Goal: Task Accomplishment & Management: Manage account settings

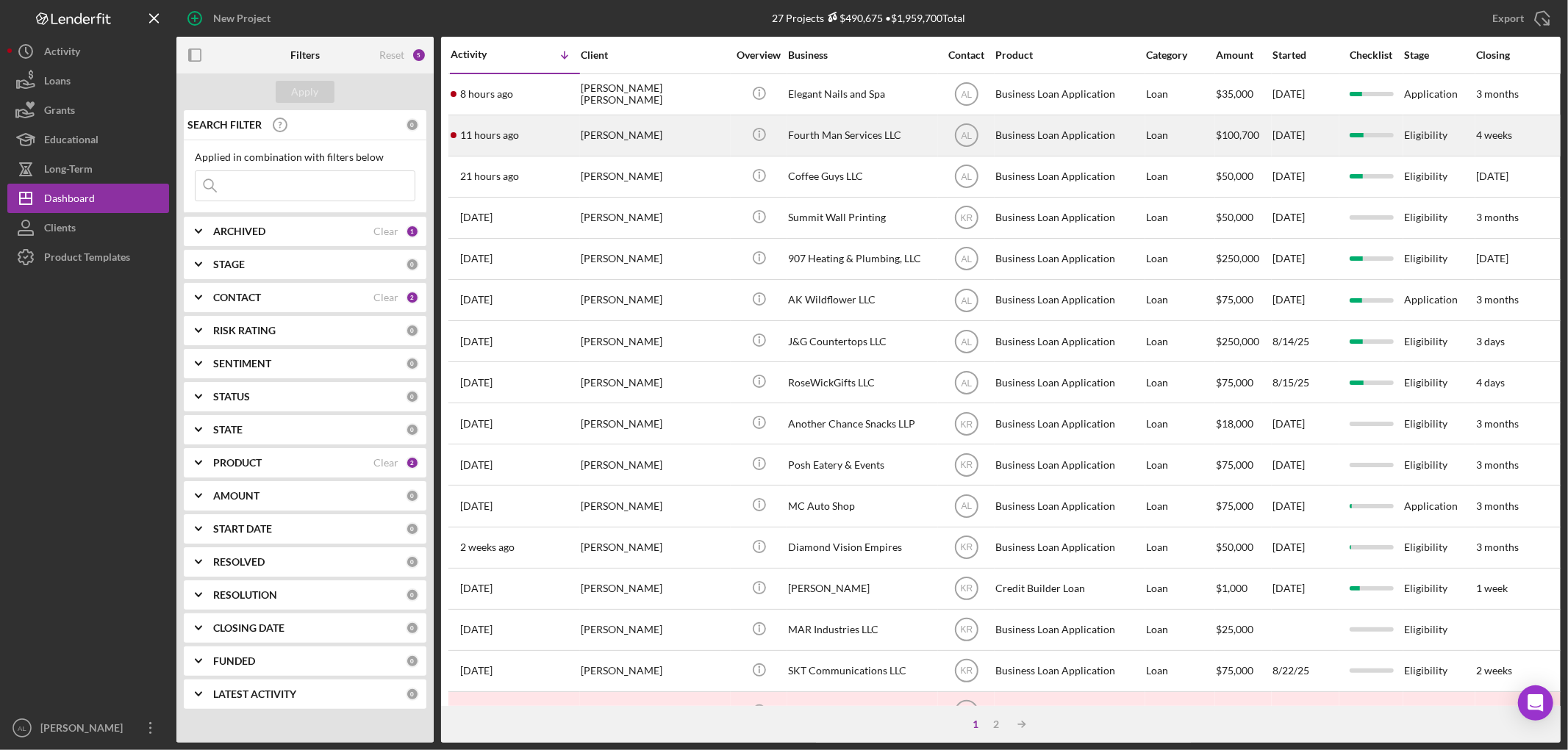
click at [648, 127] on div "[PERSON_NAME]" at bounding box center [654, 135] width 147 height 39
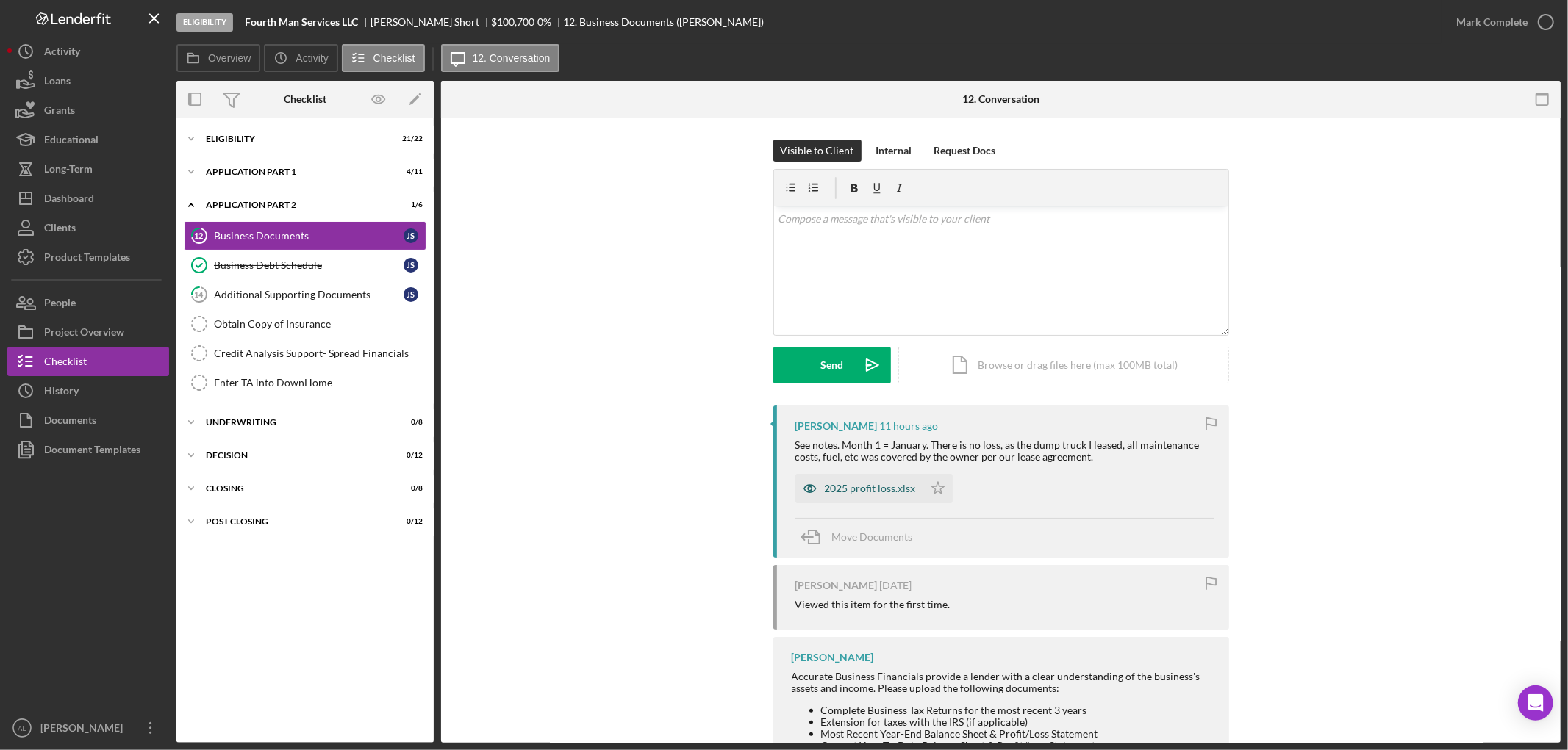
click at [817, 485] on icon "button" at bounding box center [810, 489] width 30 height 30
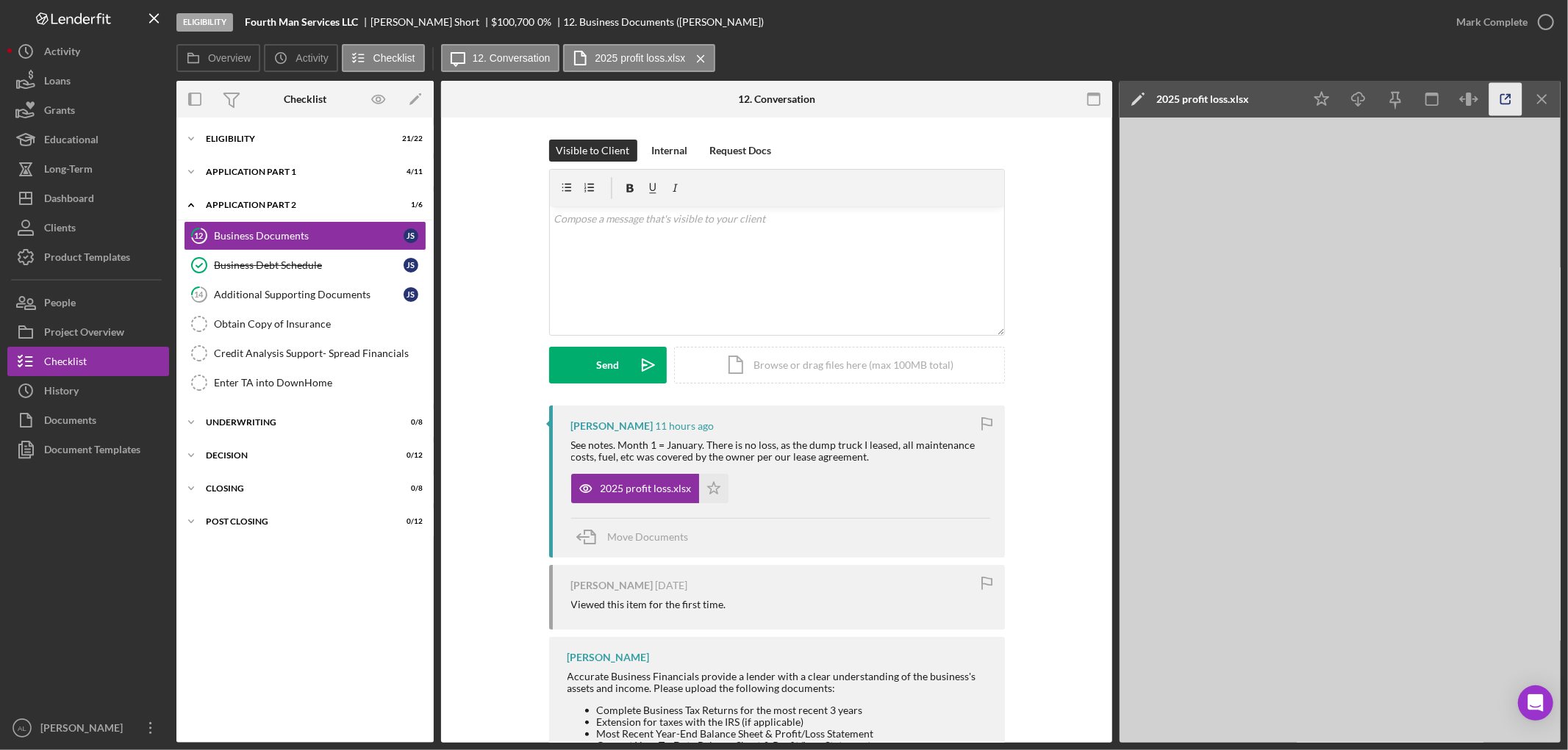
click at [1501, 104] on icon "button" at bounding box center [1505, 99] width 33 height 33
click at [715, 486] on icon "Icon/Star" at bounding box center [714, 489] width 30 height 30
click at [777, 275] on div "v Color teal Color pink Remove color Add row above Add row below Add column bef…" at bounding box center [777, 271] width 455 height 129
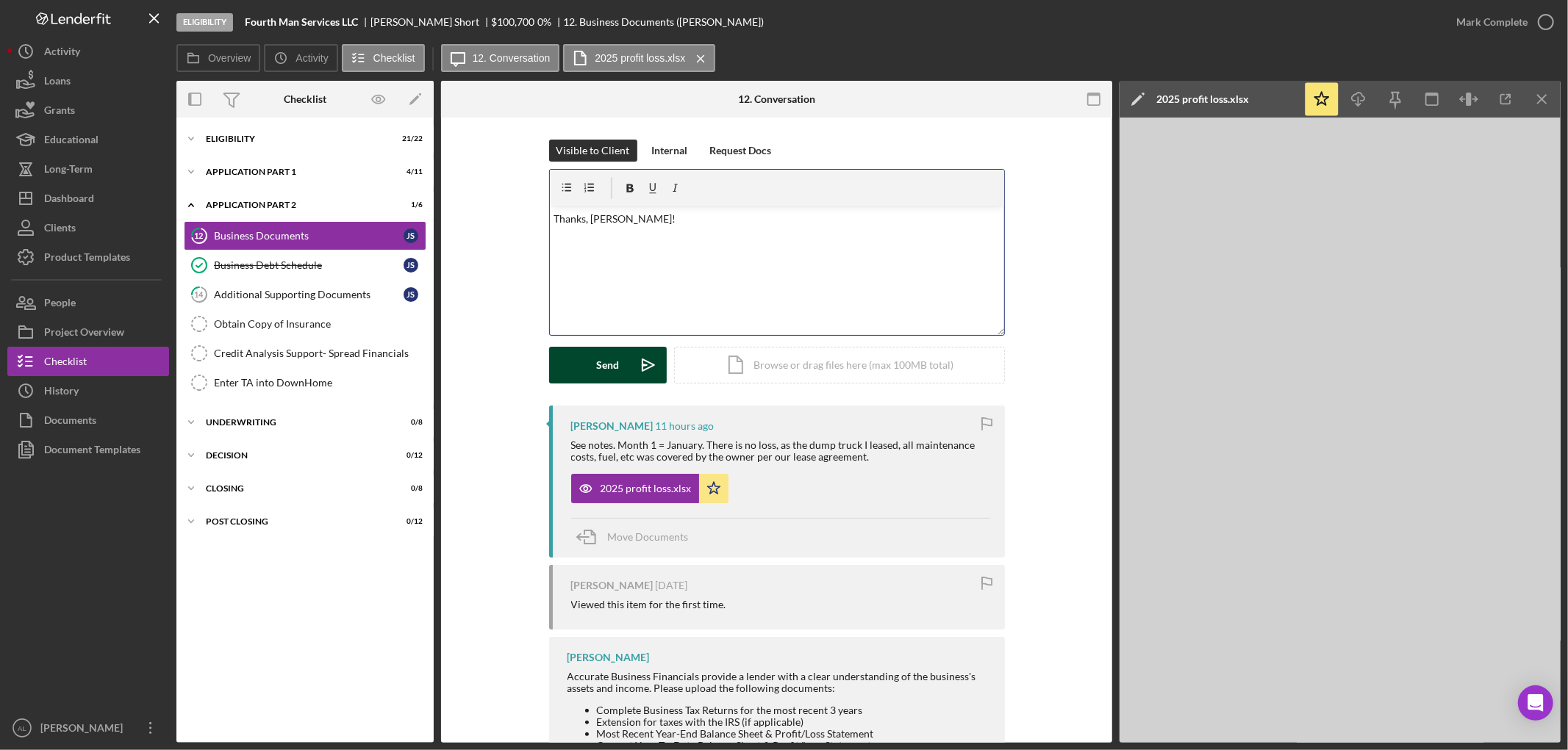
click at [655, 357] on icon "Icon/icon-invite-send" at bounding box center [648, 365] width 36 height 36
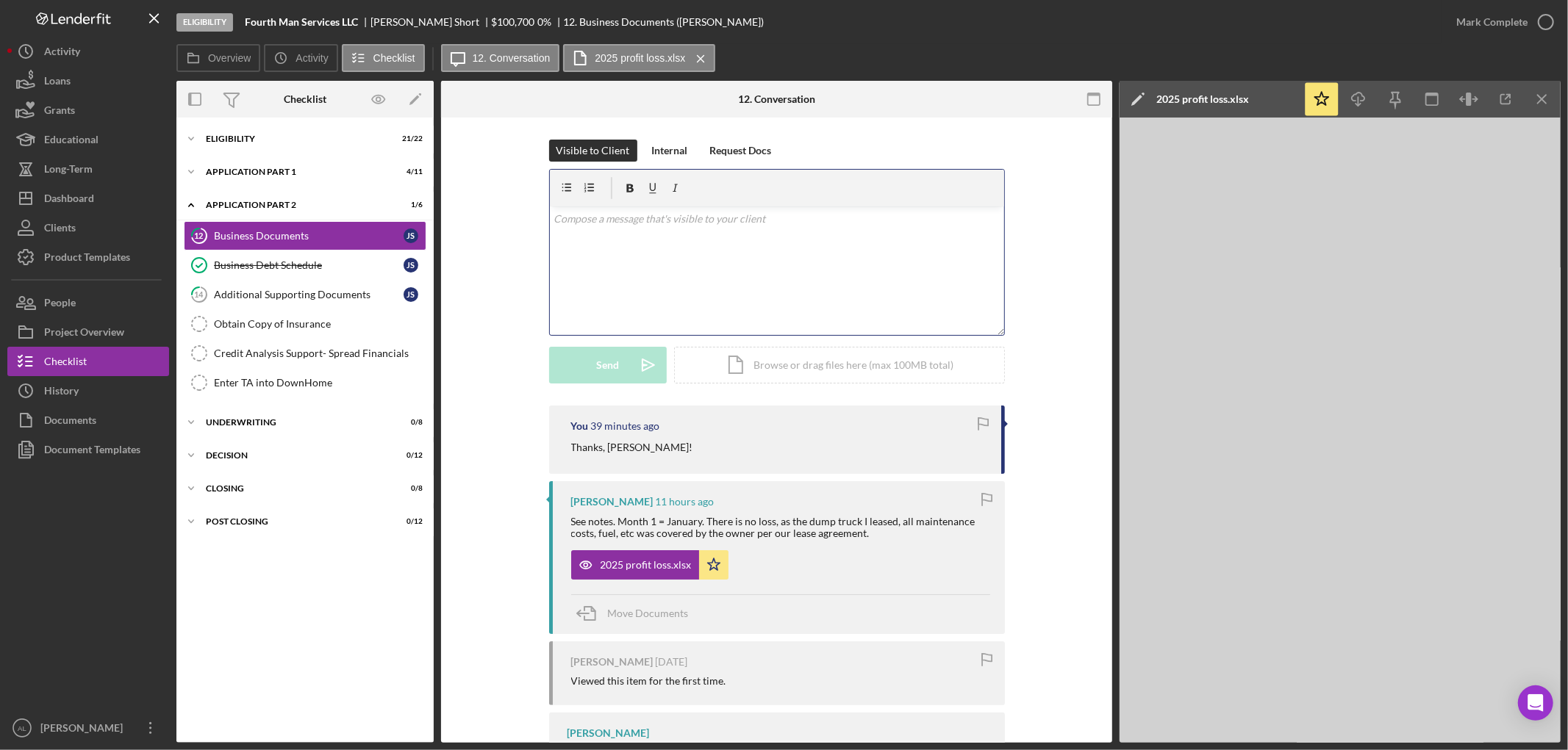
click at [756, 253] on div "v Color teal Color pink Remove color Add row above Add row below Add column bef…" at bounding box center [777, 271] width 455 height 129
drag, startPoint x: 725, startPoint y: 245, endPoint x: 427, endPoint y: 129, distance: 319.8
click at [427, 129] on div "Overview Internal Workflow Stage Eligibility Icon/Dropdown Arrow Archive (can u…" at bounding box center [868, 412] width 1384 height 662
click at [314, 170] on div "Application Part 1" at bounding box center [311, 172] width 209 height 8
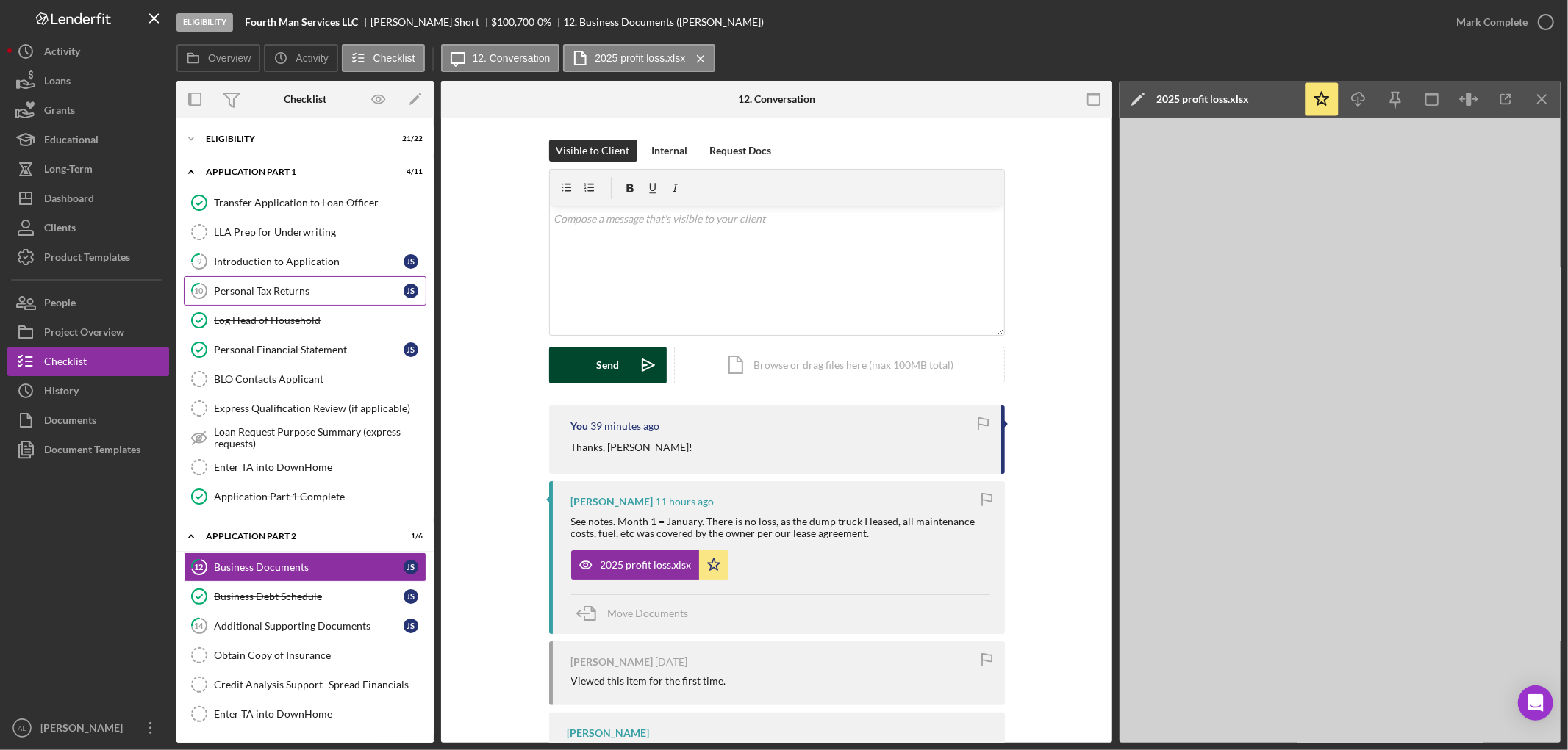
click at [286, 296] on div "Personal Tax Returns" at bounding box center [308, 291] width 189 height 12
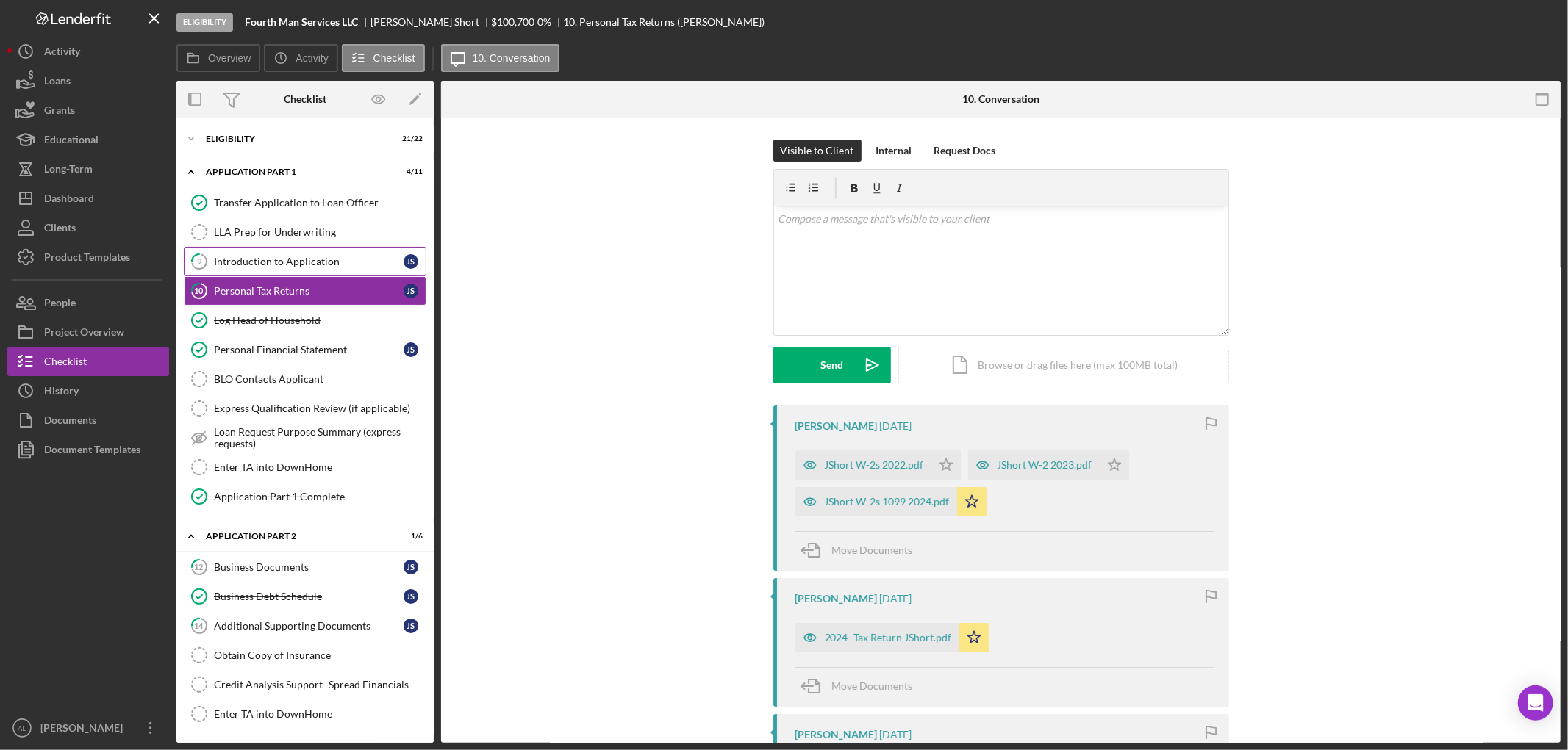
click at [351, 265] on div "Introduction to Application" at bounding box center [308, 261] width 189 height 12
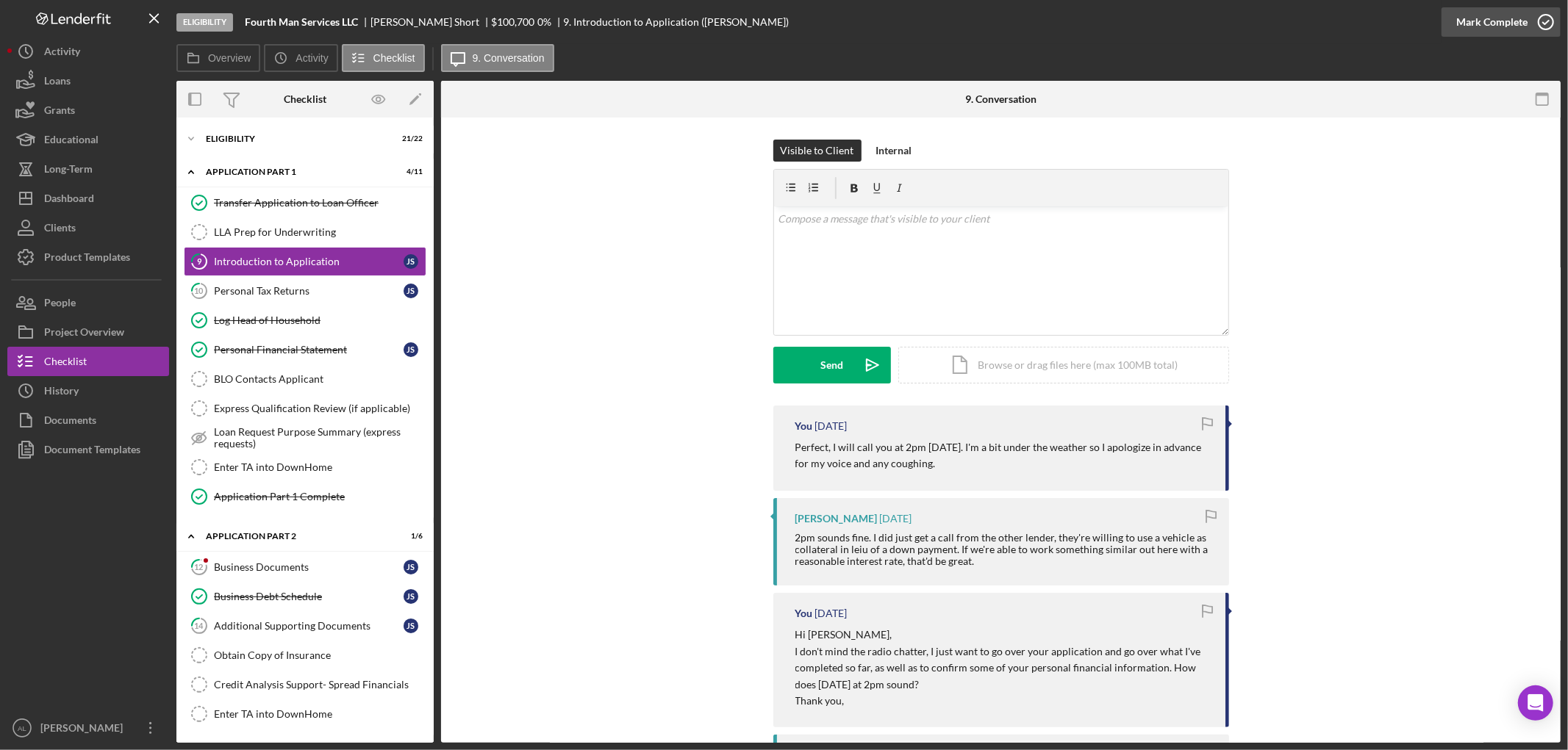
click at [1542, 27] on icon "button" at bounding box center [1546, 21] width 36 height 36
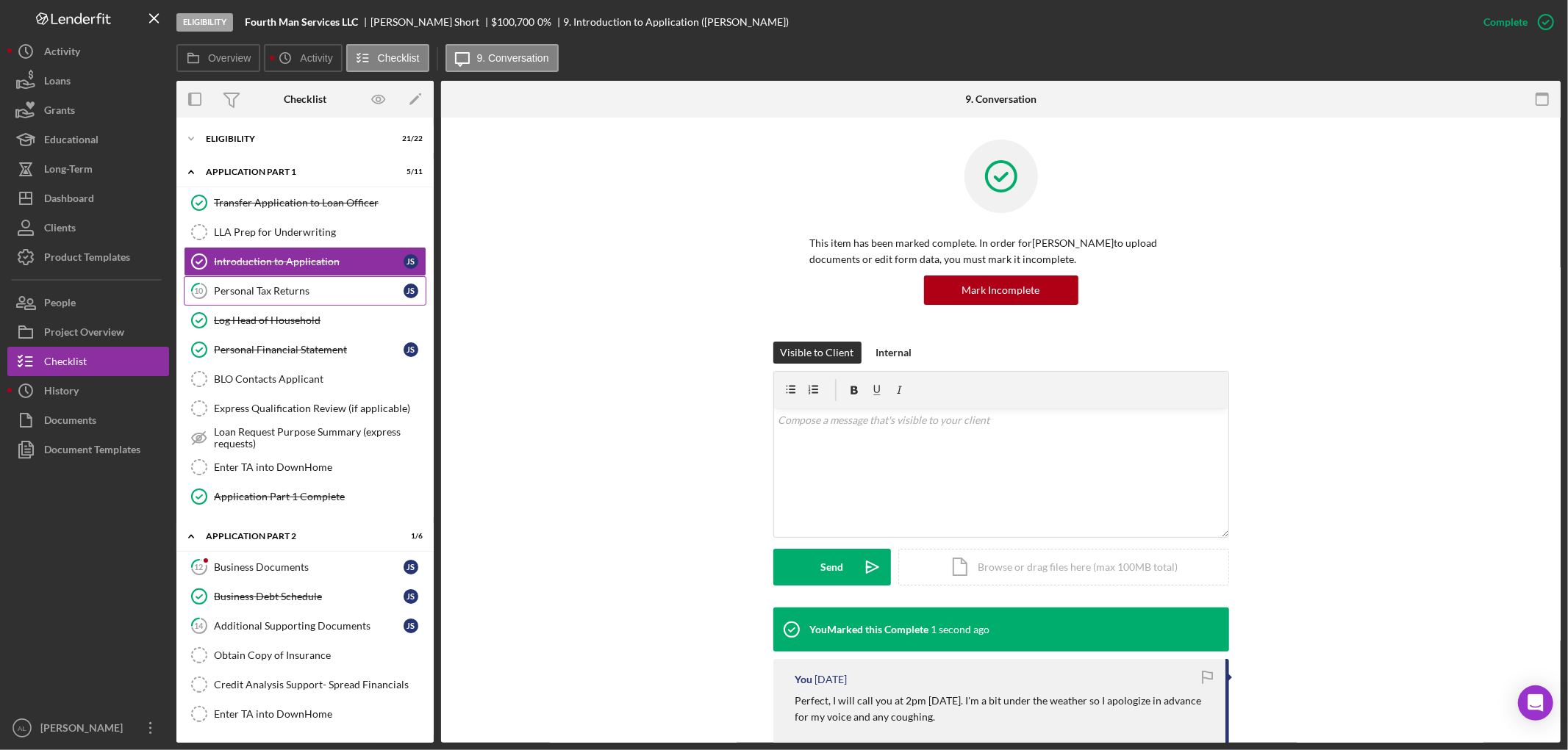
drag, startPoint x: 316, startPoint y: 295, endPoint x: 333, endPoint y: 294, distance: 17.0
click at [318, 294] on div "Personal Tax Returns" at bounding box center [308, 291] width 189 height 12
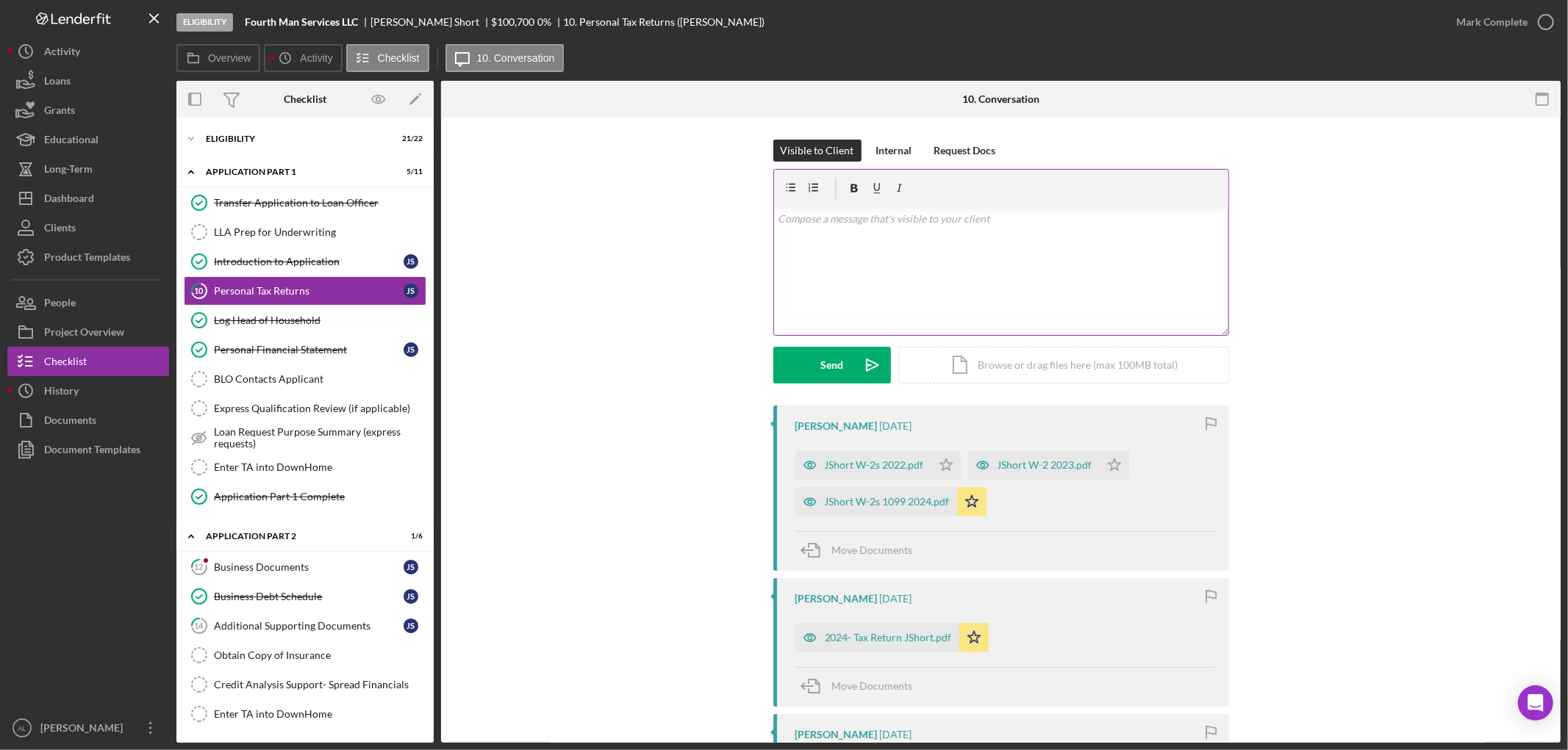
click at [967, 240] on div "v Color teal Color pink Remove color Add row above Add row below Add column bef…" at bounding box center [1001, 271] width 455 height 129
paste div
click at [774, 241] on div "v Color teal Color pink Remove color Add row above Add row below Add column bef…" at bounding box center [1001, 271] width 455 height 129
click at [1124, 267] on div "v Color teal Color pink Remove color Add row above Add row below Add column bef…" at bounding box center [1001, 271] width 455 height 129
click at [774, 240] on div "v Color teal Color pink Remove color Add row above Add row below Add column bef…" at bounding box center [1001, 271] width 455 height 129
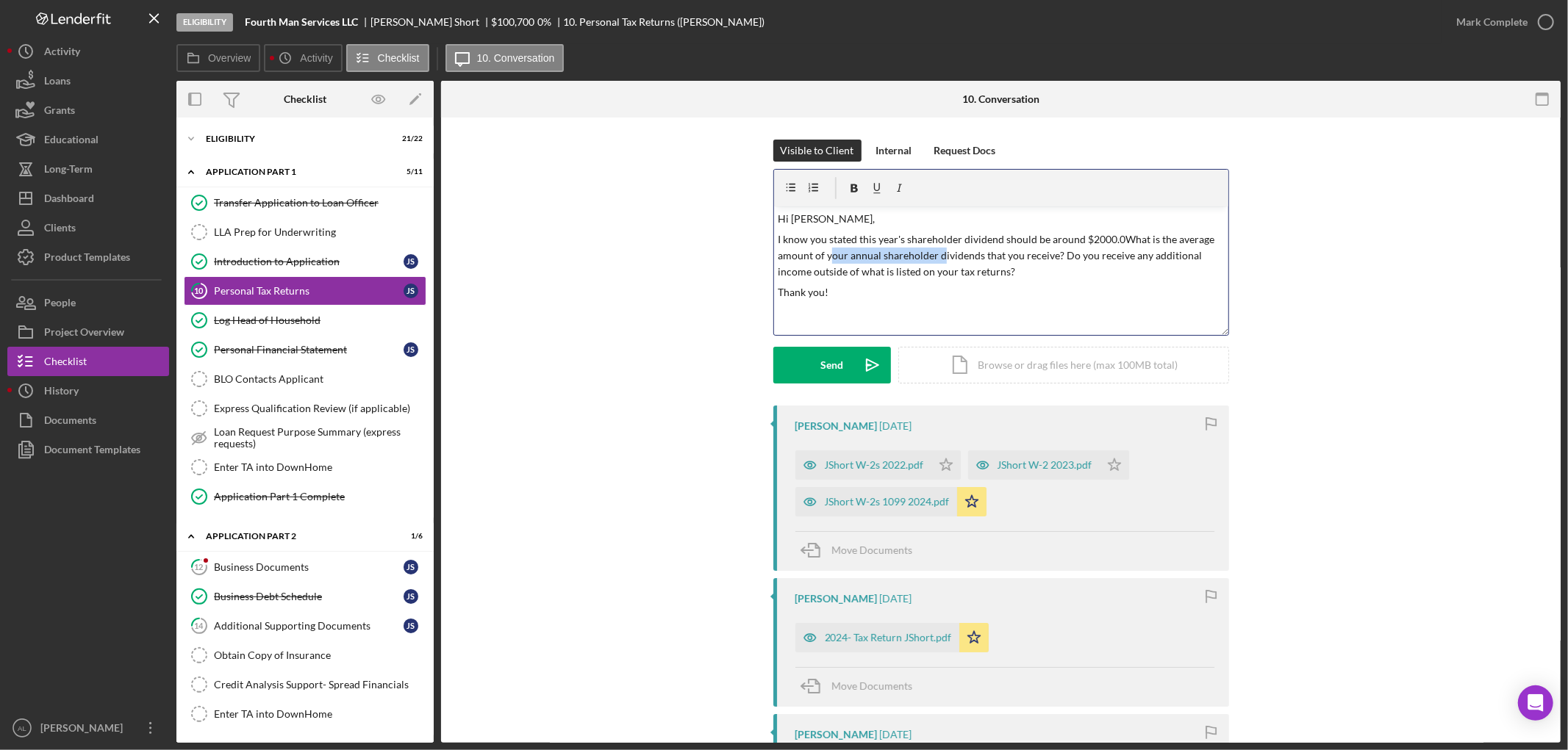
drag, startPoint x: 938, startPoint y: 257, endPoint x: 829, endPoint y: 261, distance: 109.1
click at [829, 261] on p "I know you stated this year's shareholder dividend should be around $2000.0What…" at bounding box center [1001, 256] width 446 height 49
drag, startPoint x: 1001, startPoint y: 257, endPoint x: 809, endPoint y: 255, distance: 192.0
click at [809, 255] on p "I know you stated this year's shareholder dividend should be around $2000.0What…" at bounding box center [1001, 256] width 446 height 49
click at [1118, 240] on p "I know you stated this year's shareholder dividend should be around $2000.0What…" at bounding box center [1001, 256] width 446 height 49
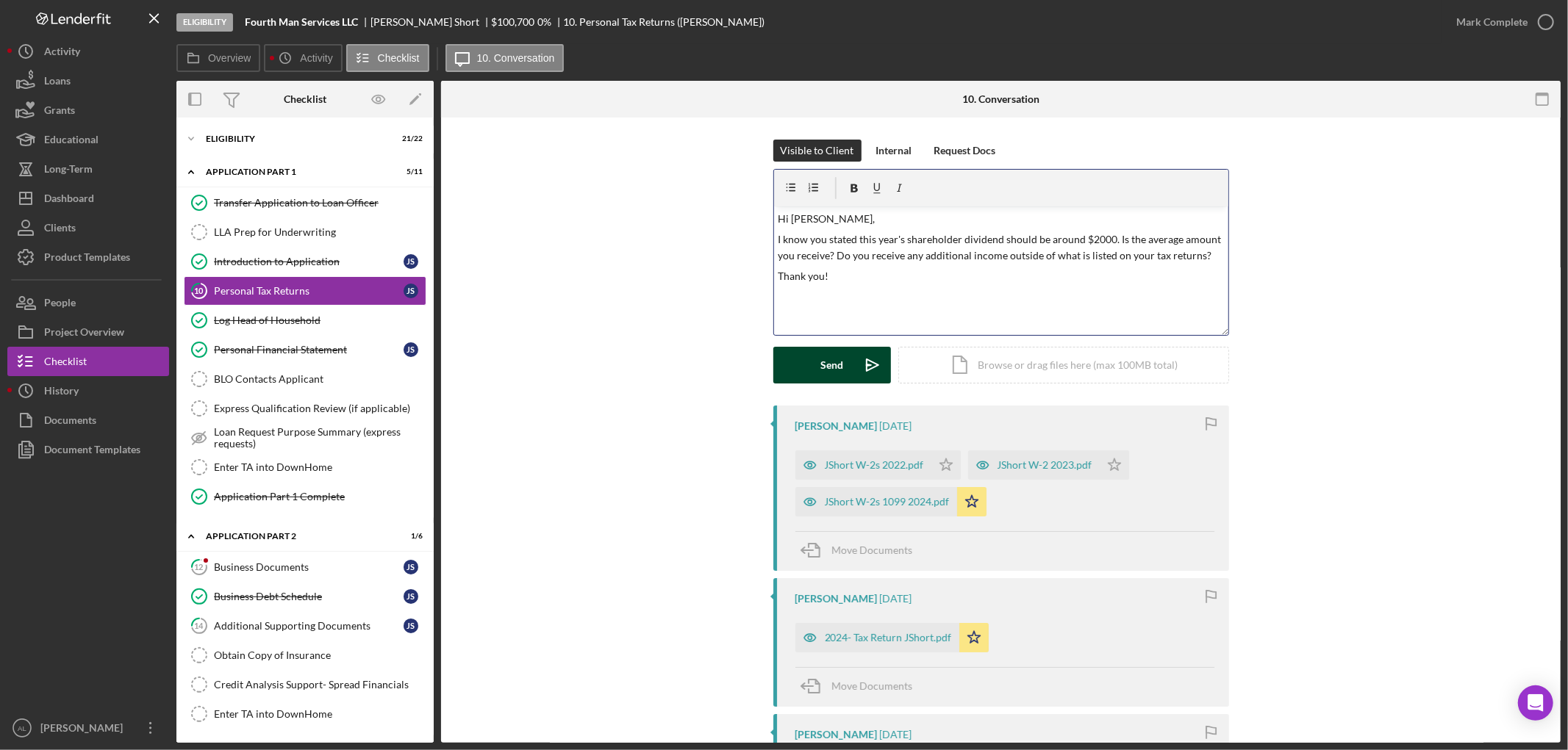
click at [859, 368] on icon "Icon/icon-invite-send" at bounding box center [872, 365] width 36 height 36
click at [275, 571] on div "Business Documents" at bounding box center [308, 567] width 189 height 12
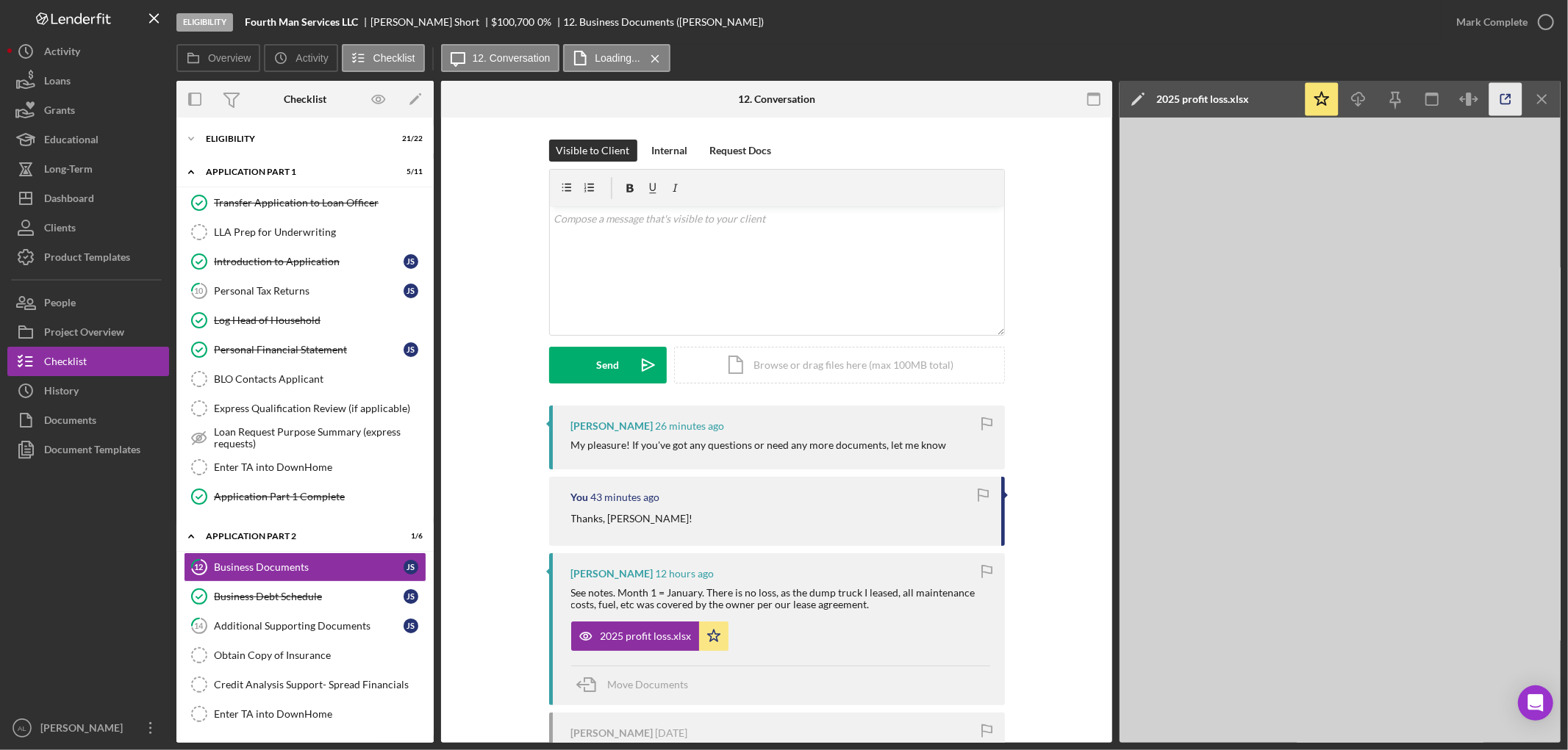
click at [1494, 109] on icon "button" at bounding box center [1505, 99] width 33 height 33
click at [329, 625] on div "Additional Supporting Documents" at bounding box center [308, 626] width 189 height 12
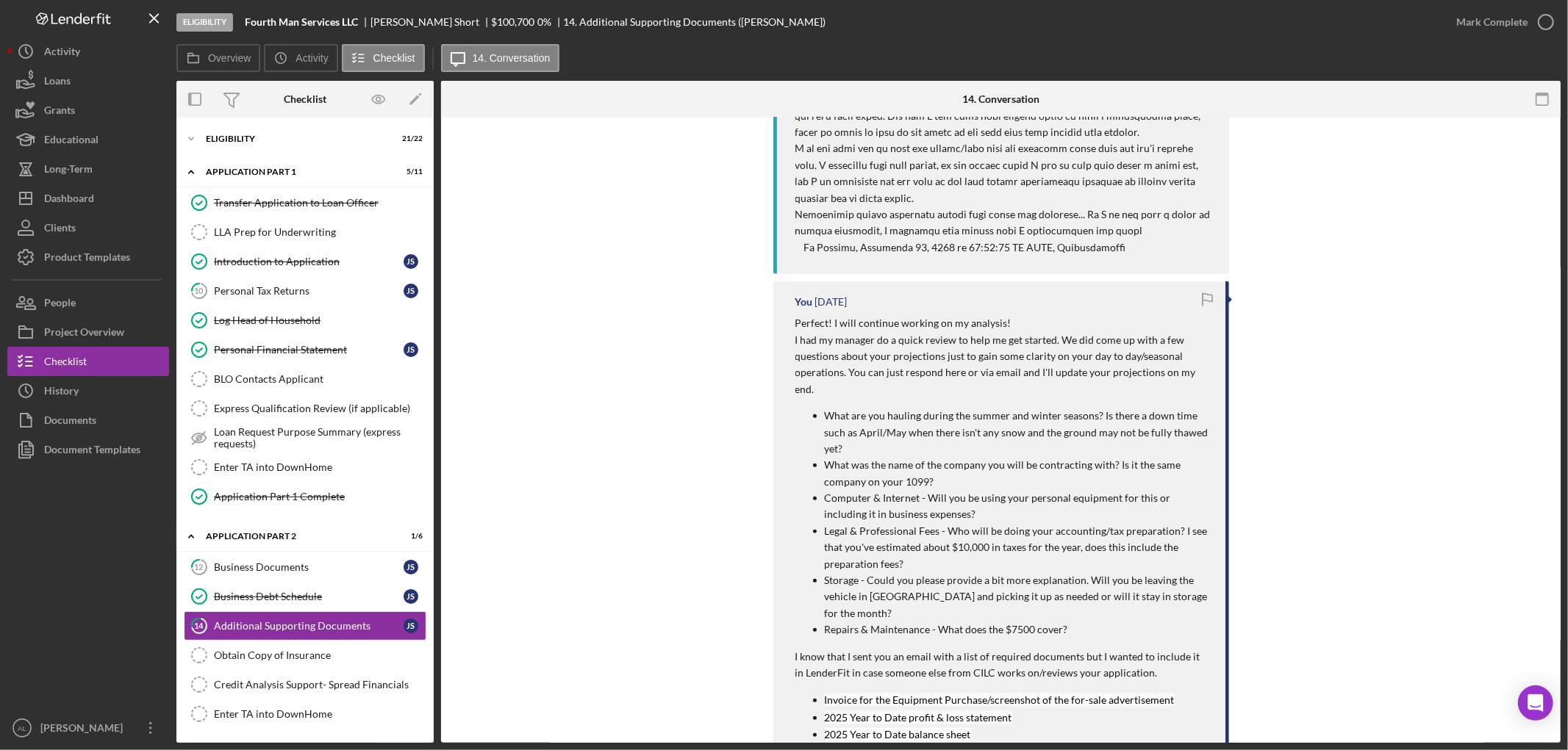
scroll to position [979, 0]
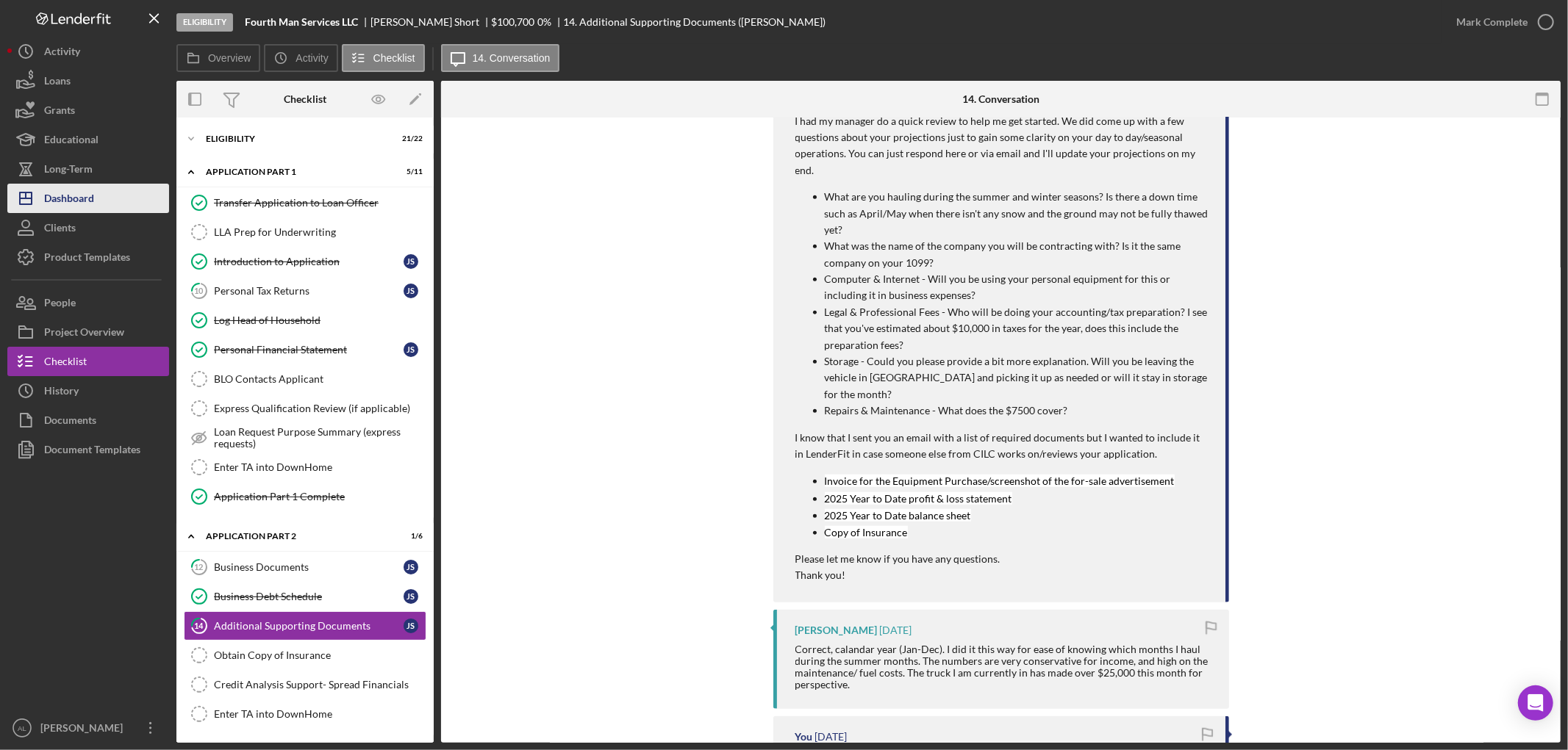
click at [105, 201] on button "Icon/Dashboard Dashboard" at bounding box center [88, 199] width 161 height 30
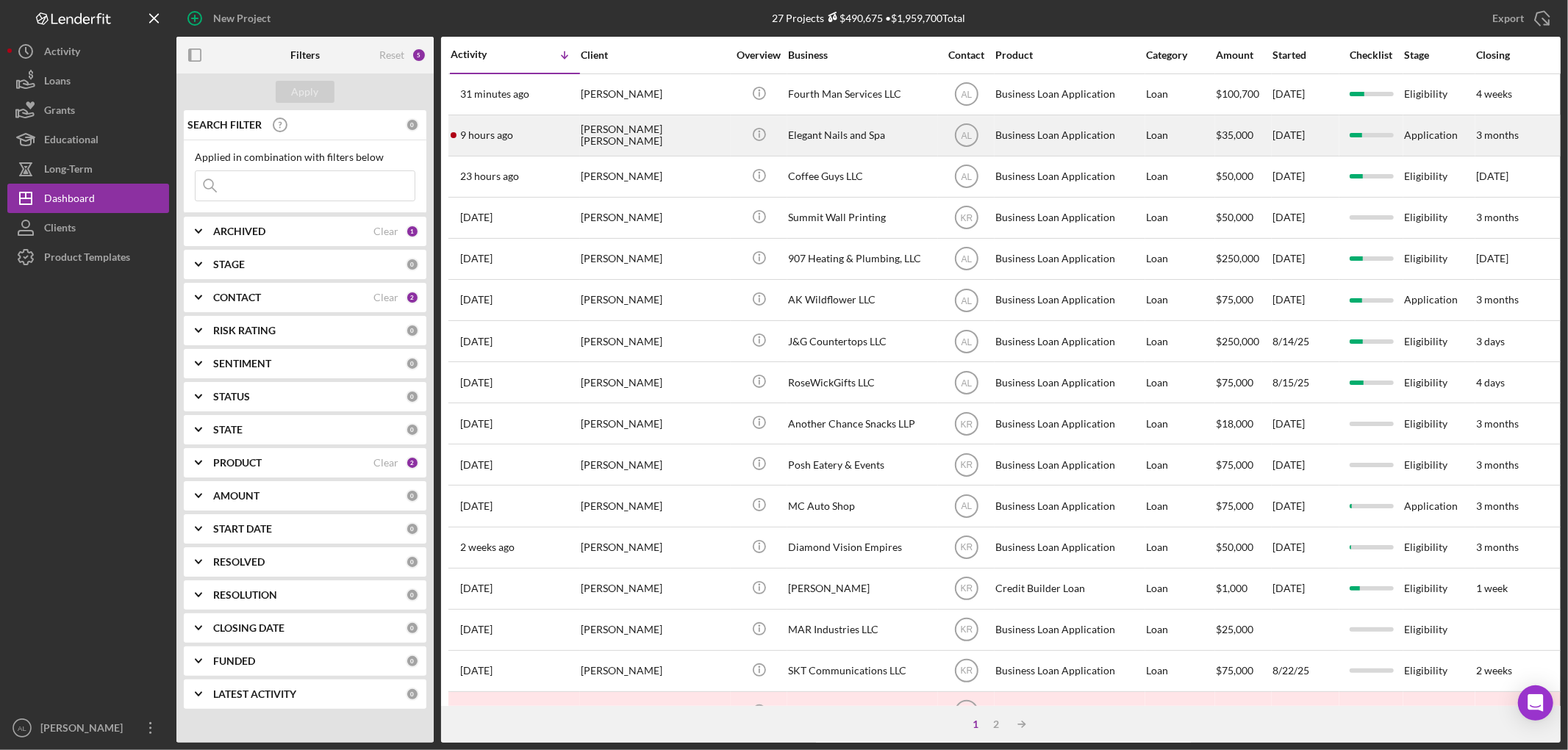
click at [601, 146] on div "[PERSON_NAME] [PERSON_NAME]" at bounding box center [654, 135] width 147 height 39
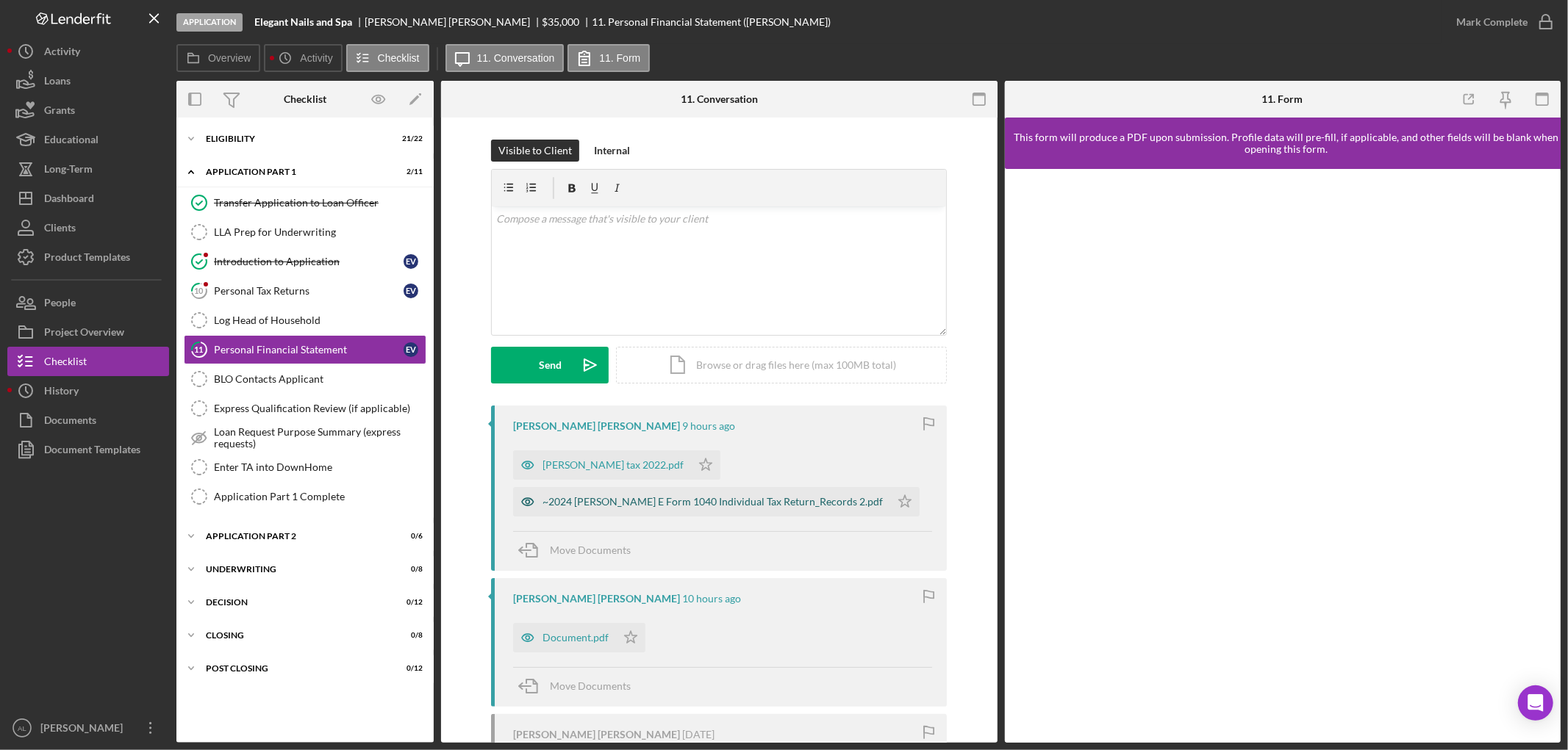
click at [739, 514] on div "~2024 [PERSON_NAME] E Form 1040 Individual Tax Return_Records 2.pdf" at bounding box center [702, 502] width 377 height 30
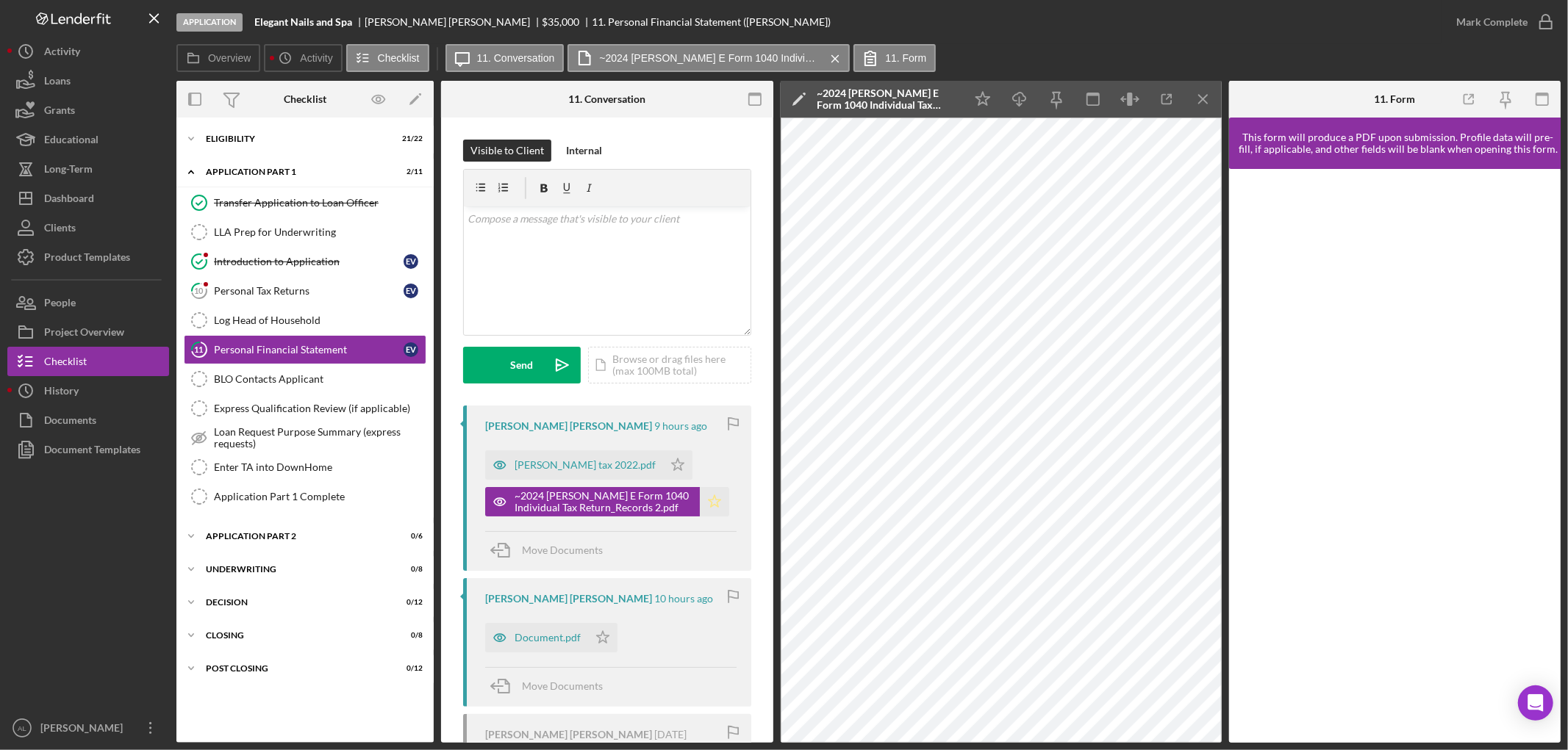
click at [709, 505] on polygon "button" at bounding box center [714, 501] width 12 height 12
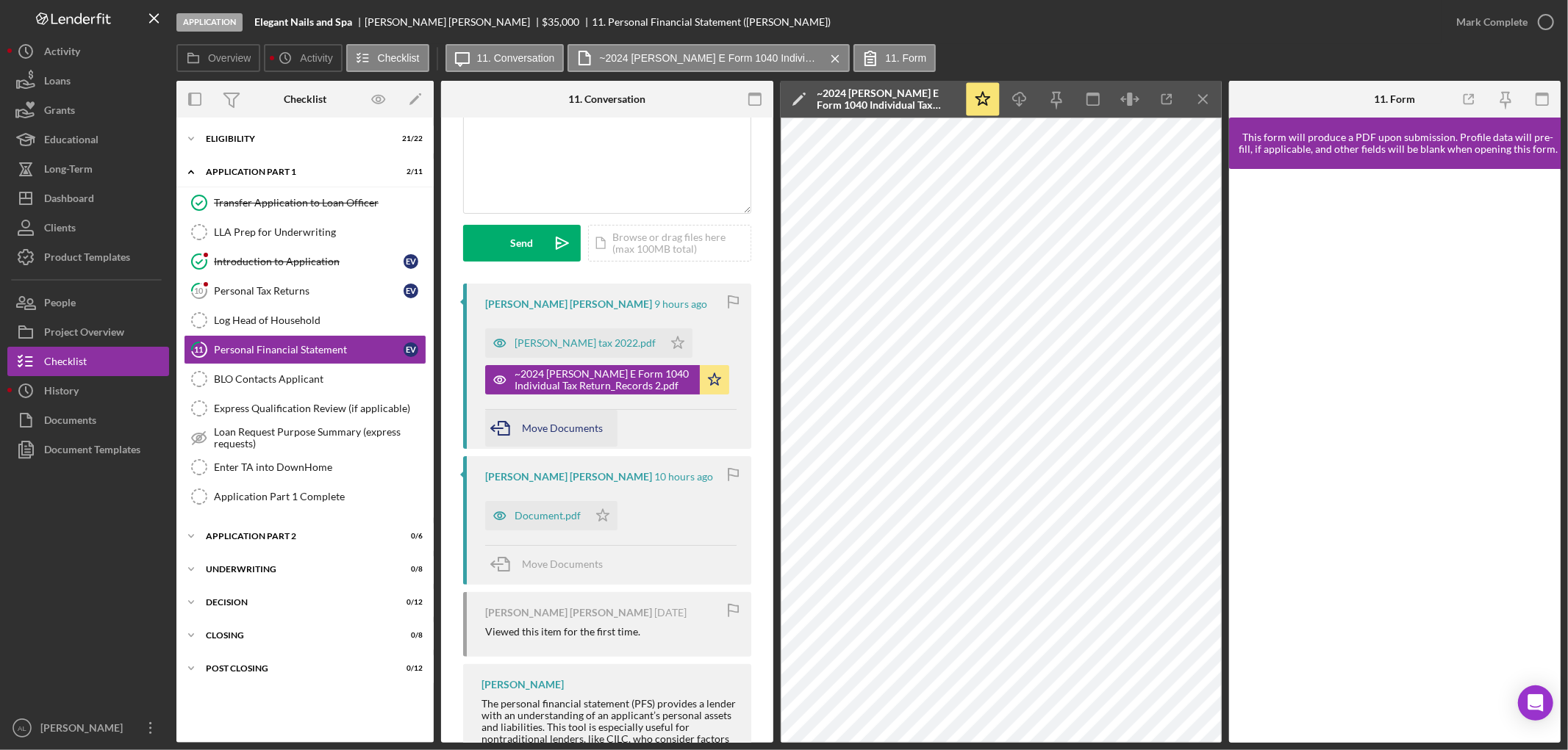
scroll to position [244, 0]
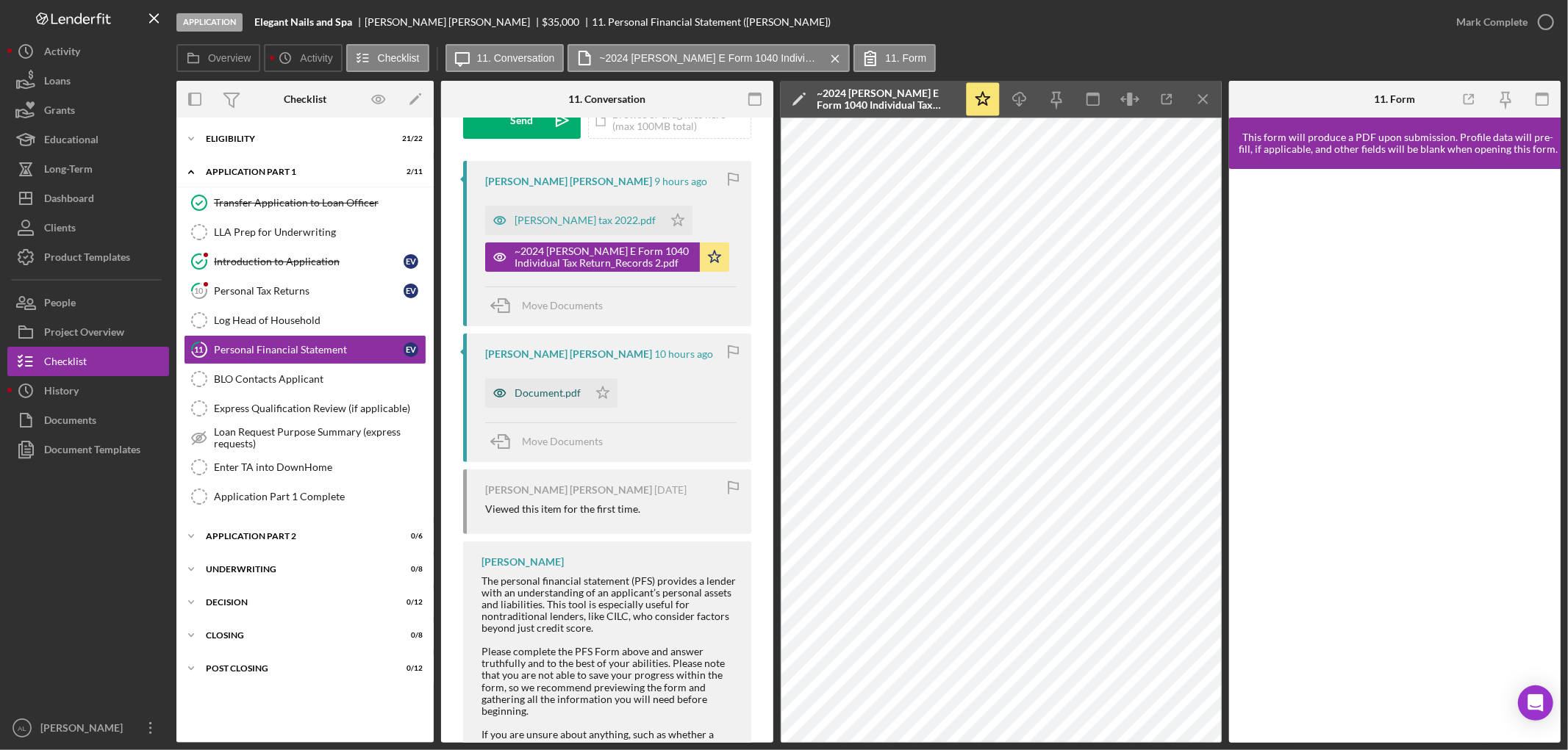
click at [539, 393] on div "Document.pdf" at bounding box center [547, 393] width 66 height 12
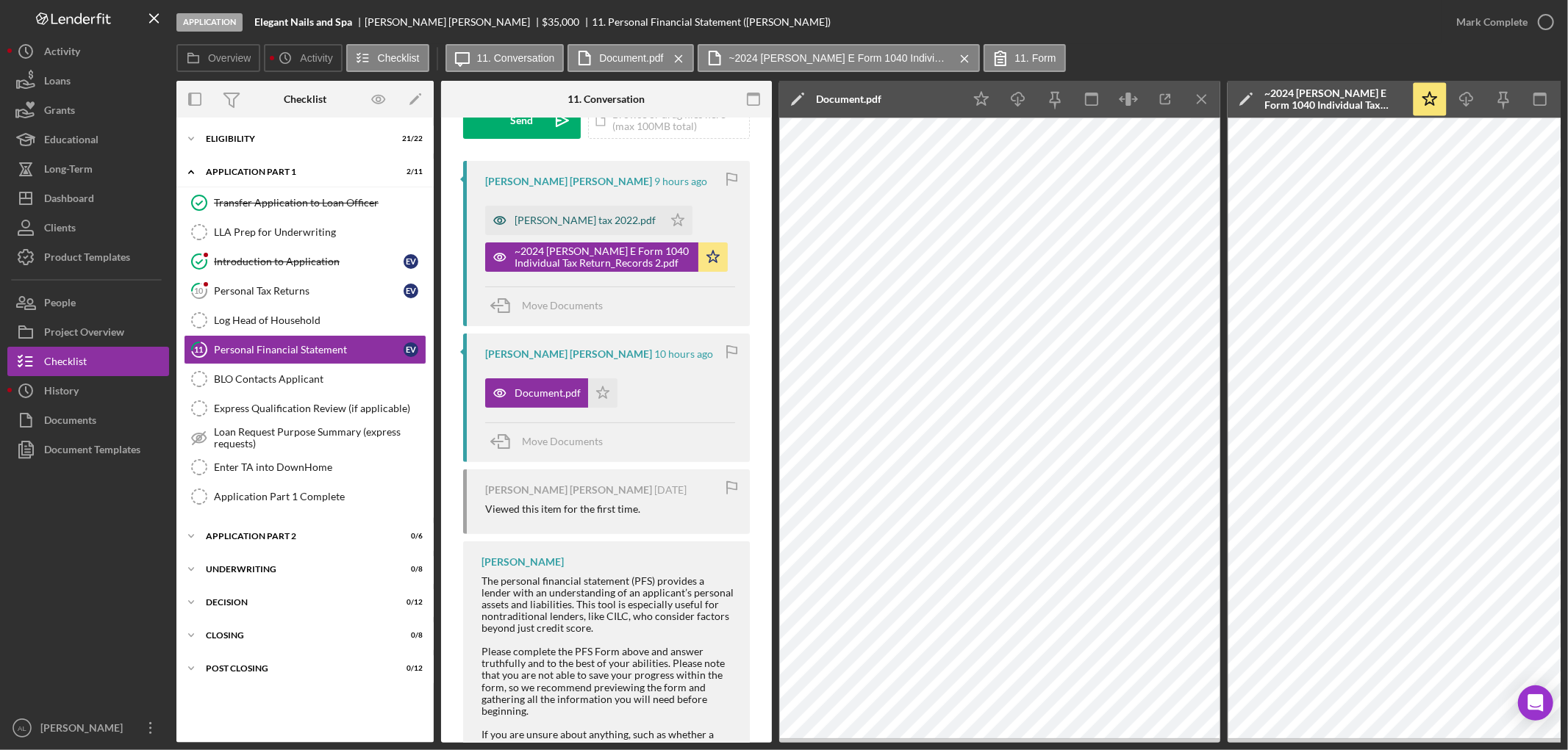
click at [577, 209] on div "[PERSON_NAME] tax 2022.pdf" at bounding box center [574, 221] width 178 height 30
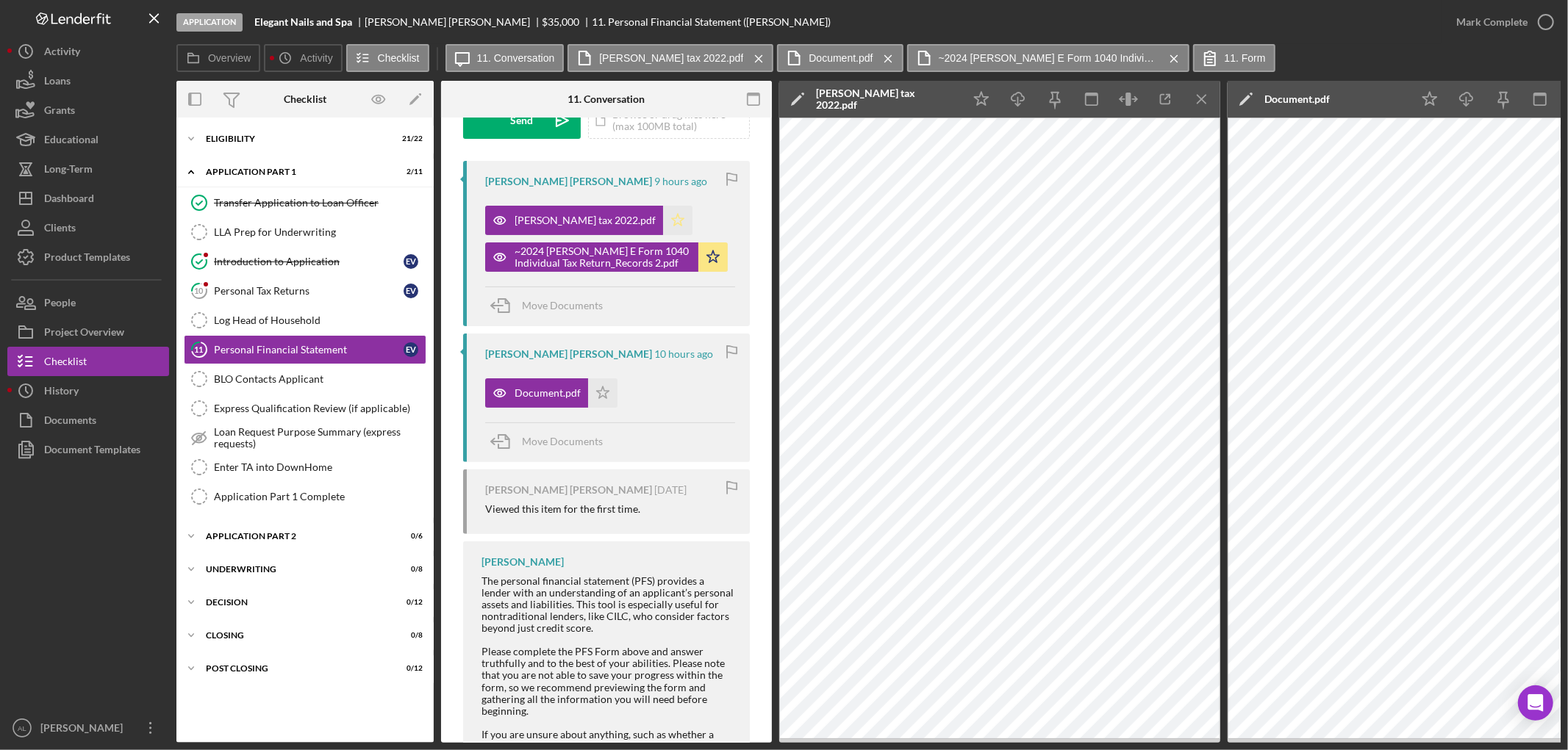
click at [663, 206] on icon "Icon/Star" at bounding box center [678, 221] width 30 height 30
click at [297, 284] on link "10 Personal Tax Returns E V" at bounding box center [305, 291] width 243 height 30
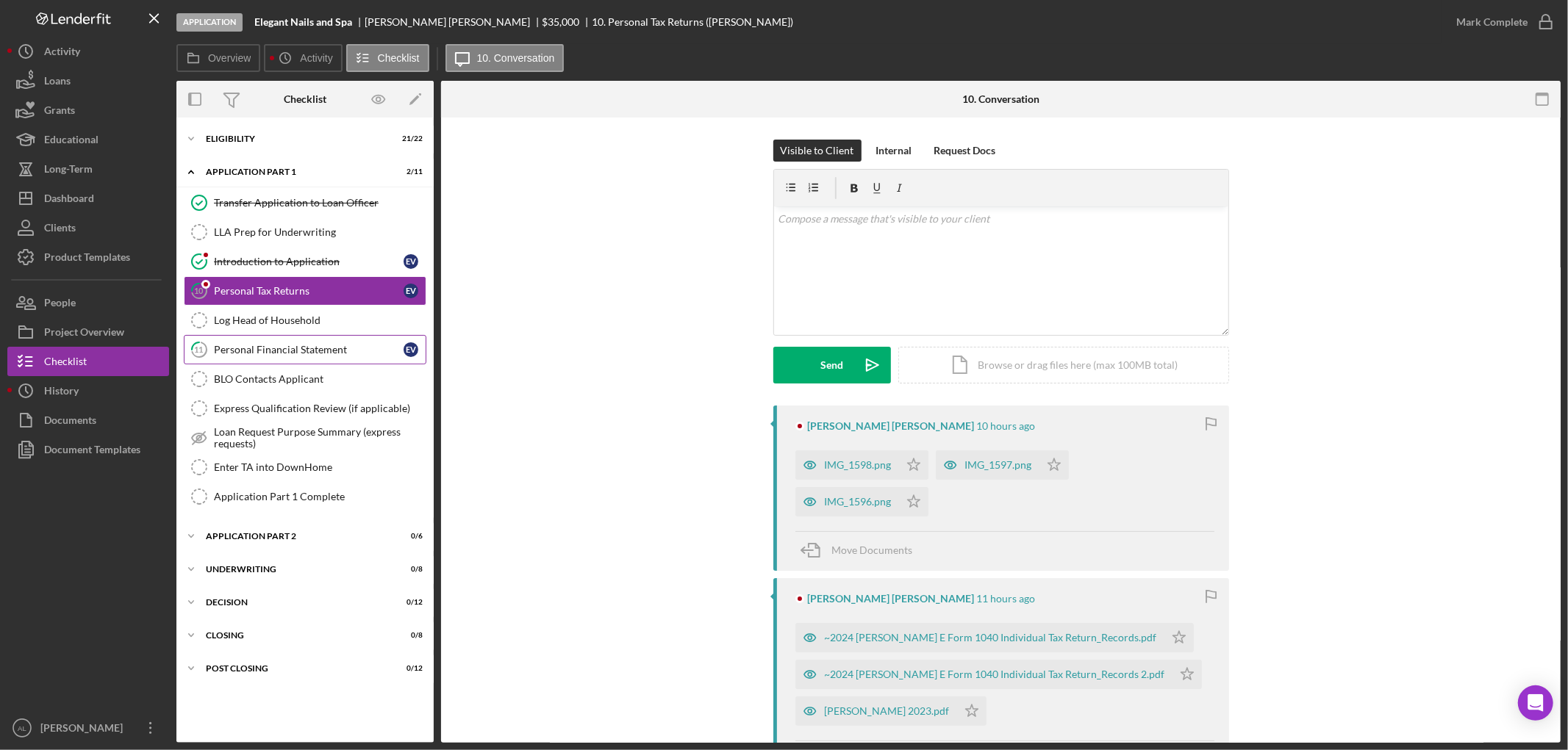
click at [275, 354] on div "Personal Financial Statement" at bounding box center [308, 350] width 189 height 12
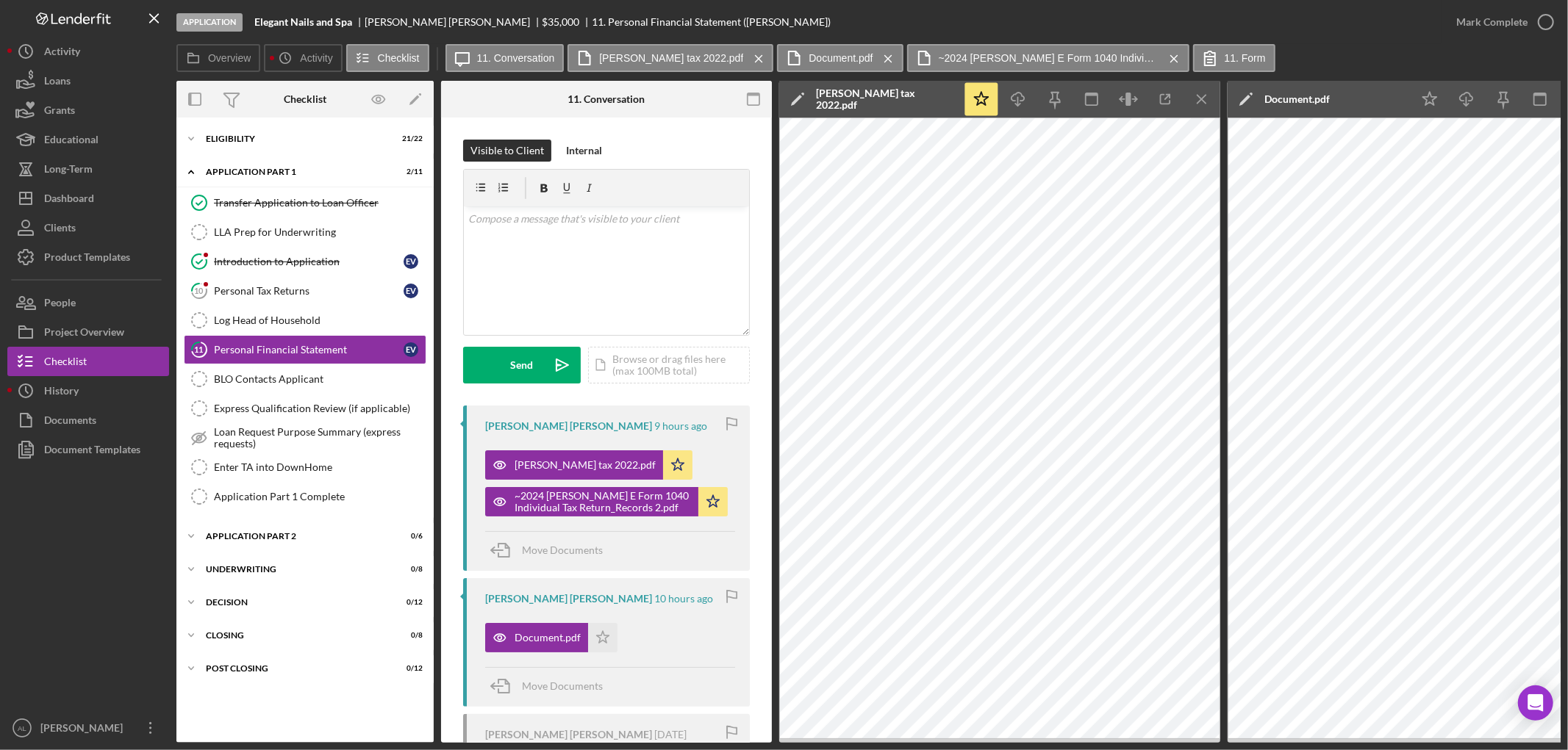
click at [636, 561] on div "Move Documents" at bounding box center [610, 550] width 250 height 40
click at [563, 561] on div "Move Documents" at bounding box center [562, 549] width 81 height 36
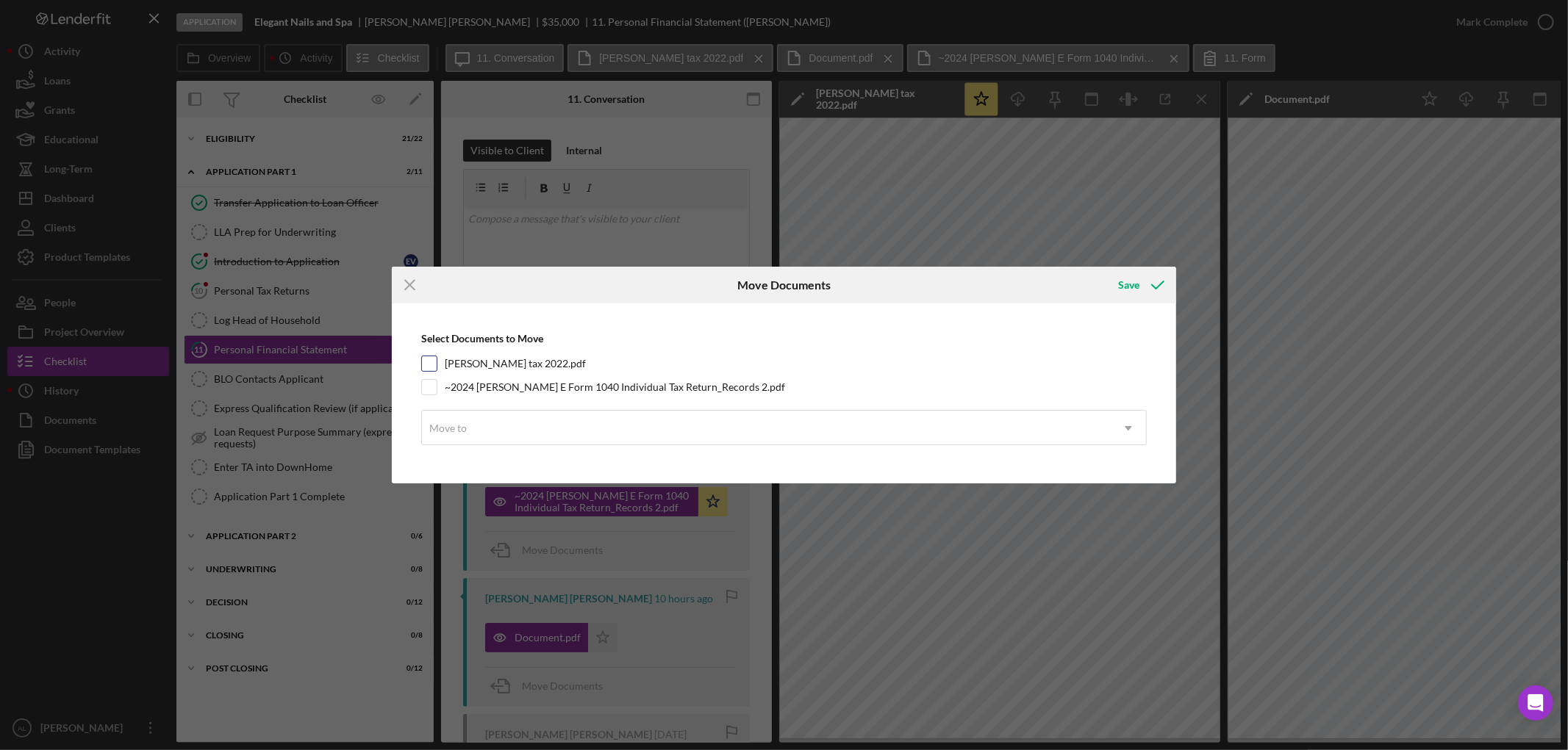
click at [491, 362] on label "[PERSON_NAME] tax 2022.pdf" at bounding box center [515, 364] width 141 height 15
click at [437, 362] on input "[PERSON_NAME] tax 2022.pdf" at bounding box center [429, 364] width 15 height 15
checkbox input "true"
click at [494, 384] on label "~2024 [PERSON_NAME] E Form 1040 Individual Tax Return_Records 2.pdf" at bounding box center [615, 387] width 341 height 15
click at [437, 384] on input "~2024 [PERSON_NAME] E Form 1040 Individual Tax Return_Records 2.pdf" at bounding box center [429, 387] width 15 height 15
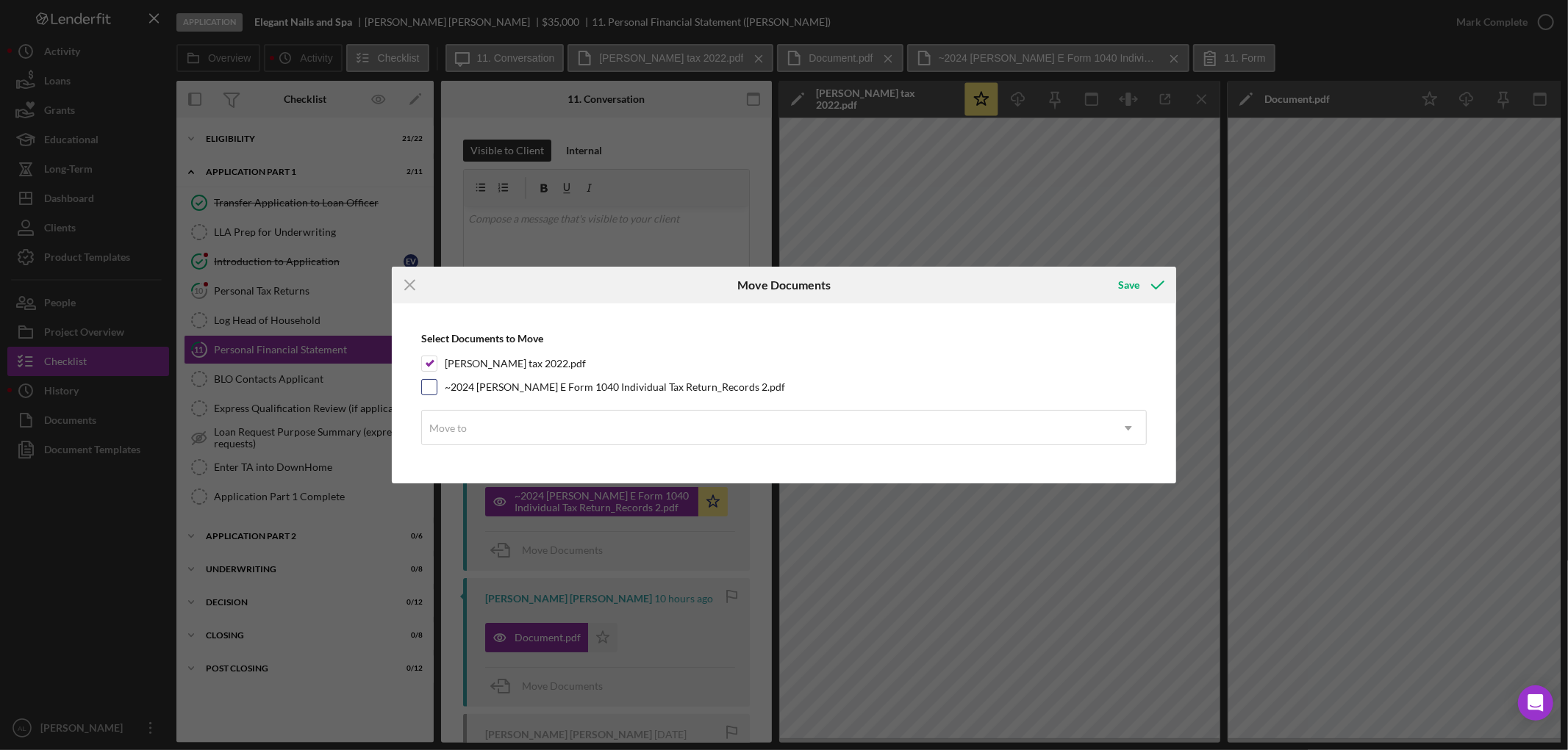
checkbox input "true"
click at [508, 421] on div "Move to" at bounding box center [766, 428] width 689 height 34
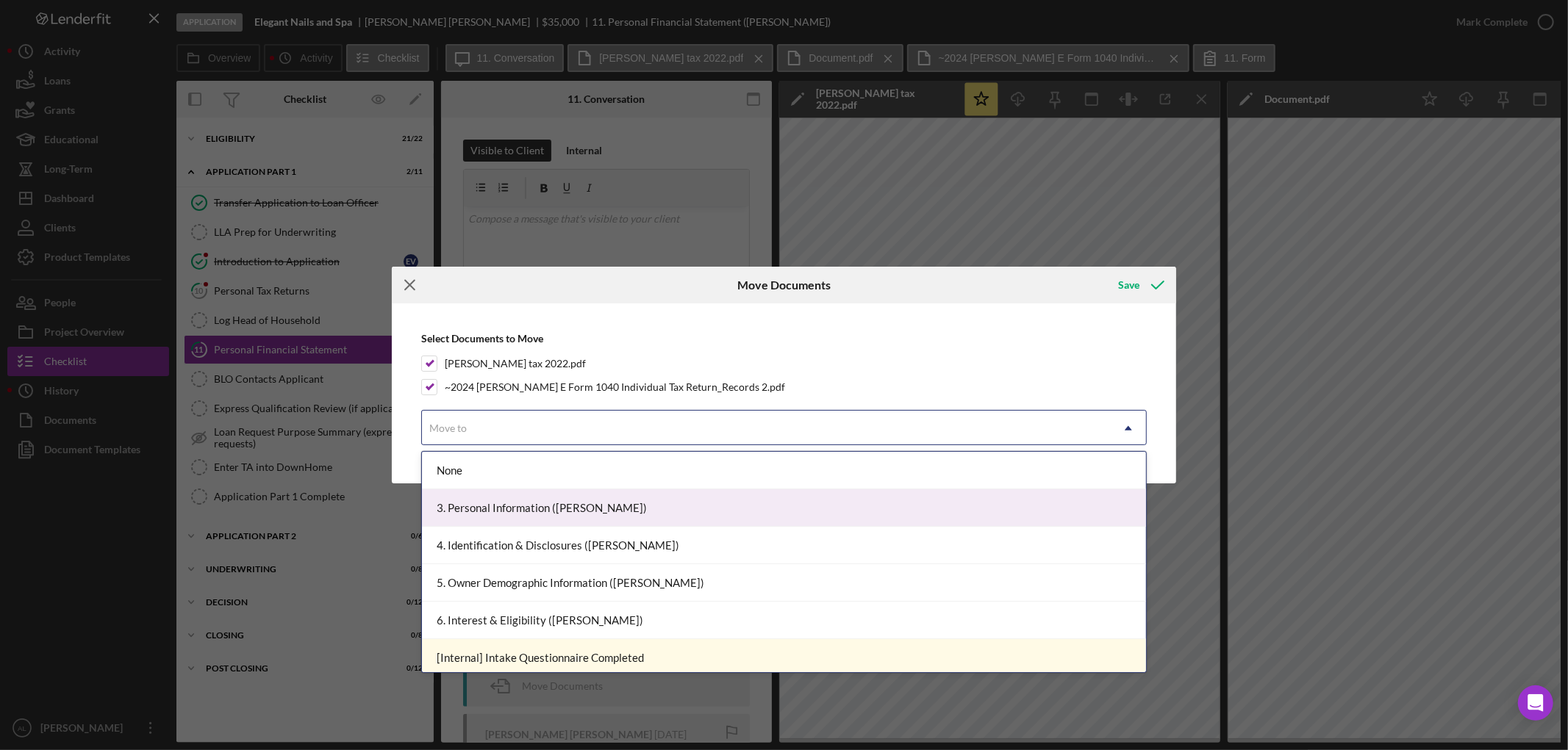
click at [400, 278] on icon "Icon/Menu Close" at bounding box center [410, 285] width 36 height 36
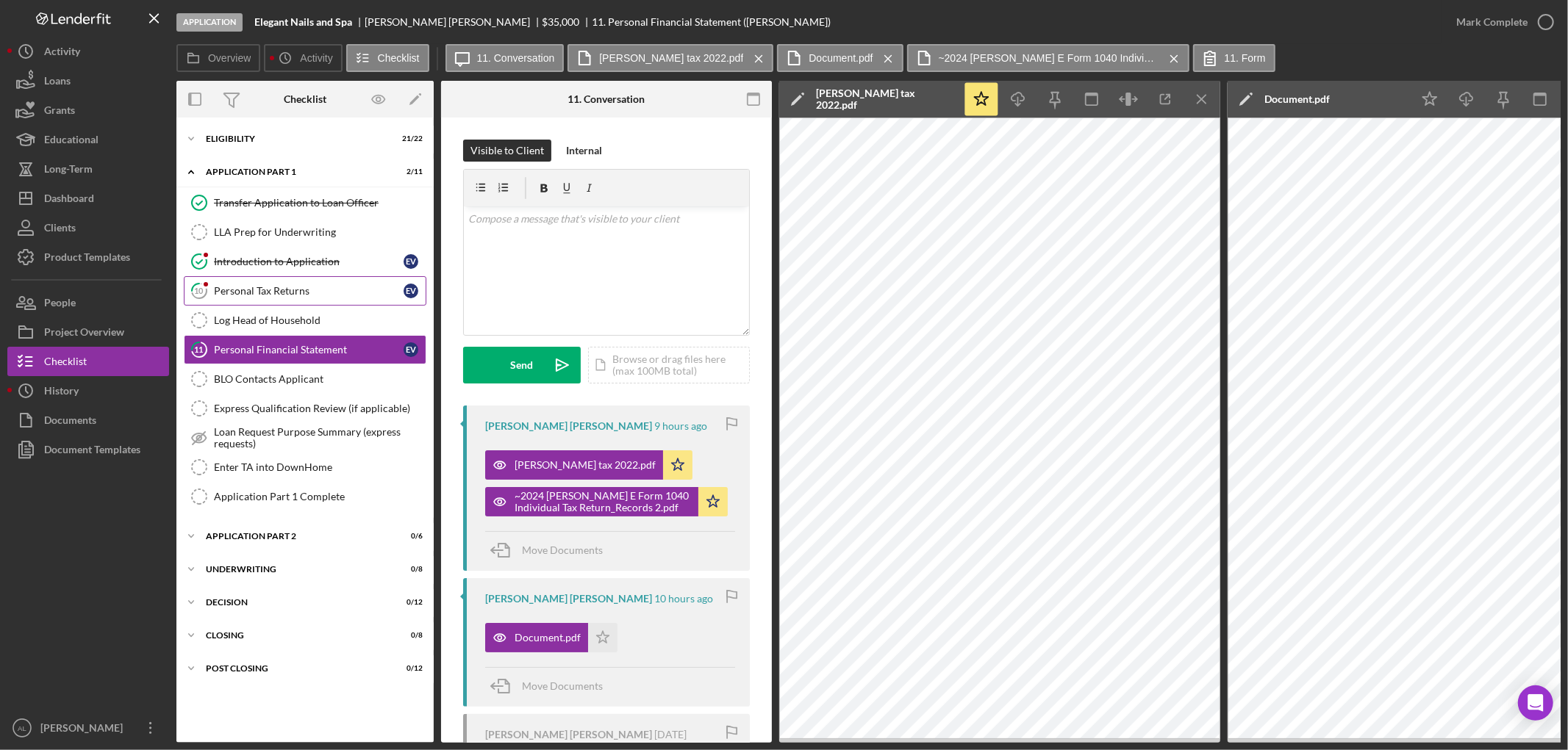
click at [270, 290] on div "Personal Tax Returns" at bounding box center [308, 291] width 189 height 12
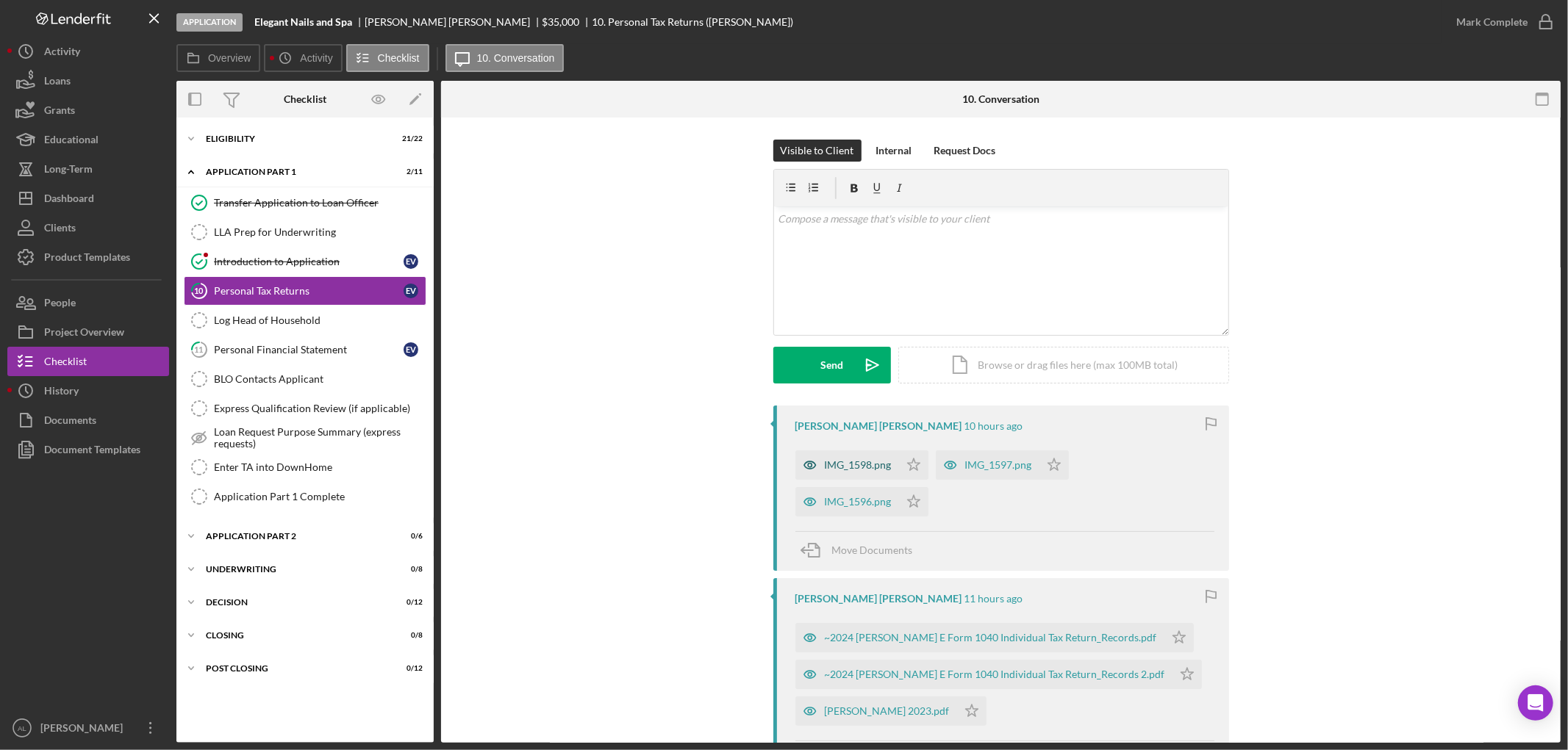
click at [854, 469] on div "IMG_1598.png" at bounding box center [859, 465] width 67 height 12
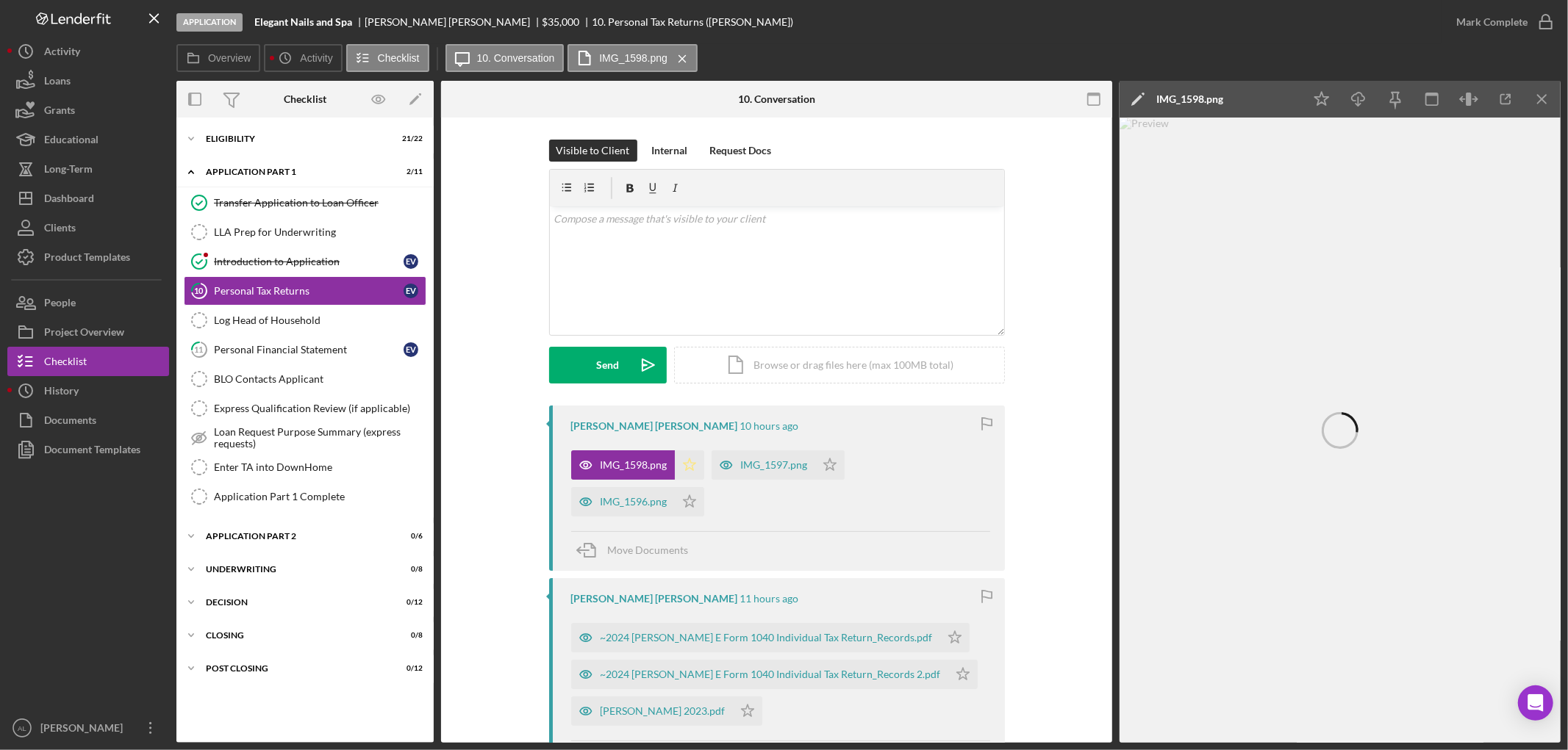
click at [685, 469] on polygon "button" at bounding box center [689, 464] width 12 height 12
click at [772, 468] on div "IMG_1597.png" at bounding box center [775, 465] width 67 height 12
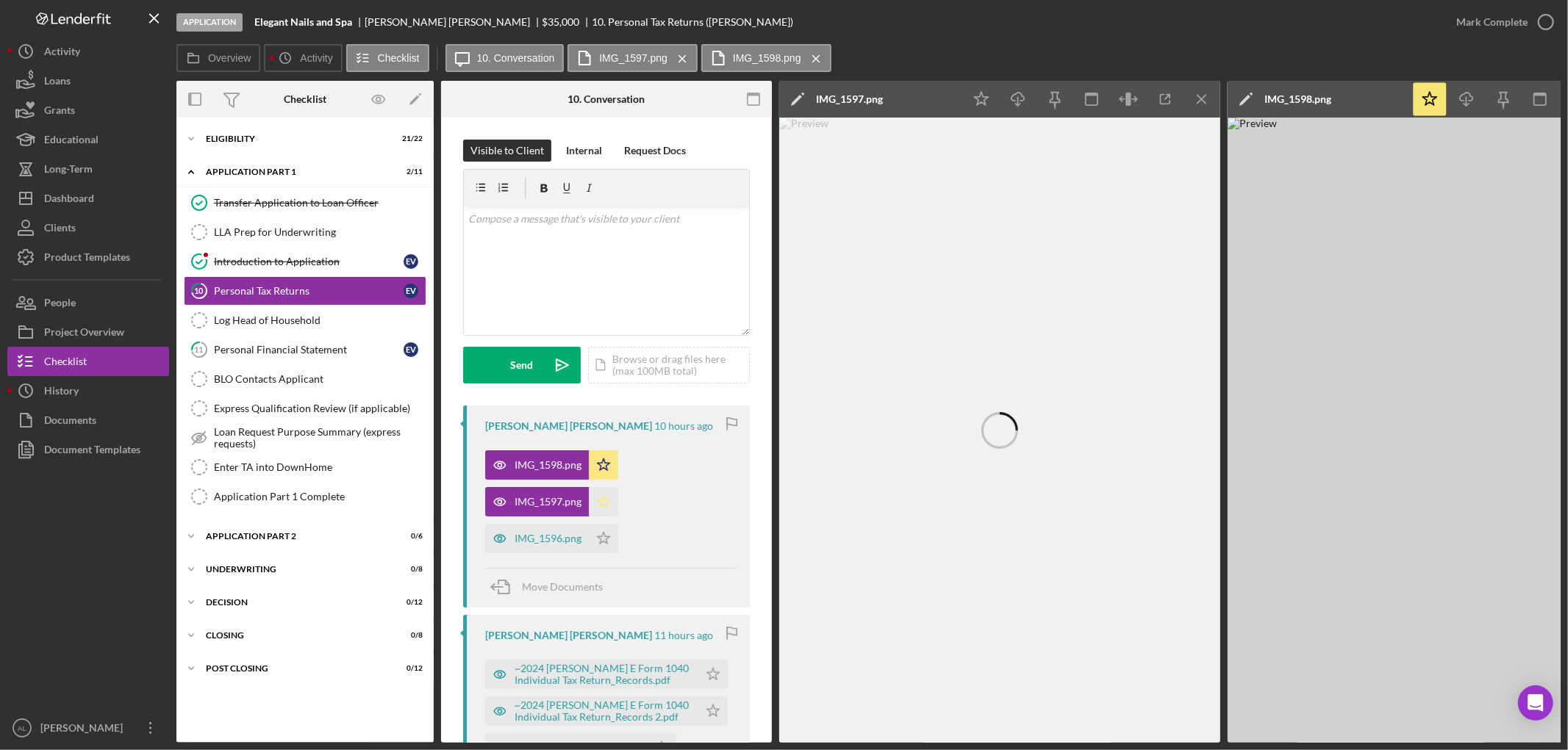
click at [606, 504] on polygon "button" at bounding box center [603, 501] width 12 height 12
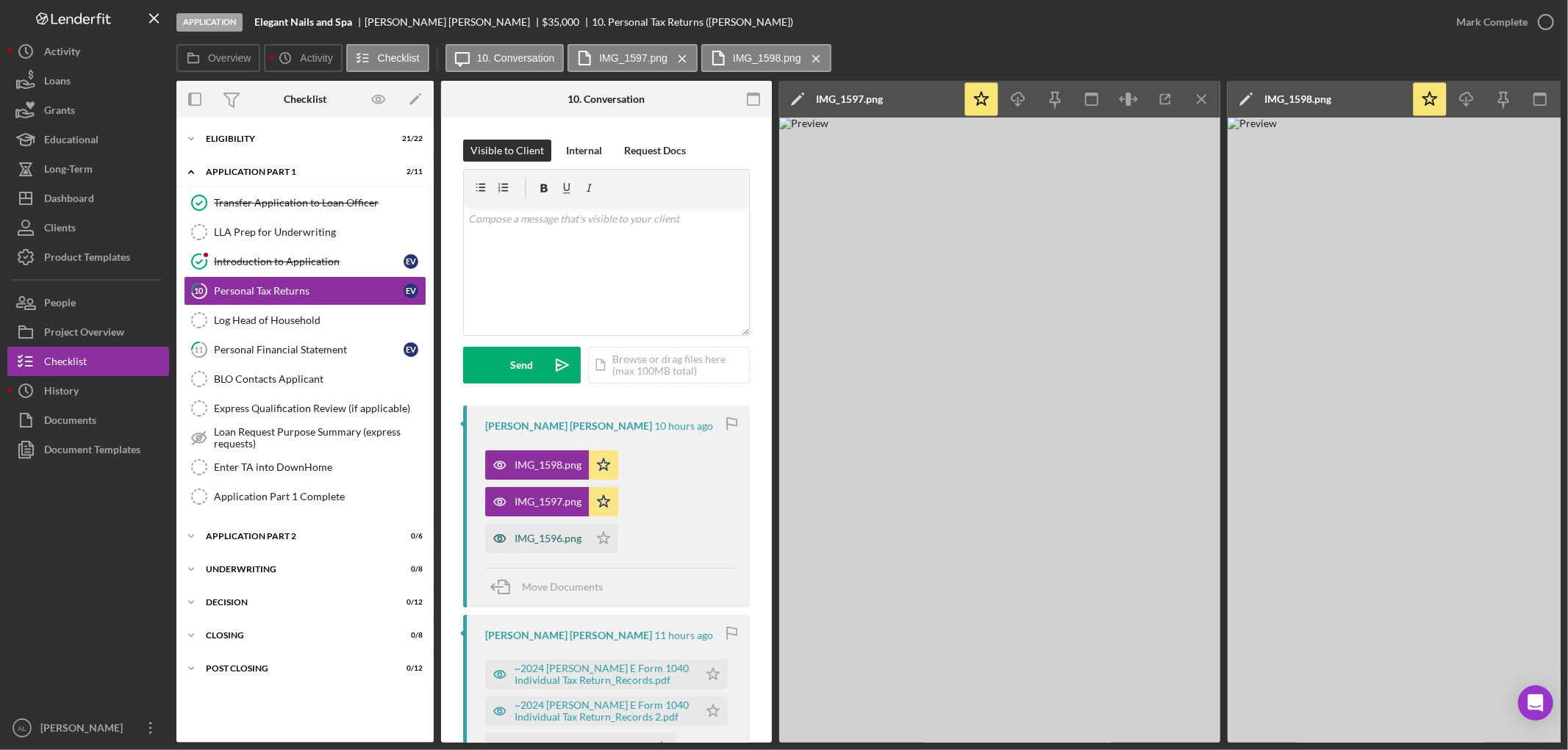
click at [542, 546] on div "IMG_1596.png" at bounding box center [537, 539] width 104 height 30
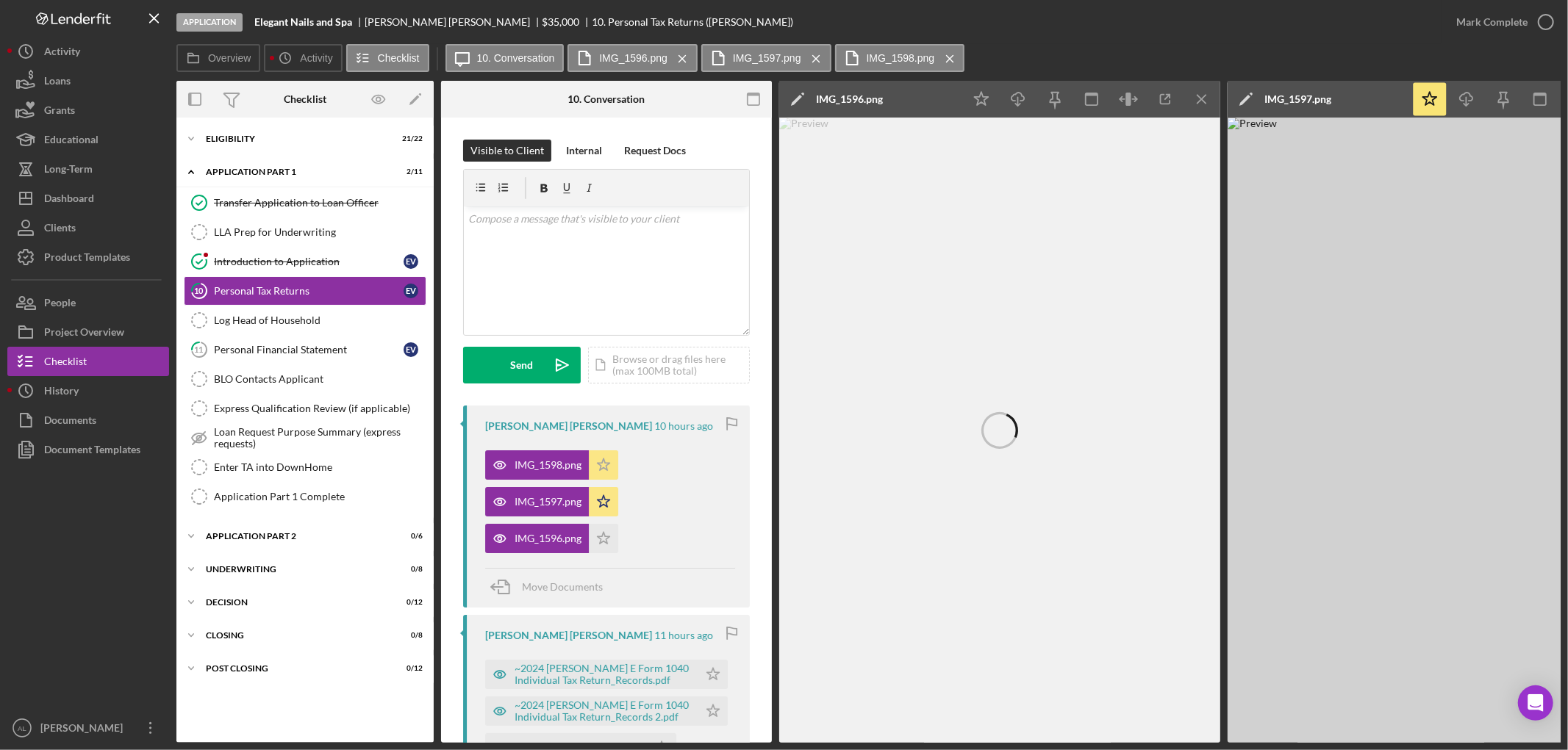
click at [607, 470] on polygon "button" at bounding box center [603, 464] width 12 height 12
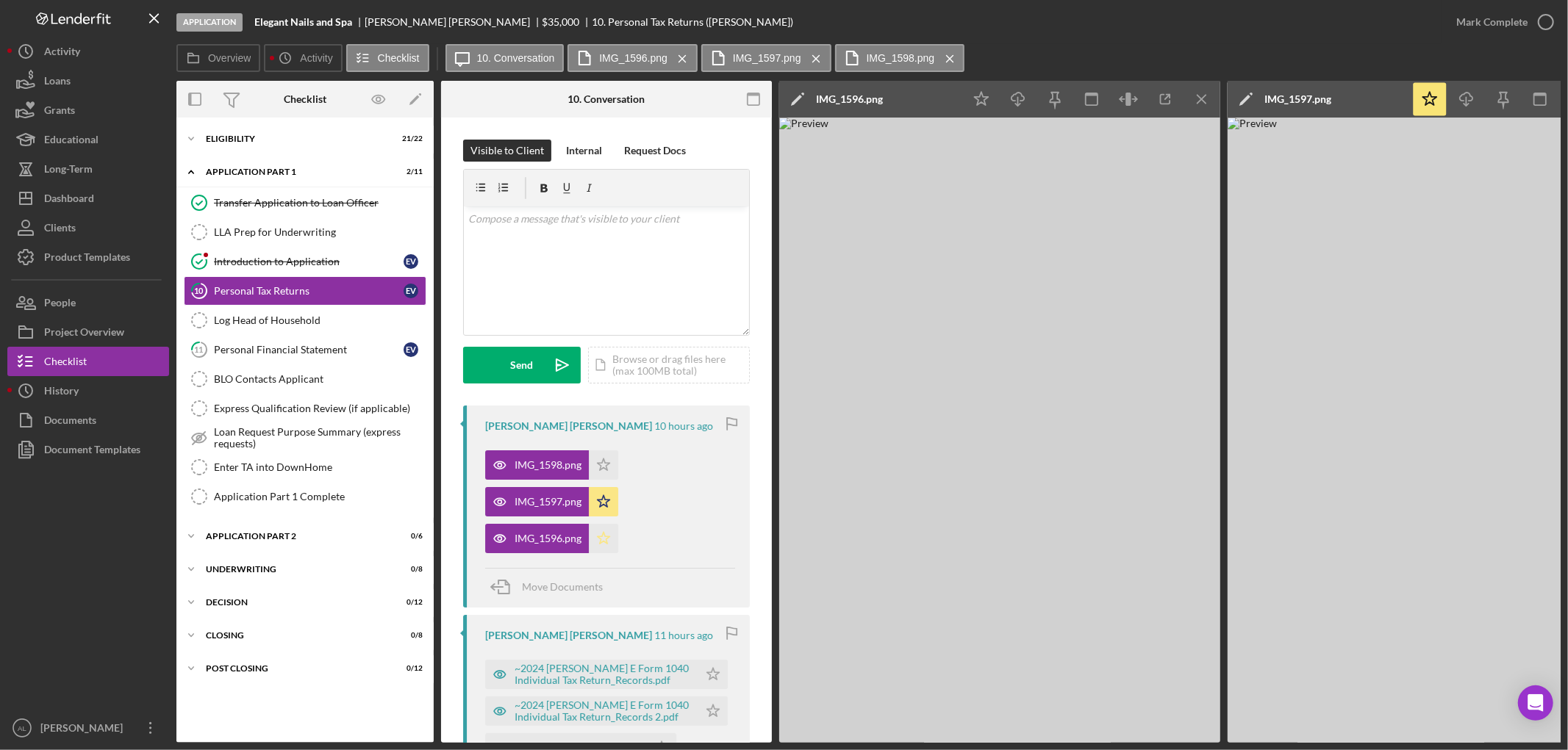
click at [595, 535] on icon "Icon/Star" at bounding box center [604, 539] width 30 height 30
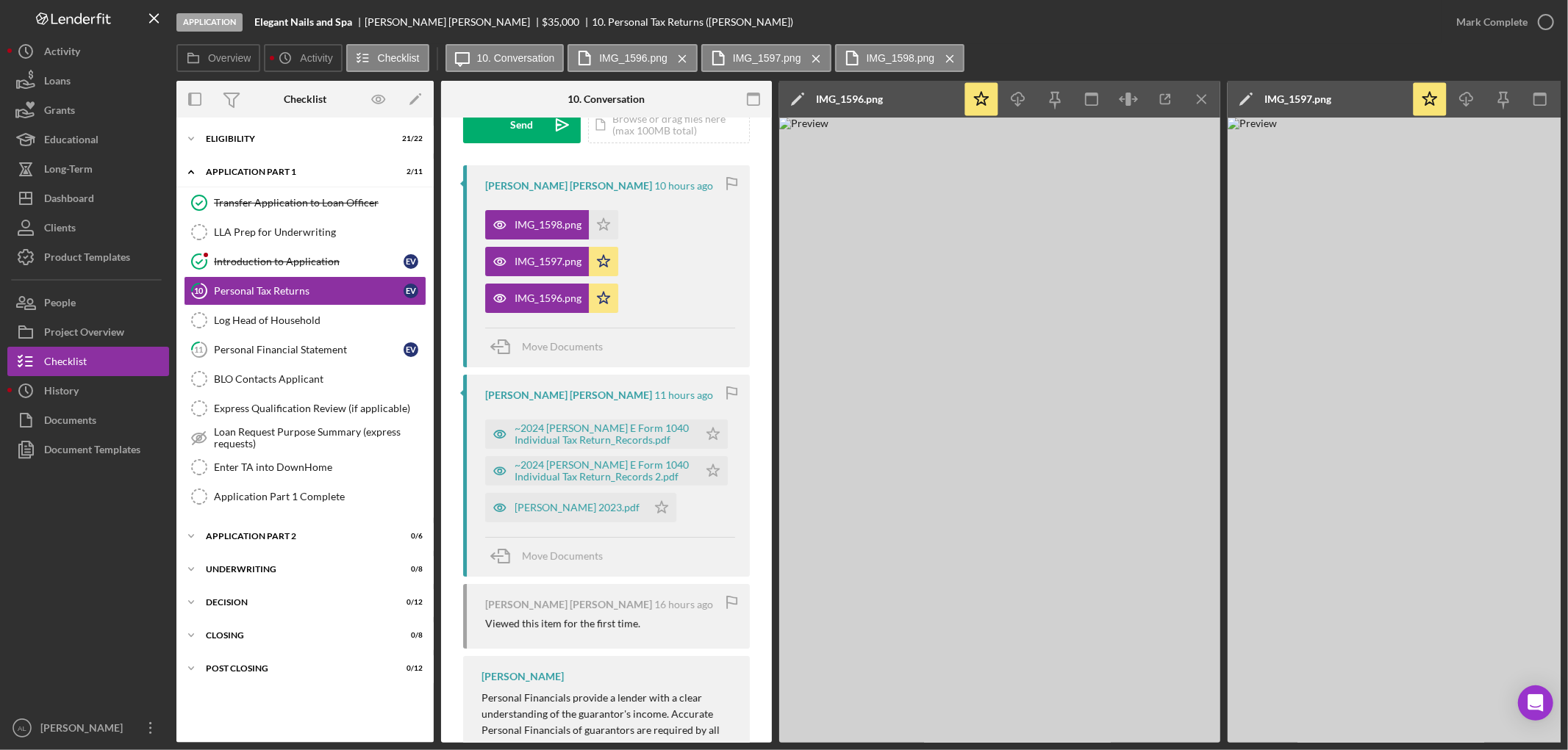
scroll to position [244, 0]
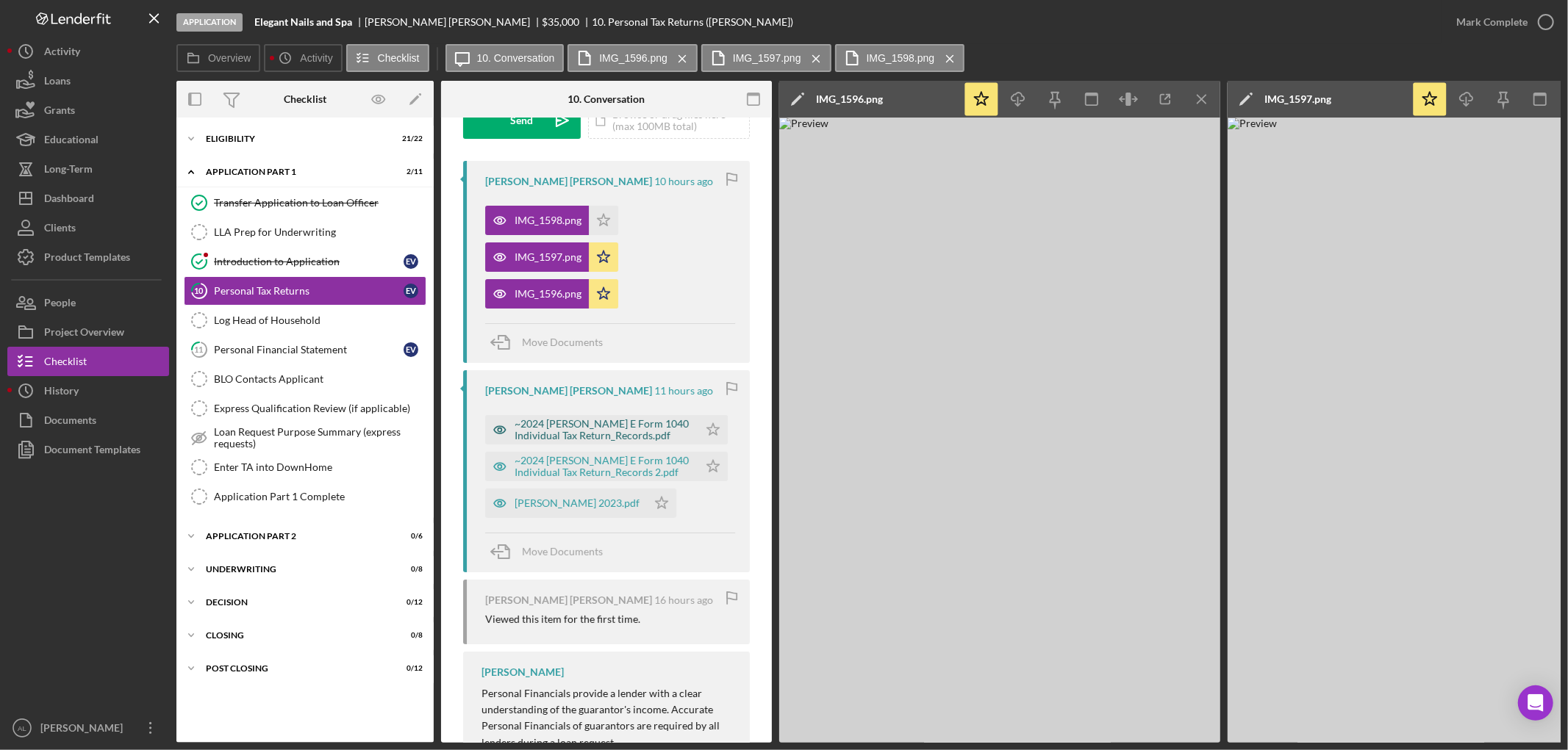
click at [622, 435] on div "~2024 [PERSON_NAME] E Form 1040 Individual Tax Return_Records.pdf" at bounding box center [602, 429] width 176 height 23
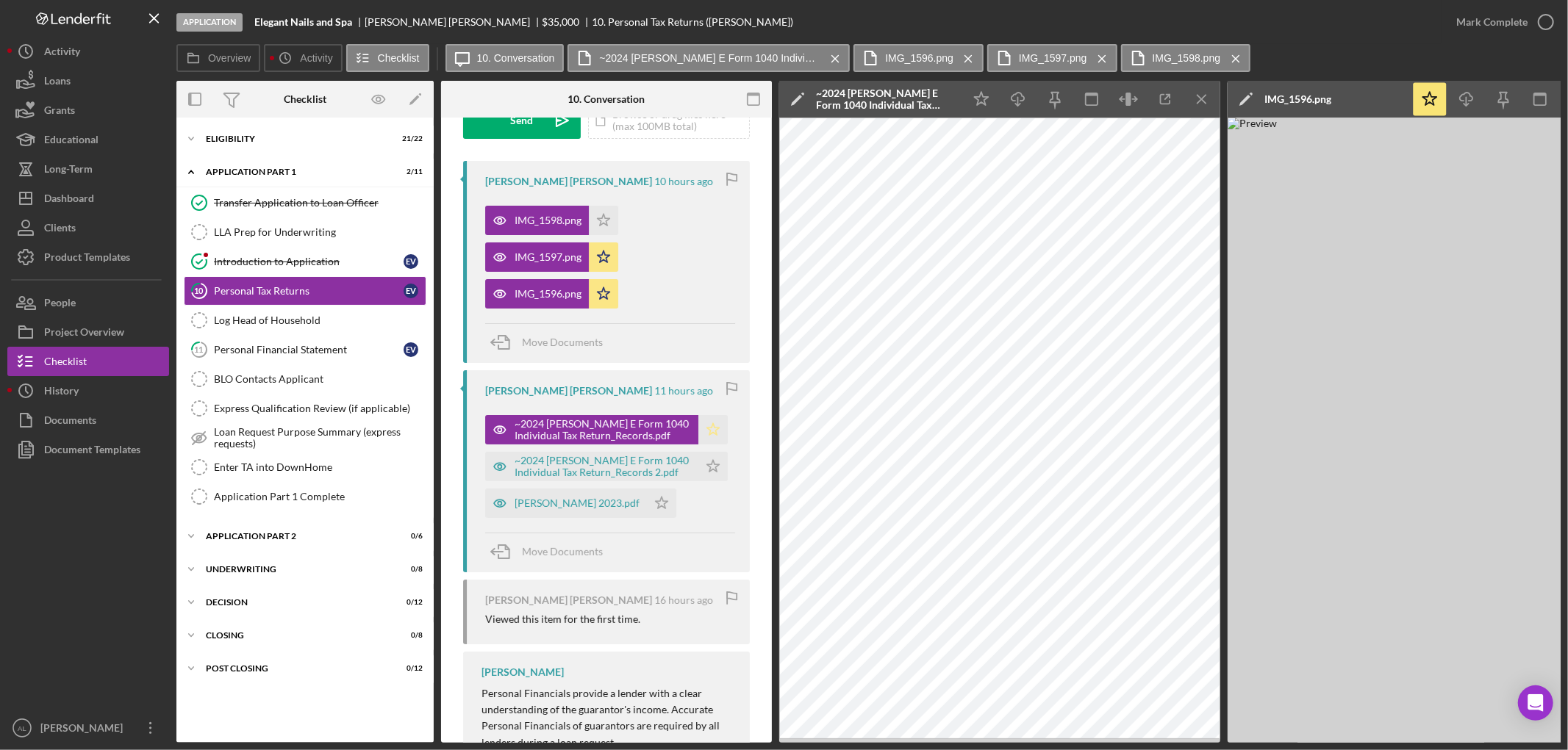
click at [710, 427] on icon "Icon/Star" at bounding box center [713, 430] width 30 height 30
click at [615, 478] on div "~2024 [PERSON_NAME] E Form 1040 Individual Tax Return_Records 2.pdf" at bounding box center [602, 466] width 176 height 23
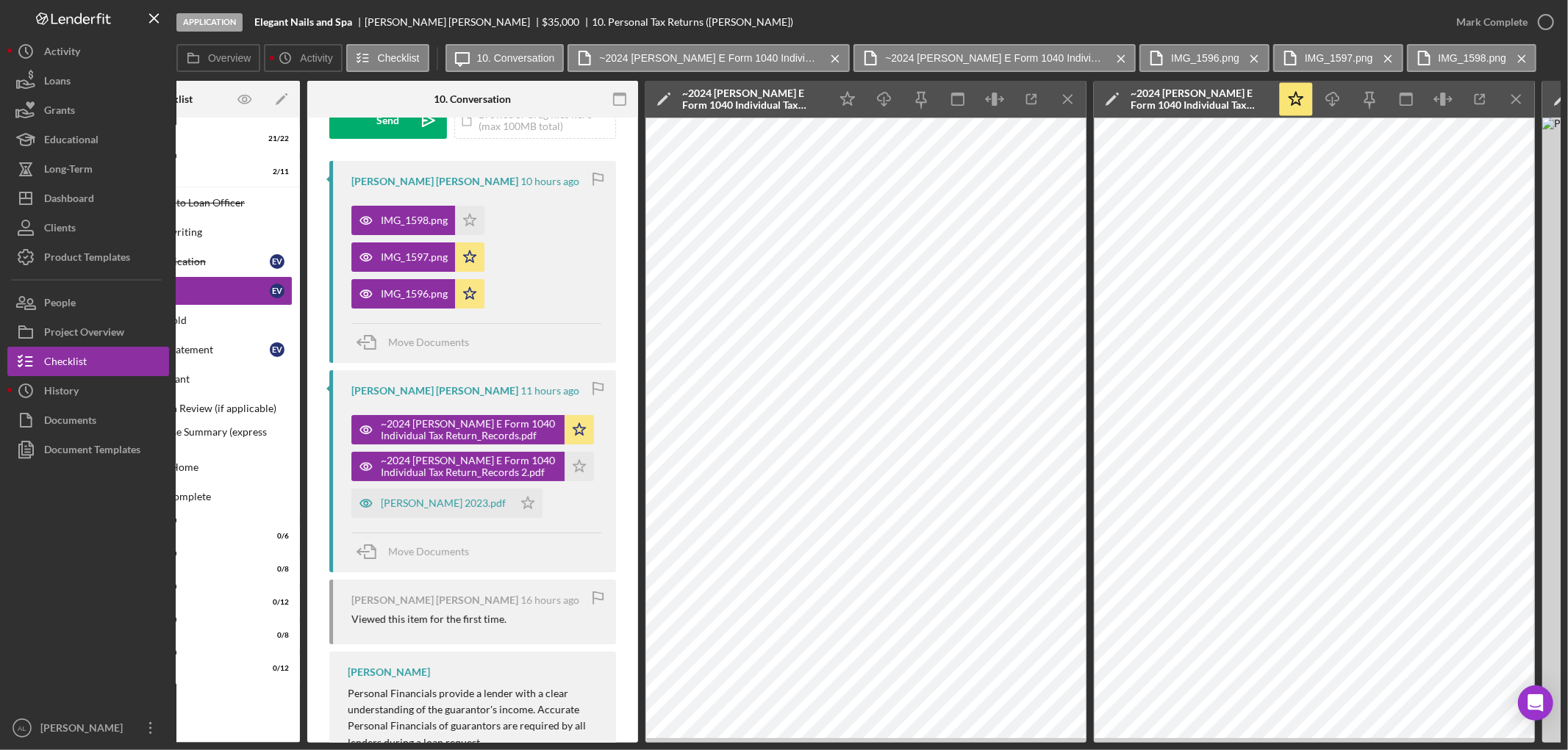
scroll to position [0, 137]
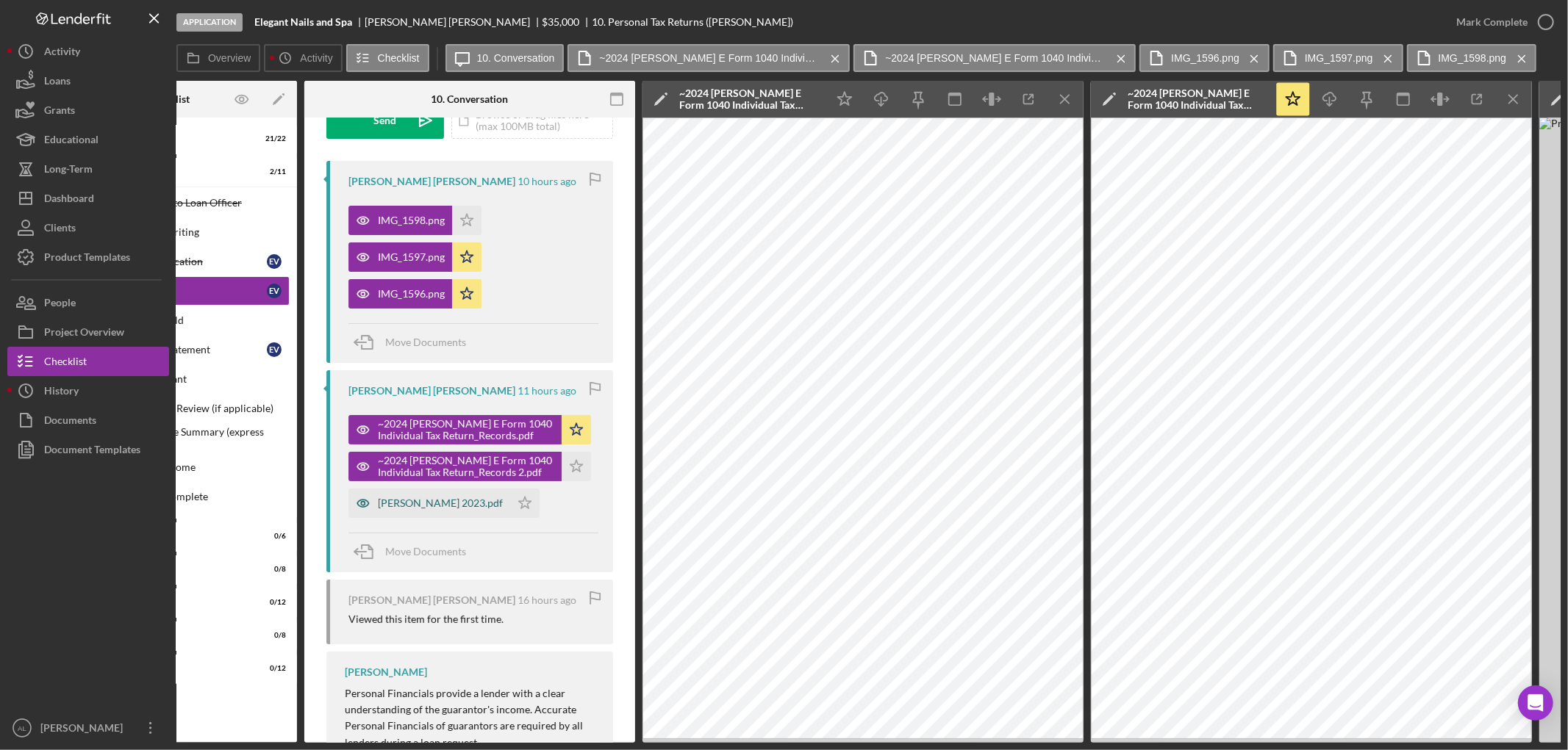
click at [427, 511] on div "[PERSON_NAME] 2023.pdf" at bounding box center [428, 504] width 161 height 30
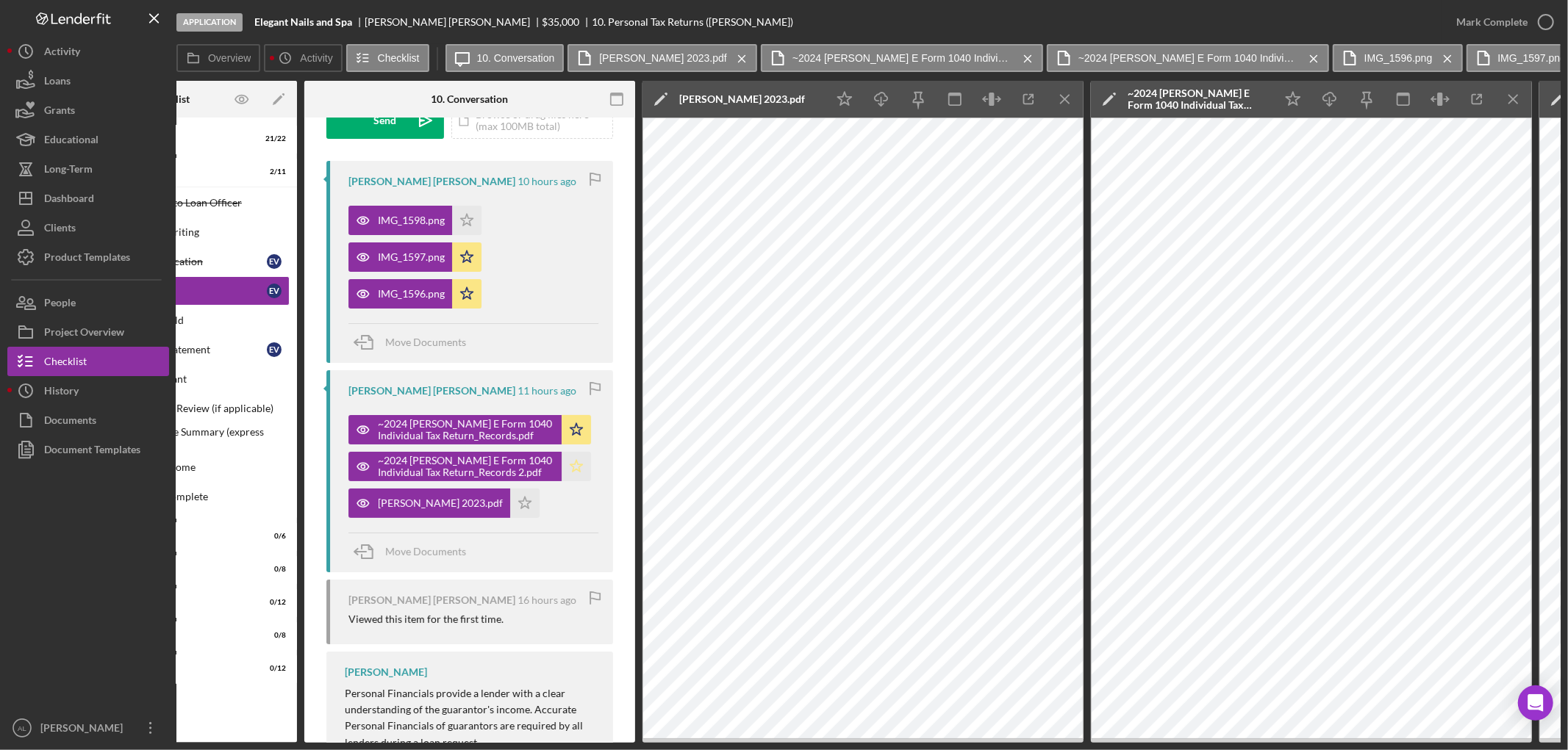
click at [562, 471] on icon "Icon/Star" at bounding box center [577, 466] width 30 height 30
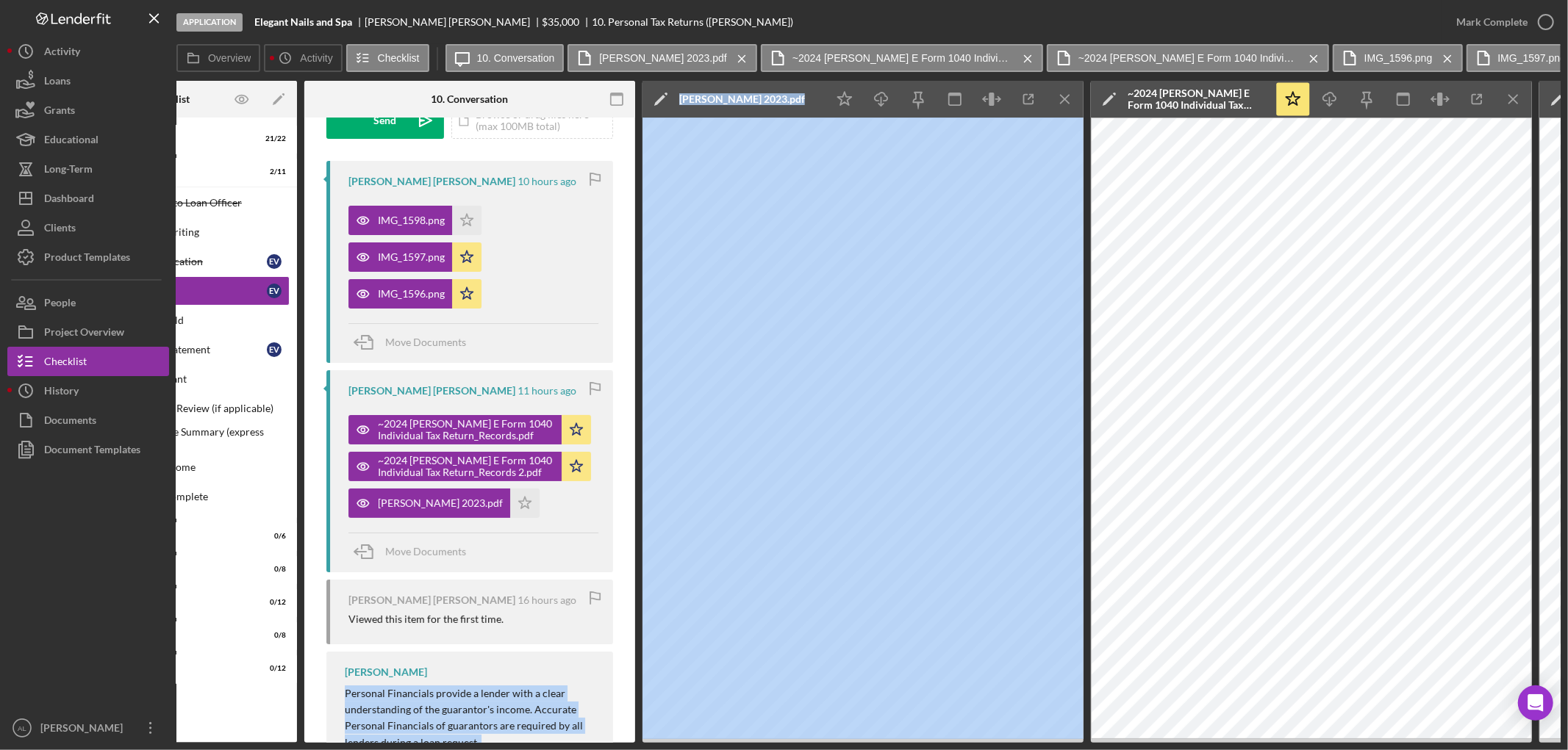
drag, startPoint x: 693, startPoint y: 743, endPoint x: 556, endPoint y: 744, distance: 137.0
click at [556, 744] on div "Application Elegant Nails and Spa [PERSON_NAME] [PERSON_NAME] $35,000 $8,750 10…" at bounding box center [784, 375] width 1568 height 750
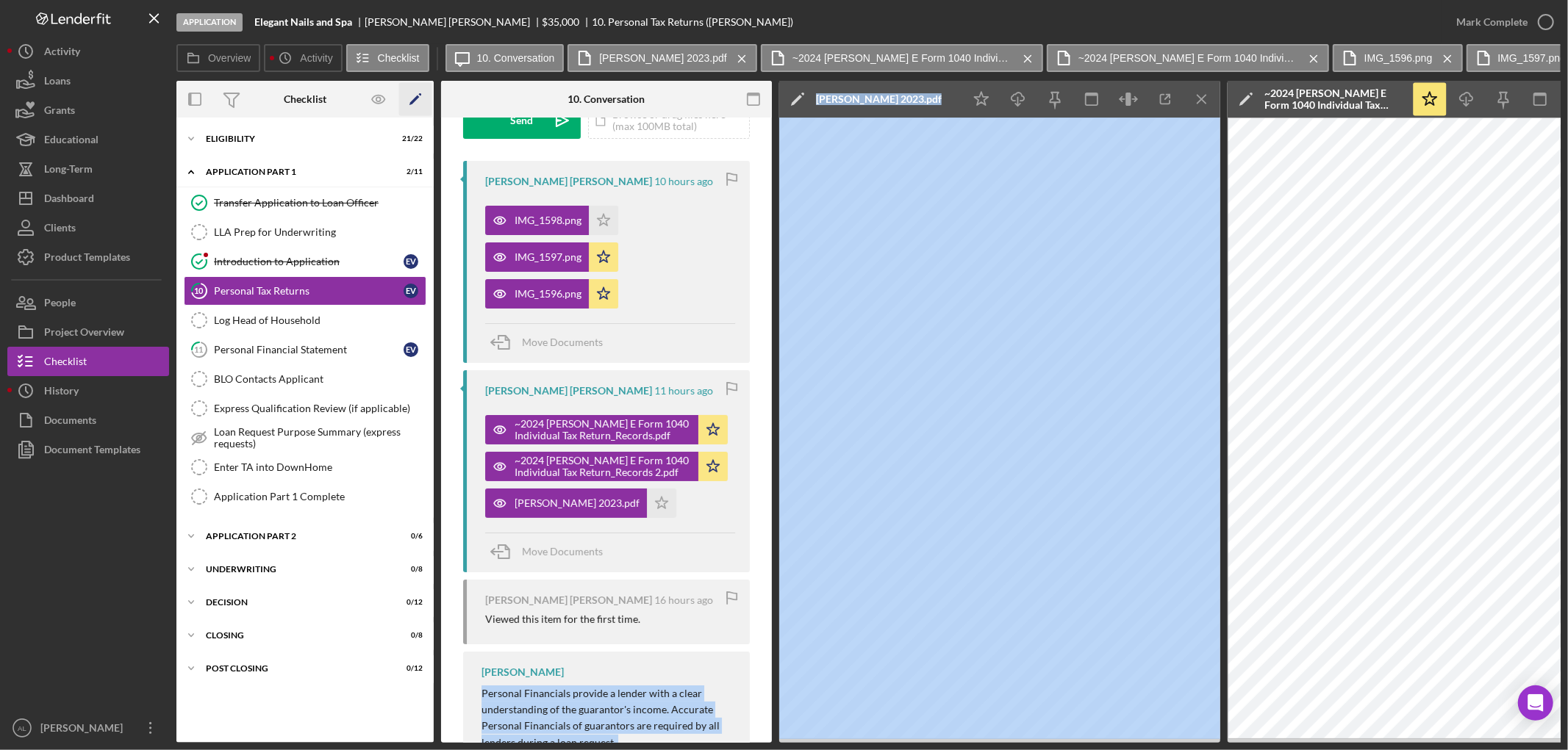
click at [417, 100] on icon "Icon/Edit" at bounding box center [415, 99] width 33 height 33
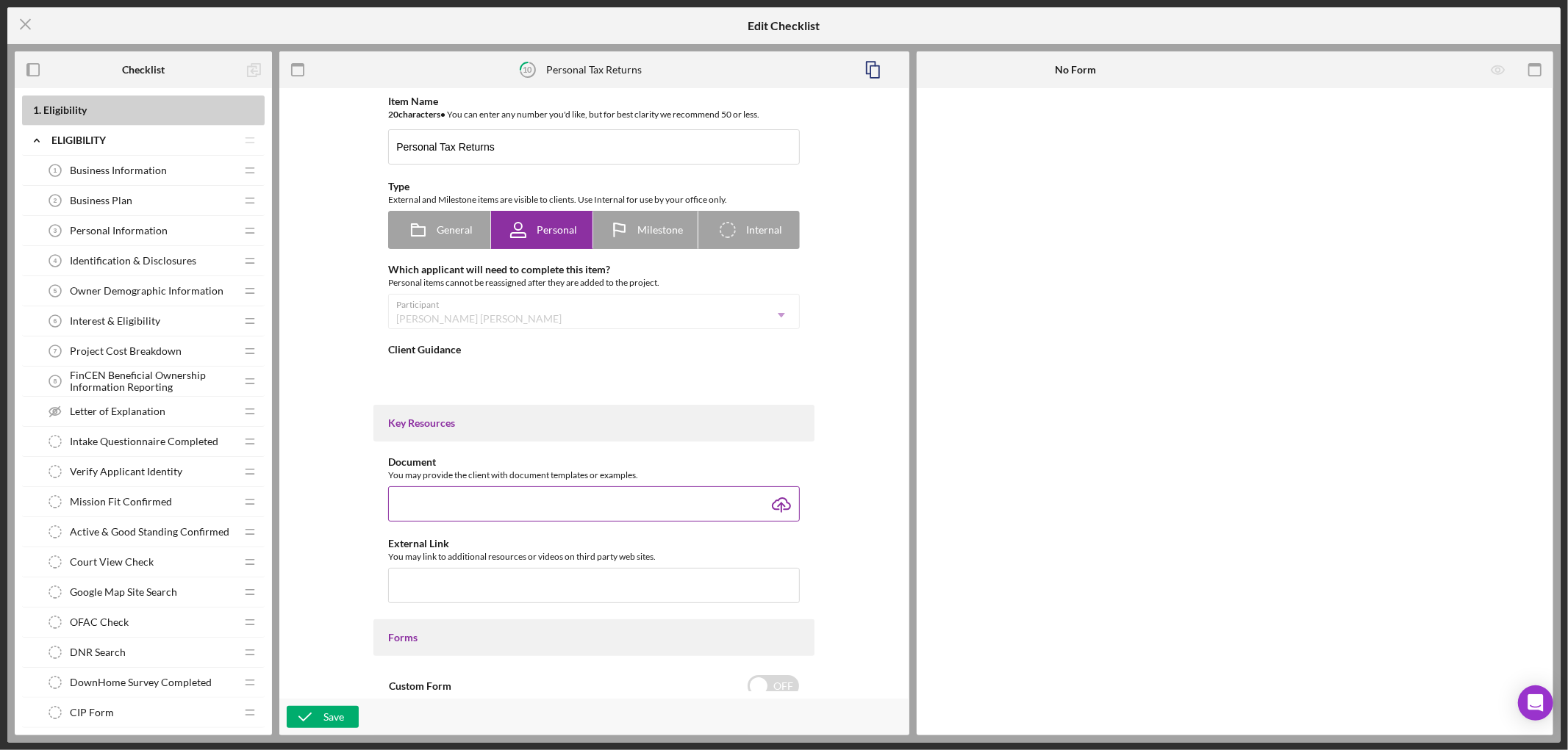
type textarea "<div> <p>Personal Financials provide a lender with a clear understanding of the…"
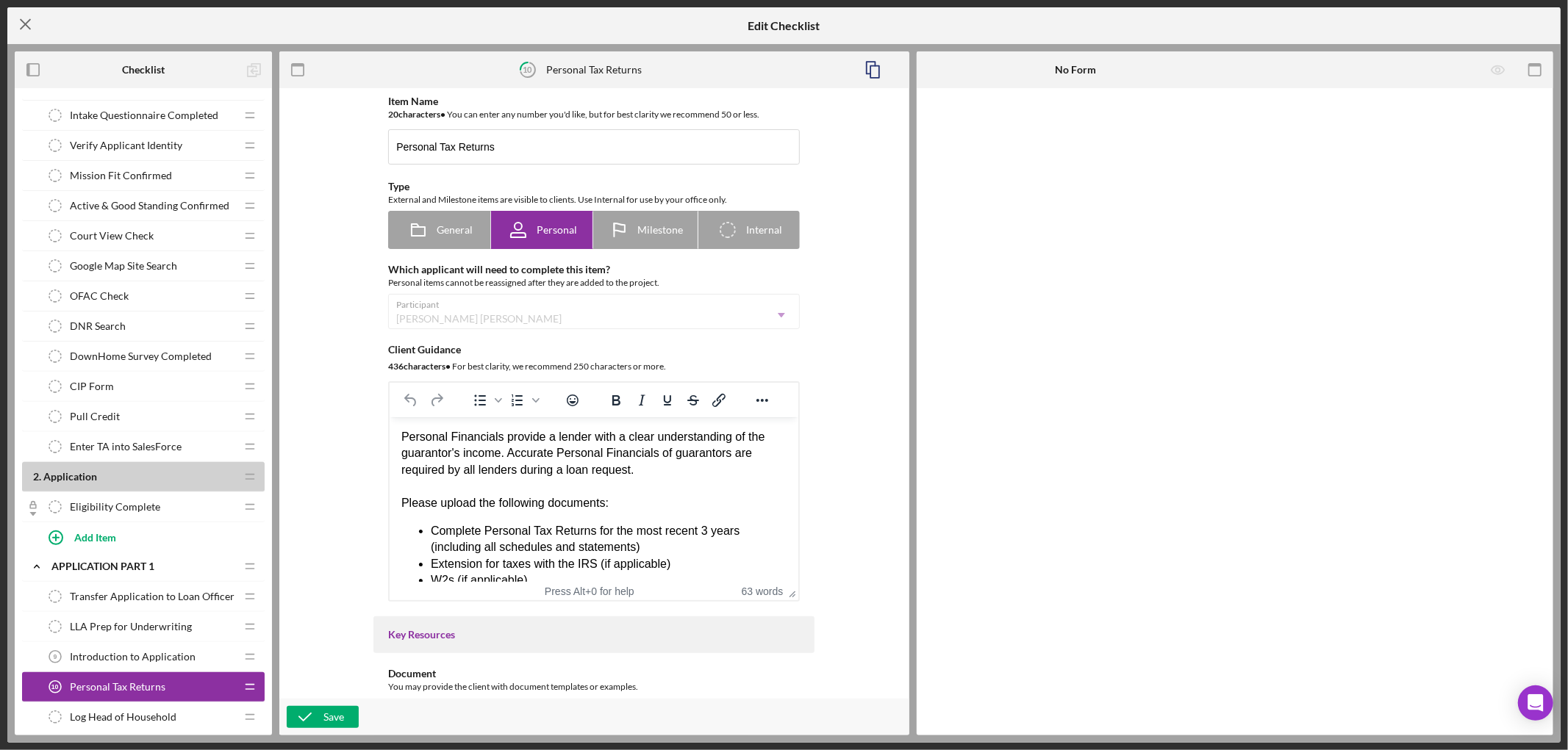
click at [30, 27] on line at bounding box center [25, 24] width 9 height 9
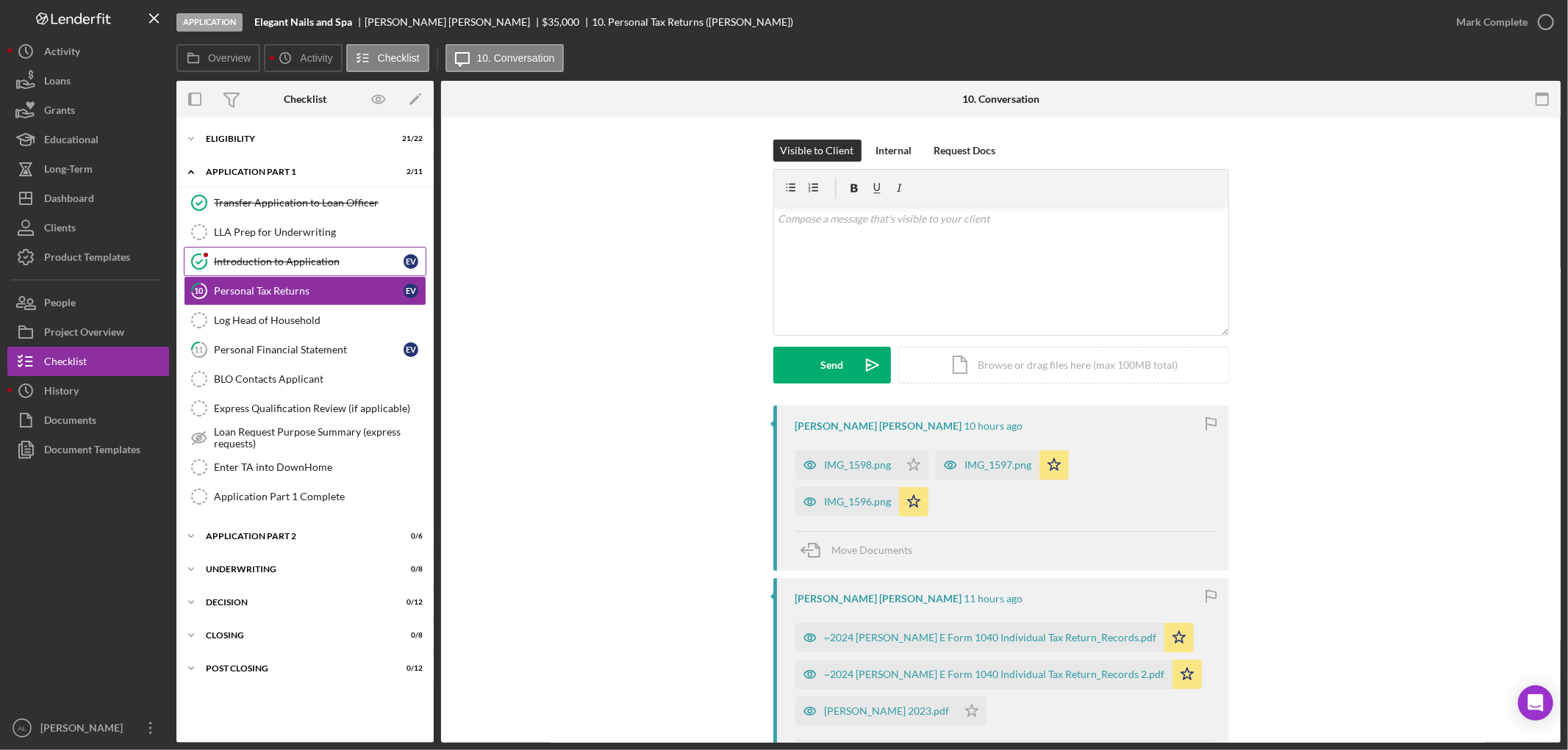
click at [251, 265] on div "Introduction to Application" at bounding box center [308, 261] width 189 height 12
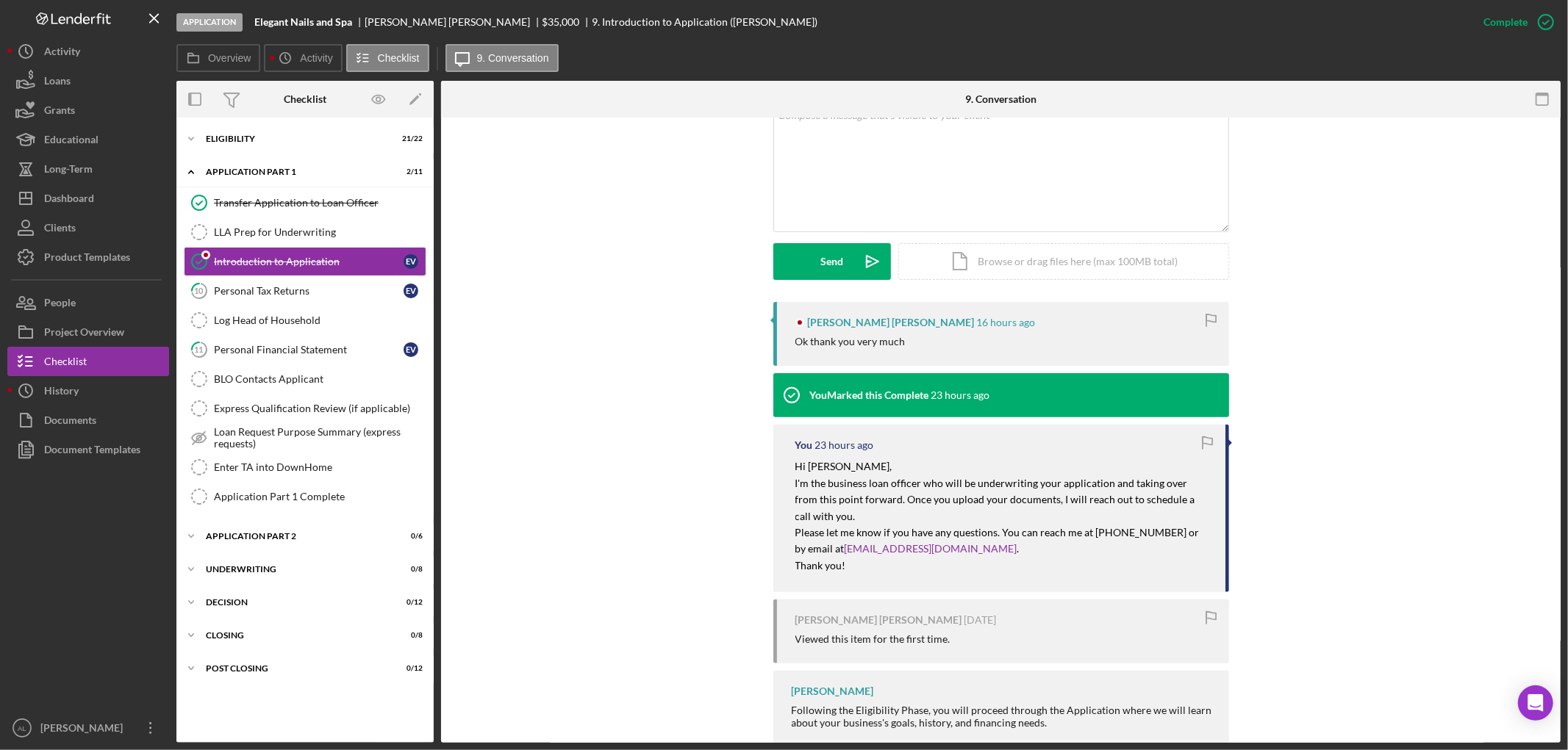
scroll to position [326, 0]
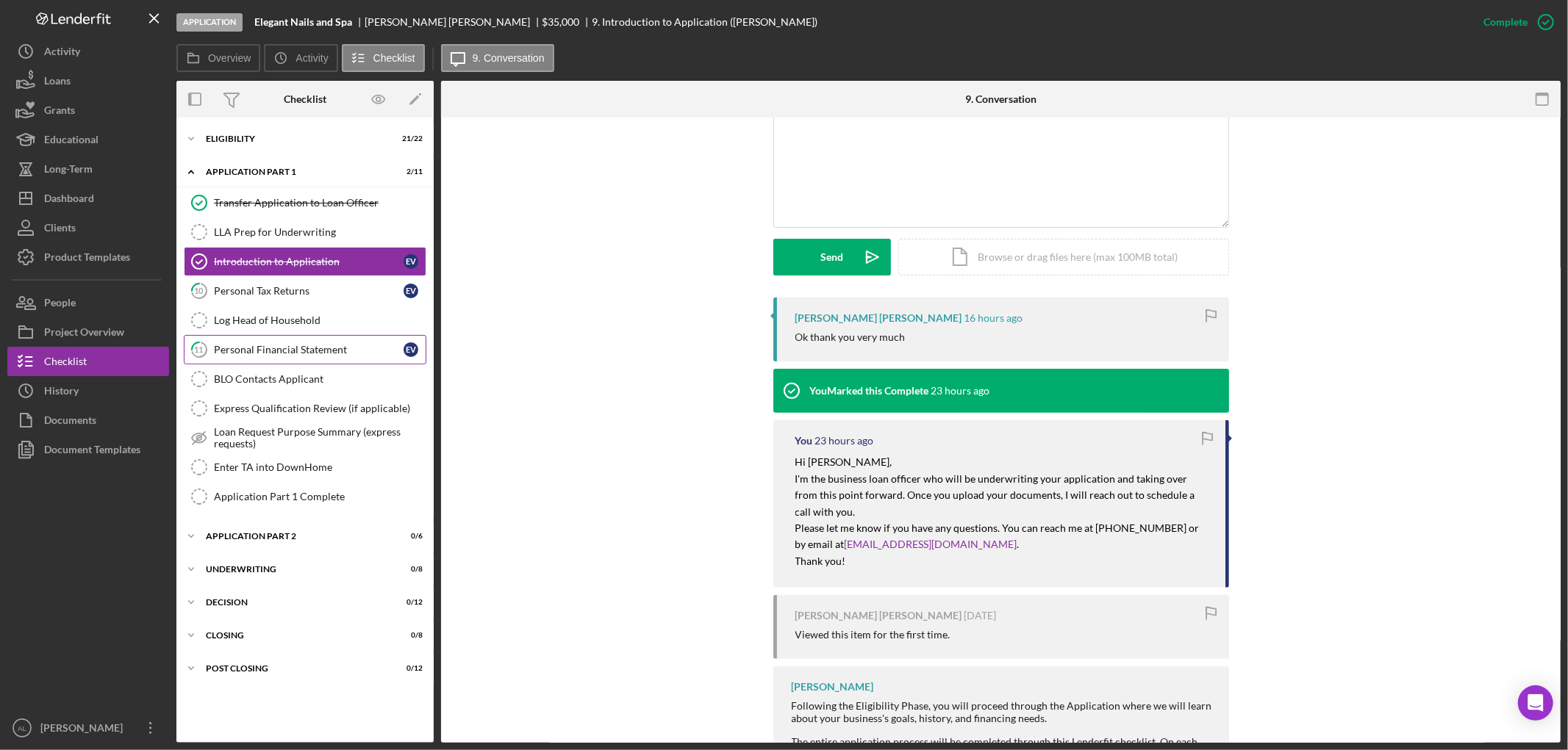
click at [300, 355] on div "Personal Financial Statement" at bounding box center [308, 350] width 189 height 12
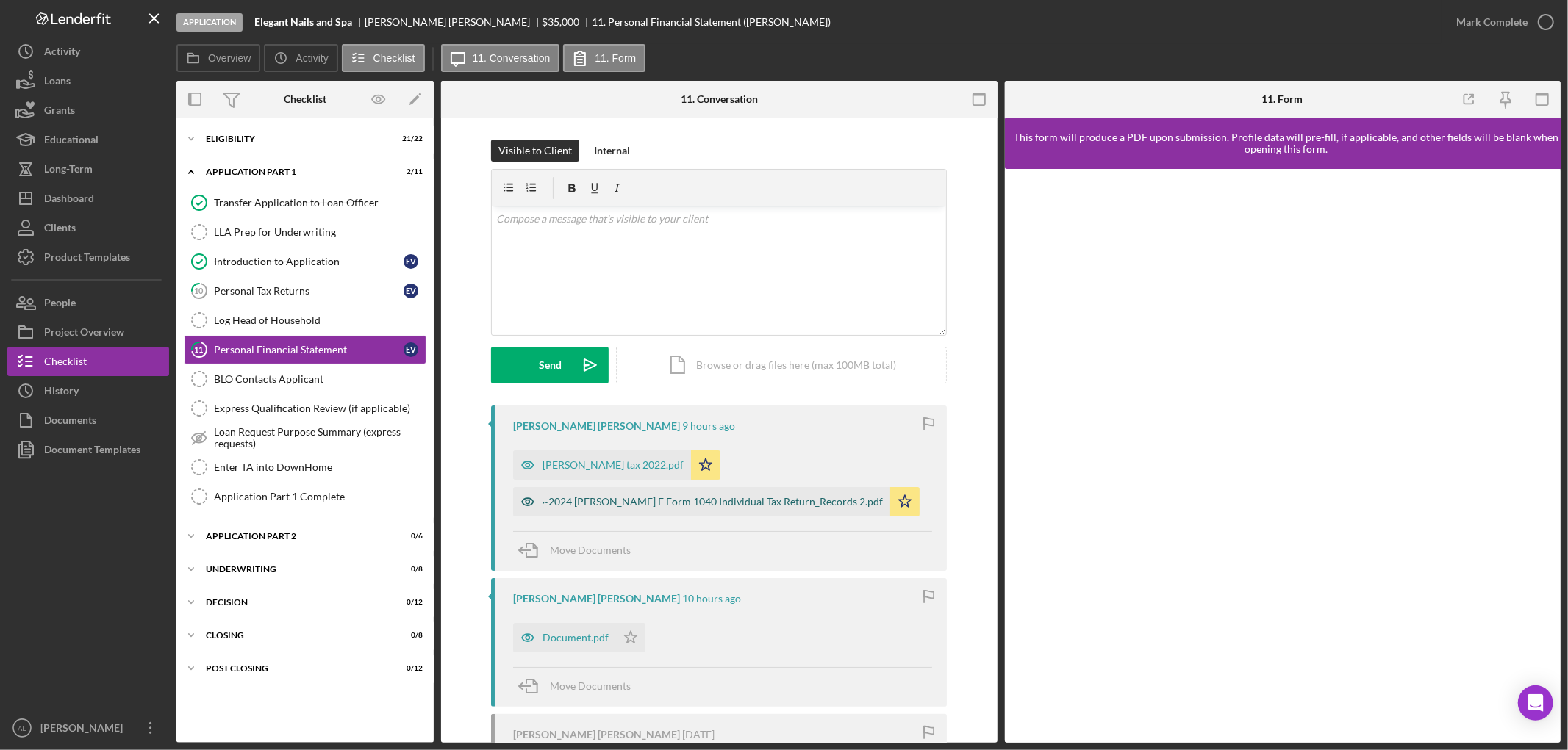
click at [847, 508] on div "~2024 [PERSON_NAME] E Form 1040 Individual Tax Return_Records 2.pdf" at bounding box center [702, 502] width 377 height 30
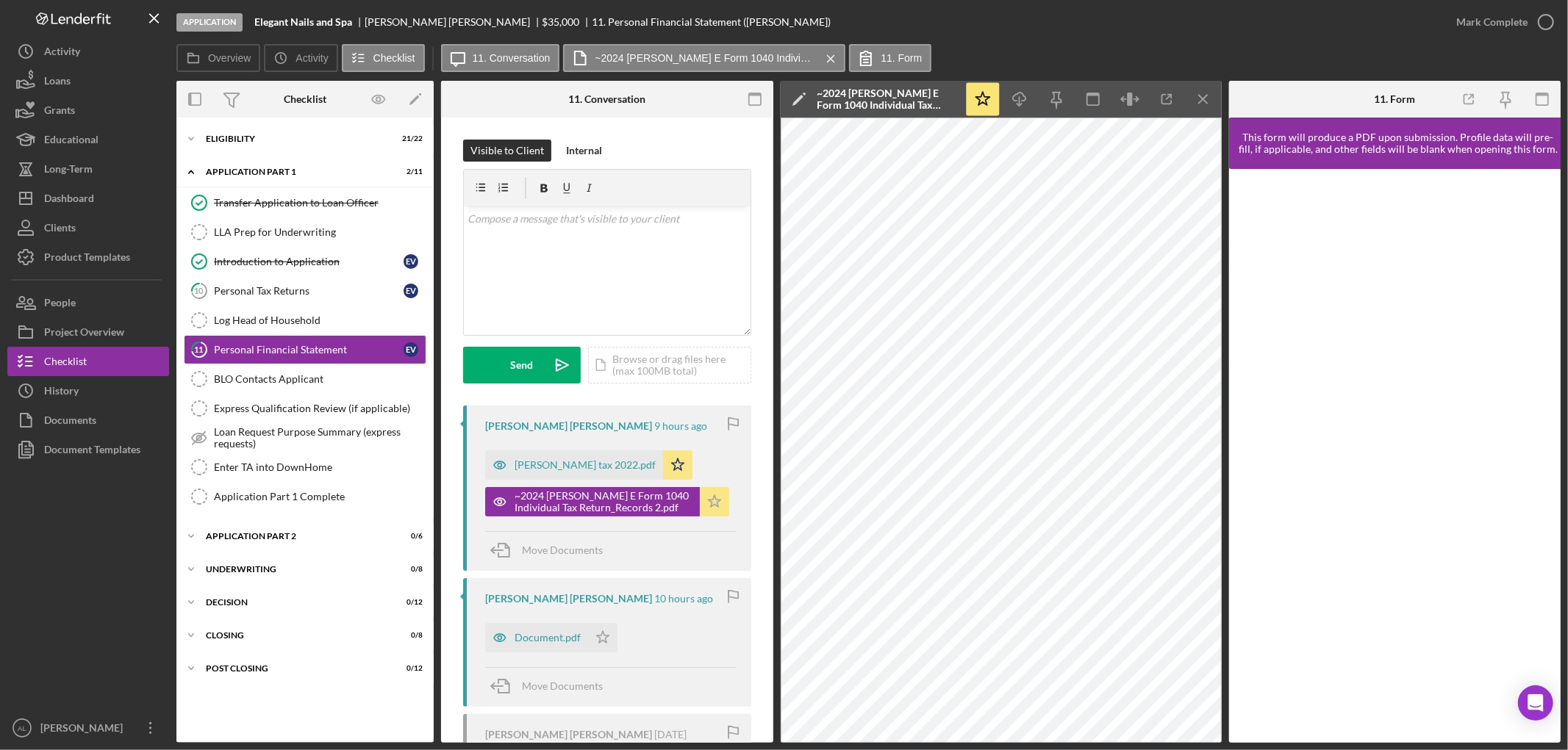
click at [710, 516] on icon "Icon/Star" at bounding box center [715, 502] width 30 height 30
click at [663, 460] on icon "Icon/Star" at bounding box center [678, 465] width 30 height 30
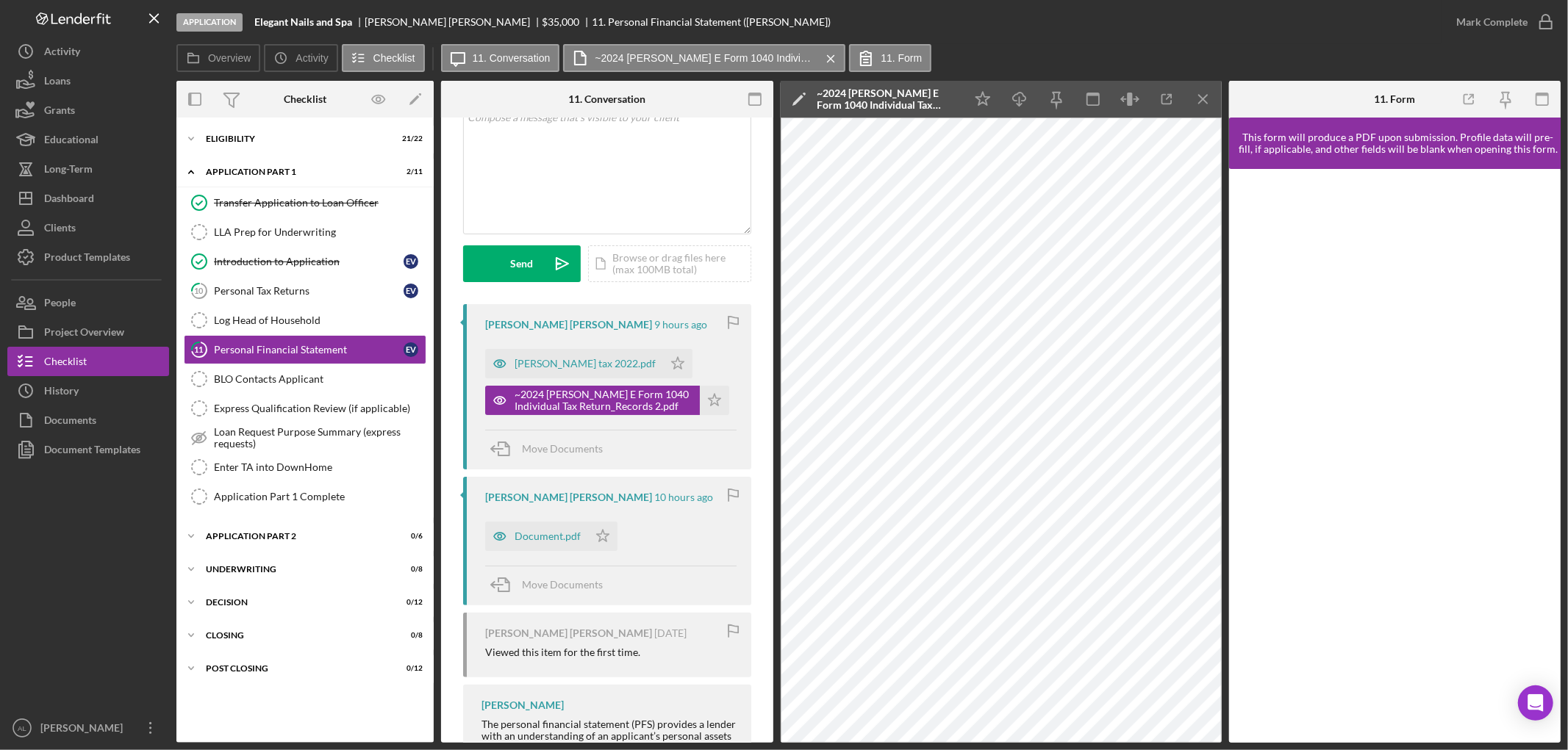
scroll to position [326, 0]
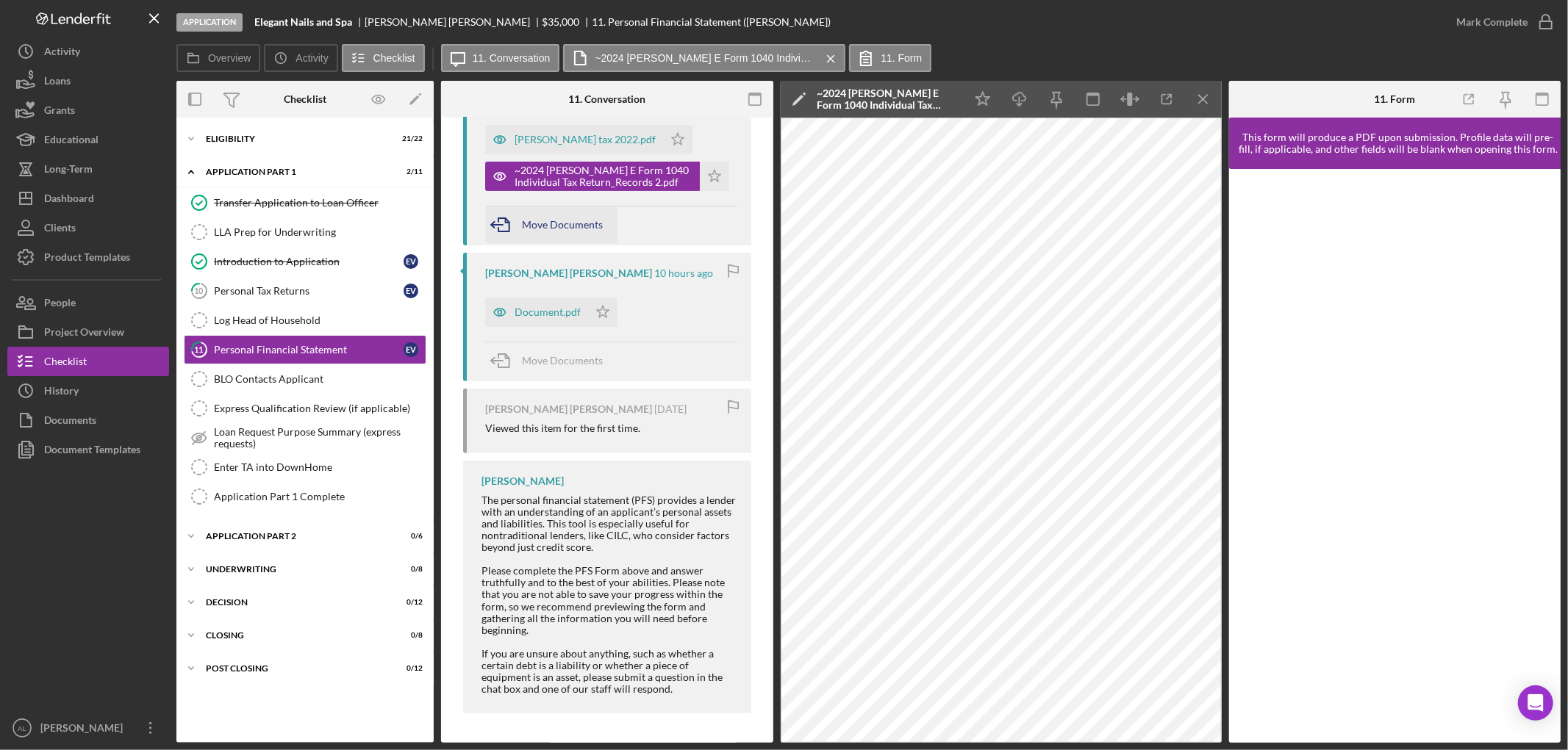
click at [572, 215] on div "Move Documents" at bounding box center [562, 224] width 81 height 36
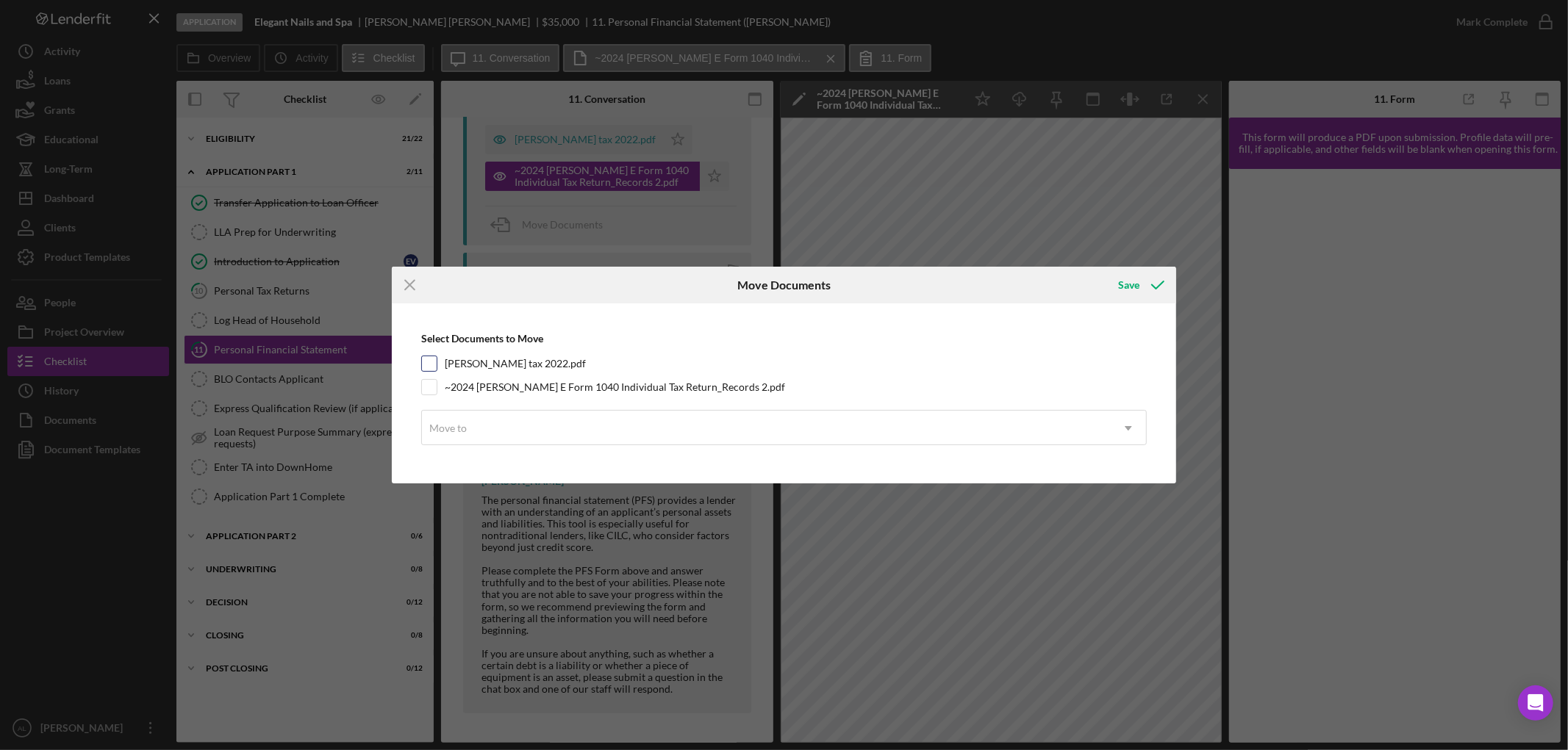
click at [514, 356] on label "[PERSON_NAME] tax 2022.pdf" at bounding box center [515, 364] width 141 height 15
click at [437, 356] on input "[PERSON_NAME] tax 2022.pdf" at bounding box center [429, 364] width 15 height 15
checkbox input "true"
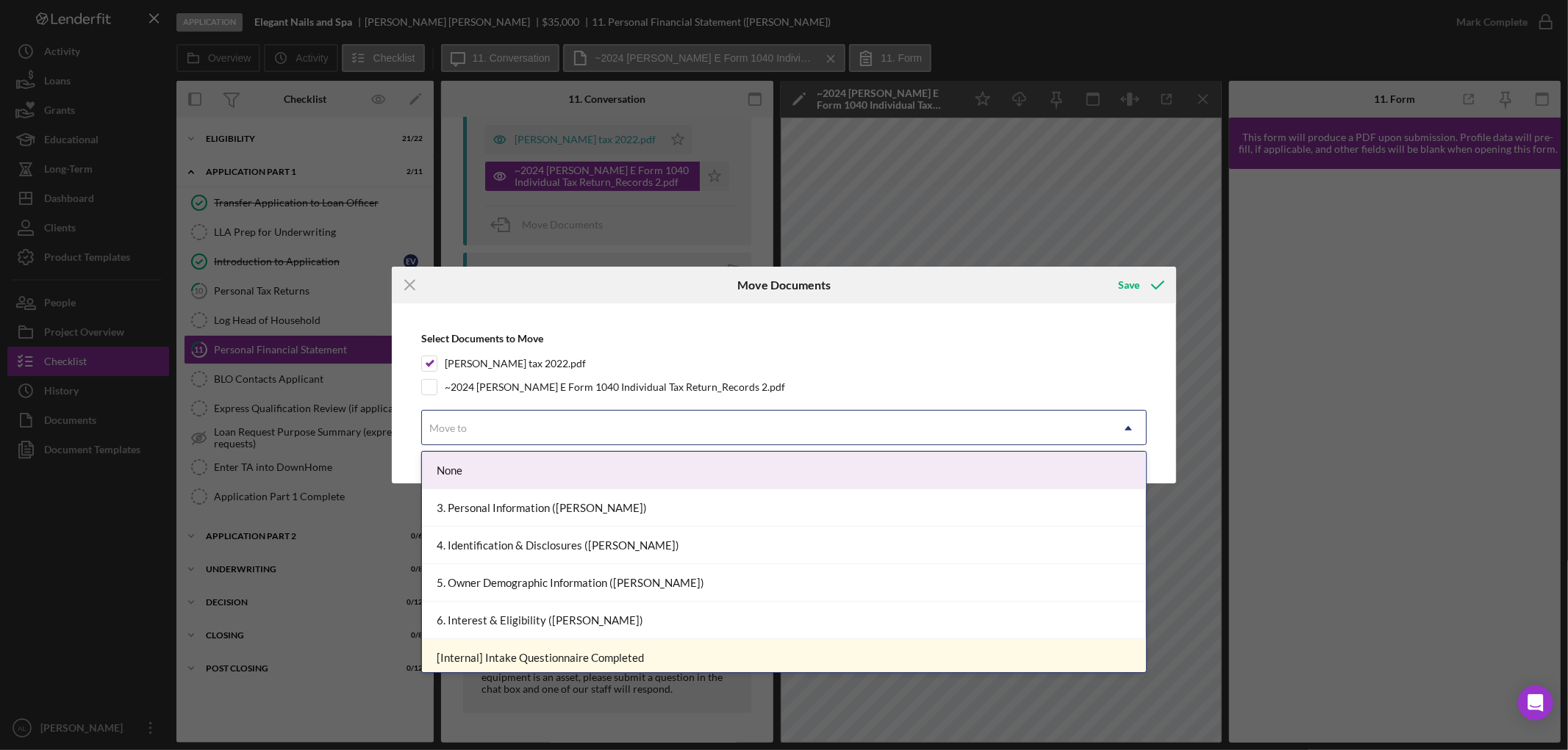
drag, startPoint x: 510, startPoint y: 423, endPoint x: 507, endPoint y: 430, distance: 7.6
click at [509, 428] on div "Move to" at bounding box center [766, 428] width 689 height 34
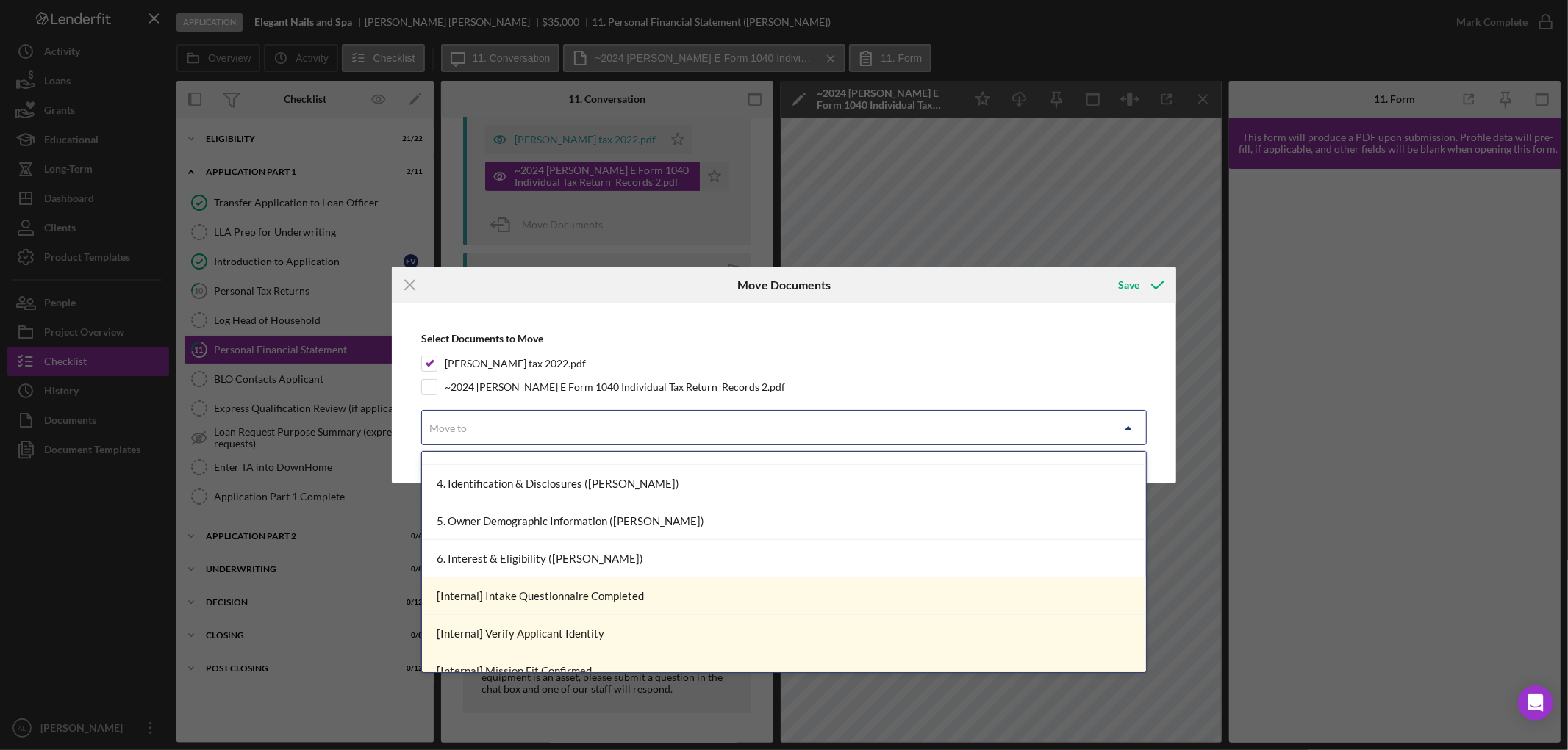
scroll to position [0, 0]
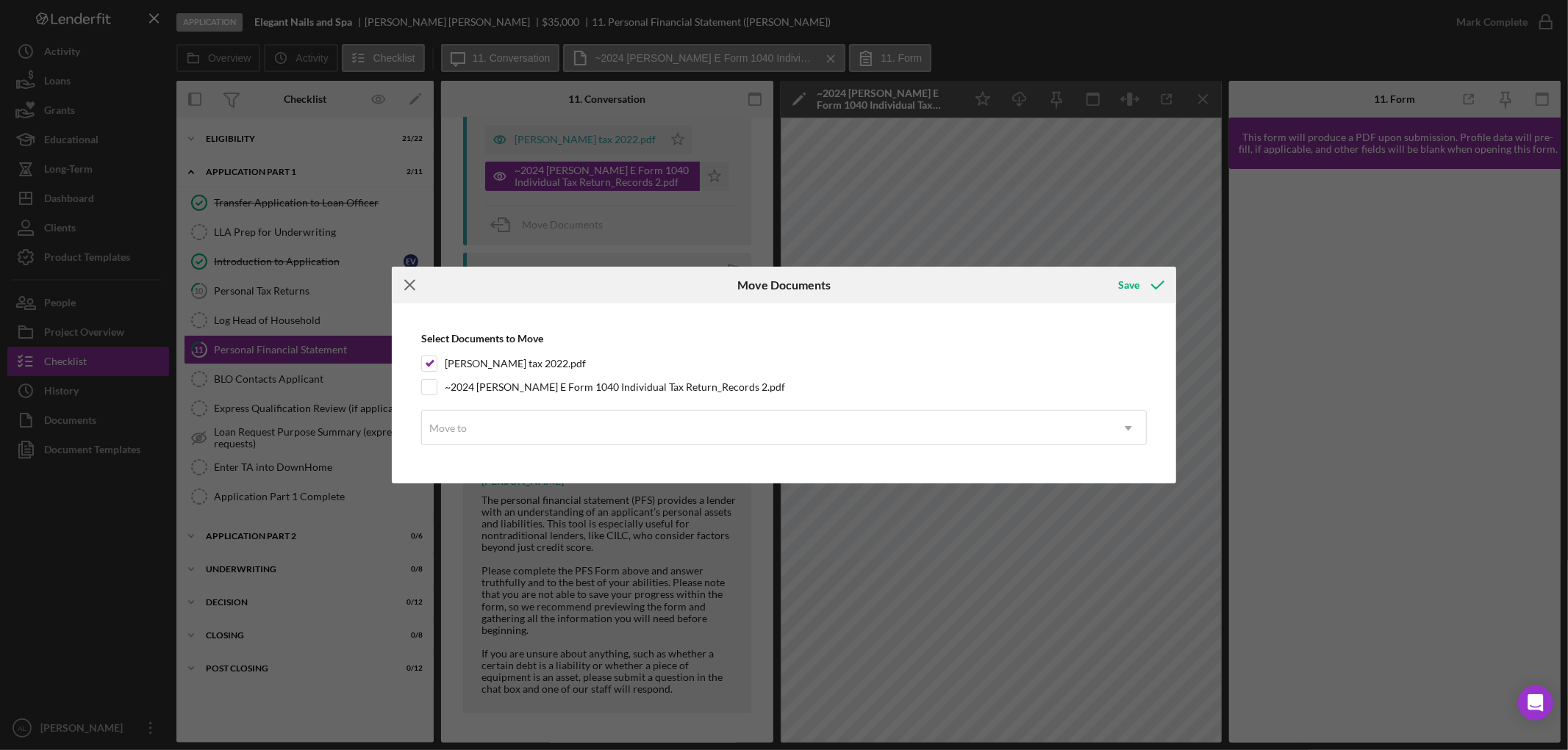
click at [416, 283] on icon "Icon/Menu Close" at bounding box center [410, 285] width 36 height 36
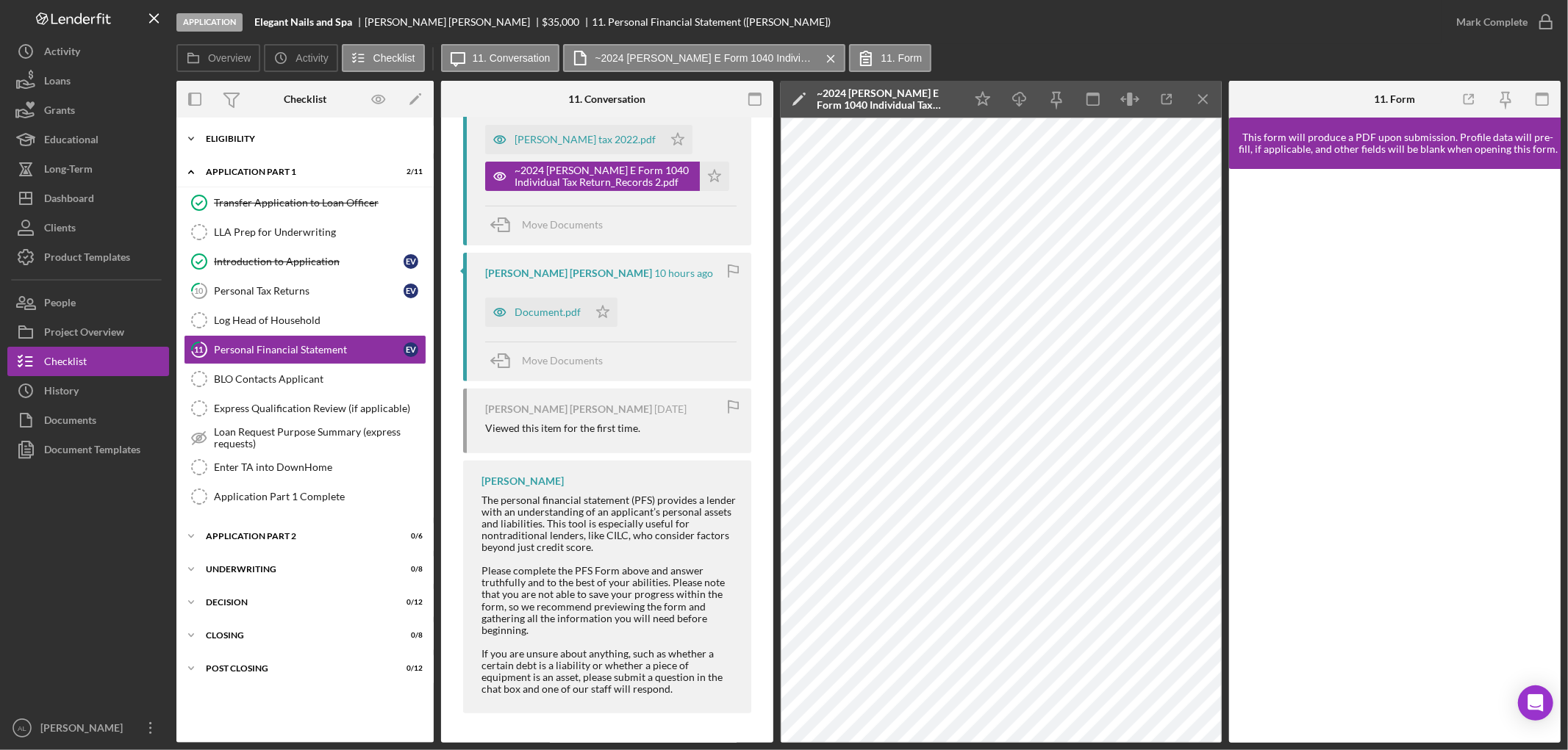
click at [265, 146] on div "Icon/Expander Eligibility 21 / 22" at bounding box center [305, 139] width 258 height 30
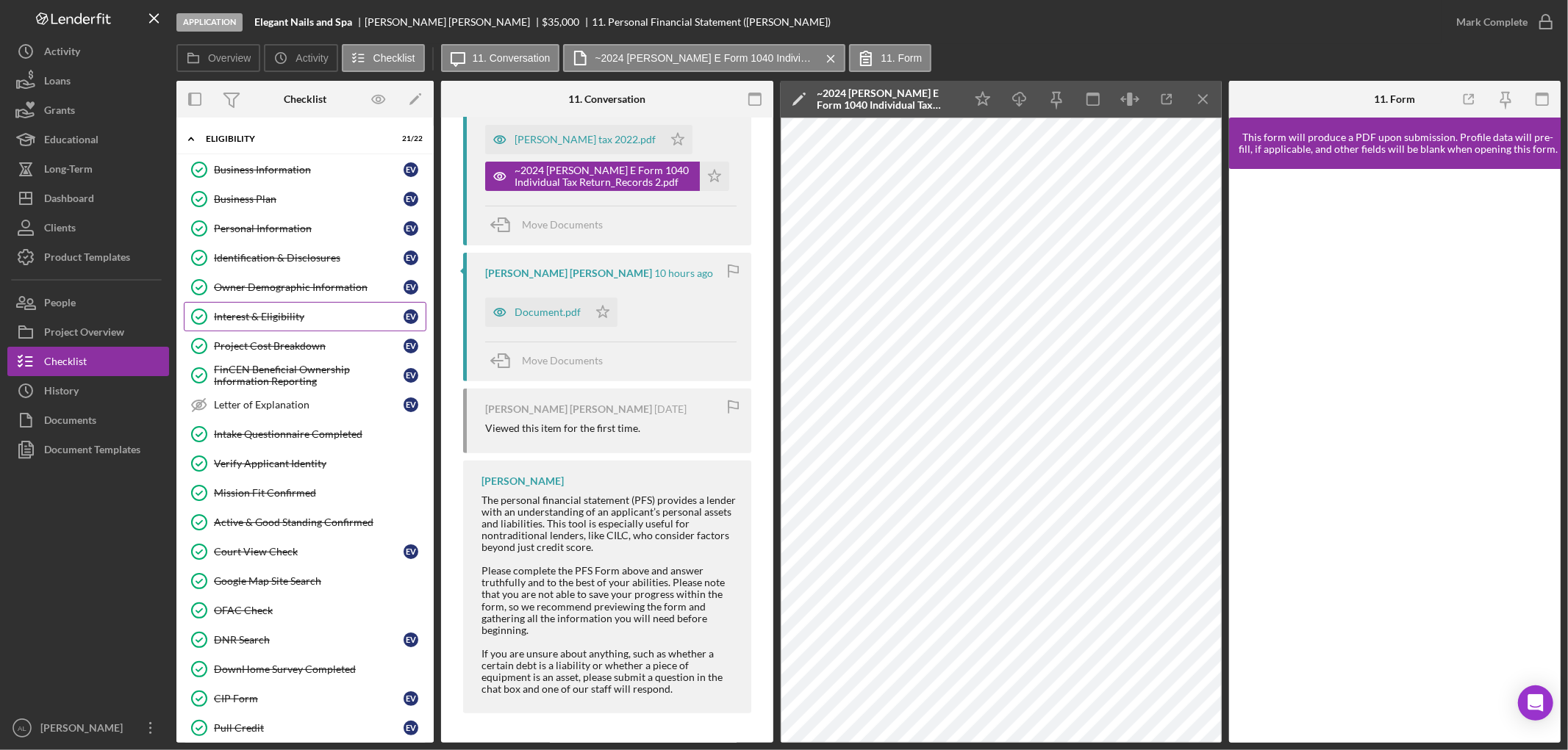
click at [277, 316] on div "Interest & Eligibility" at bounding box center [308, 316] width 189 height 12
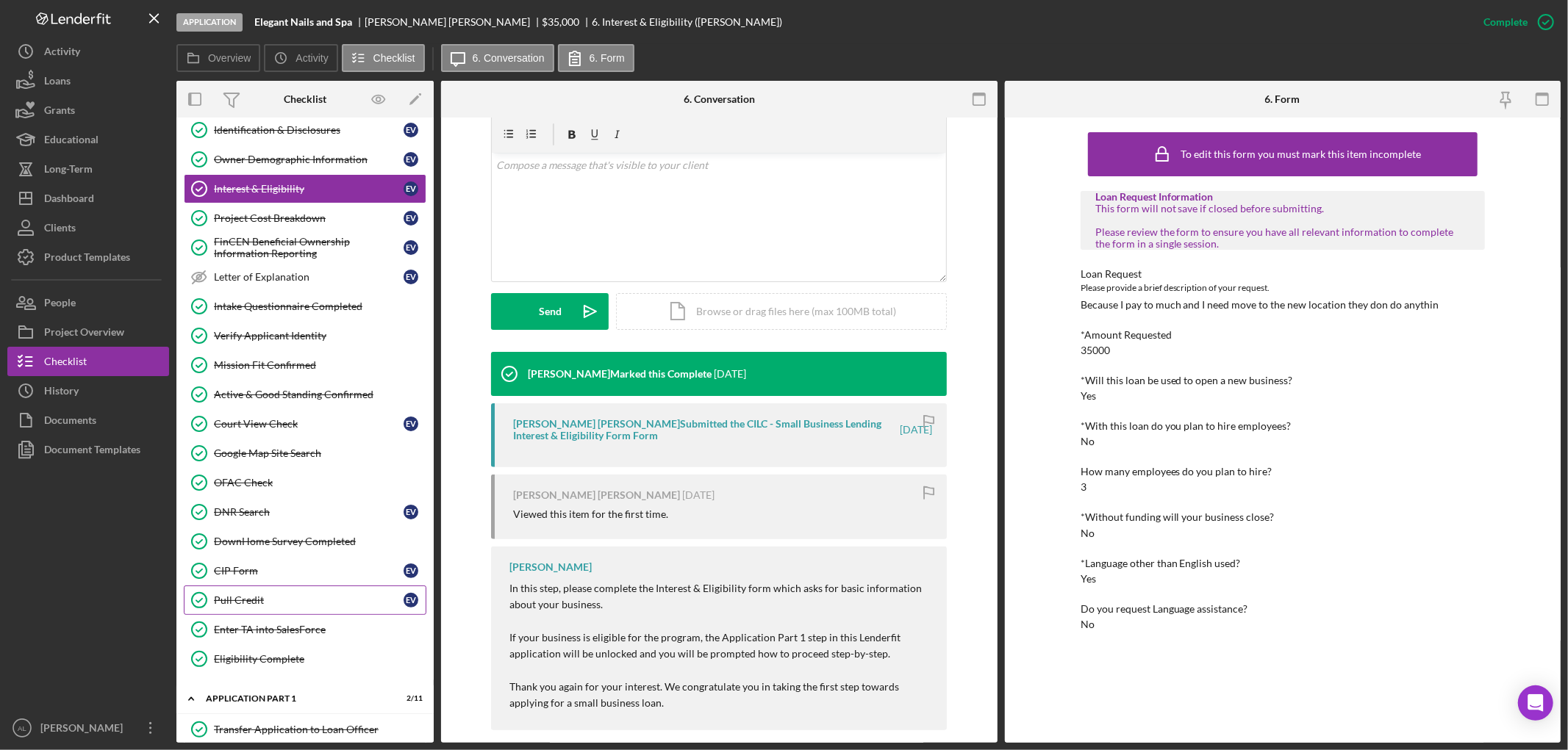
scroll to position [490, 0]
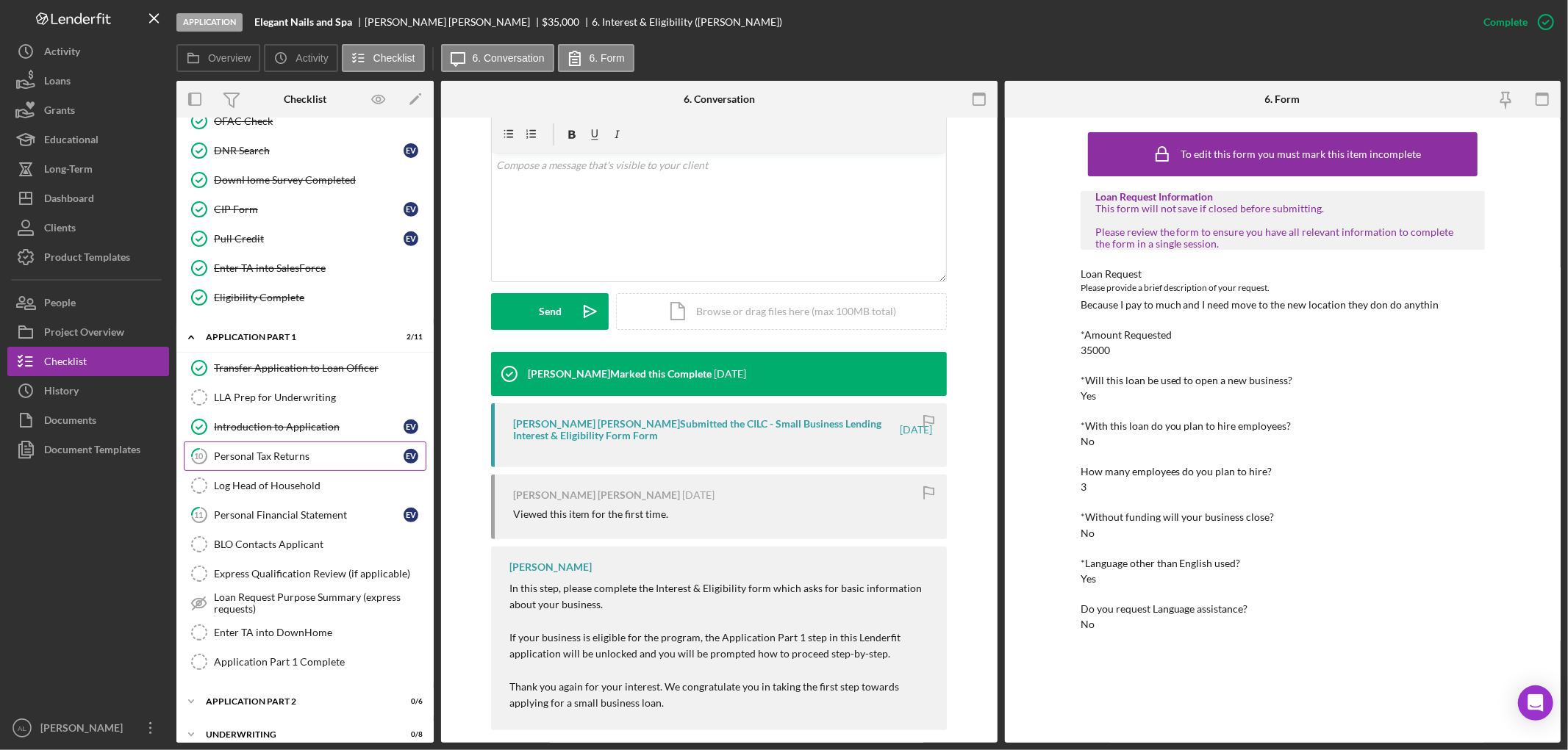
click at [265, 462] on div "Personal Tax Returns" at bounding box center [308, 456] width 189 height 12
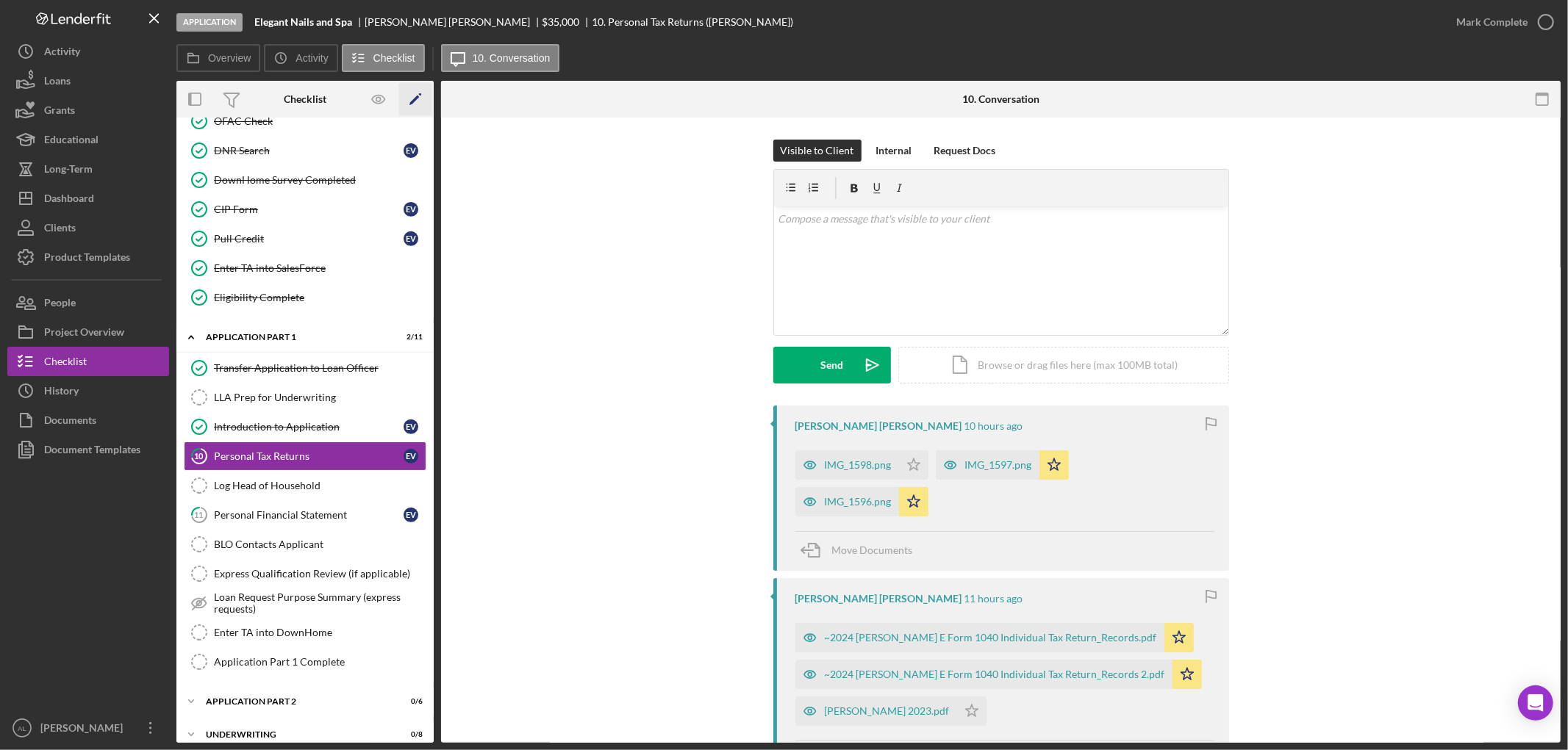
click at [421, 91] on icon "Icon/Edit" at bounding box center [415, 99] width 33 height 33
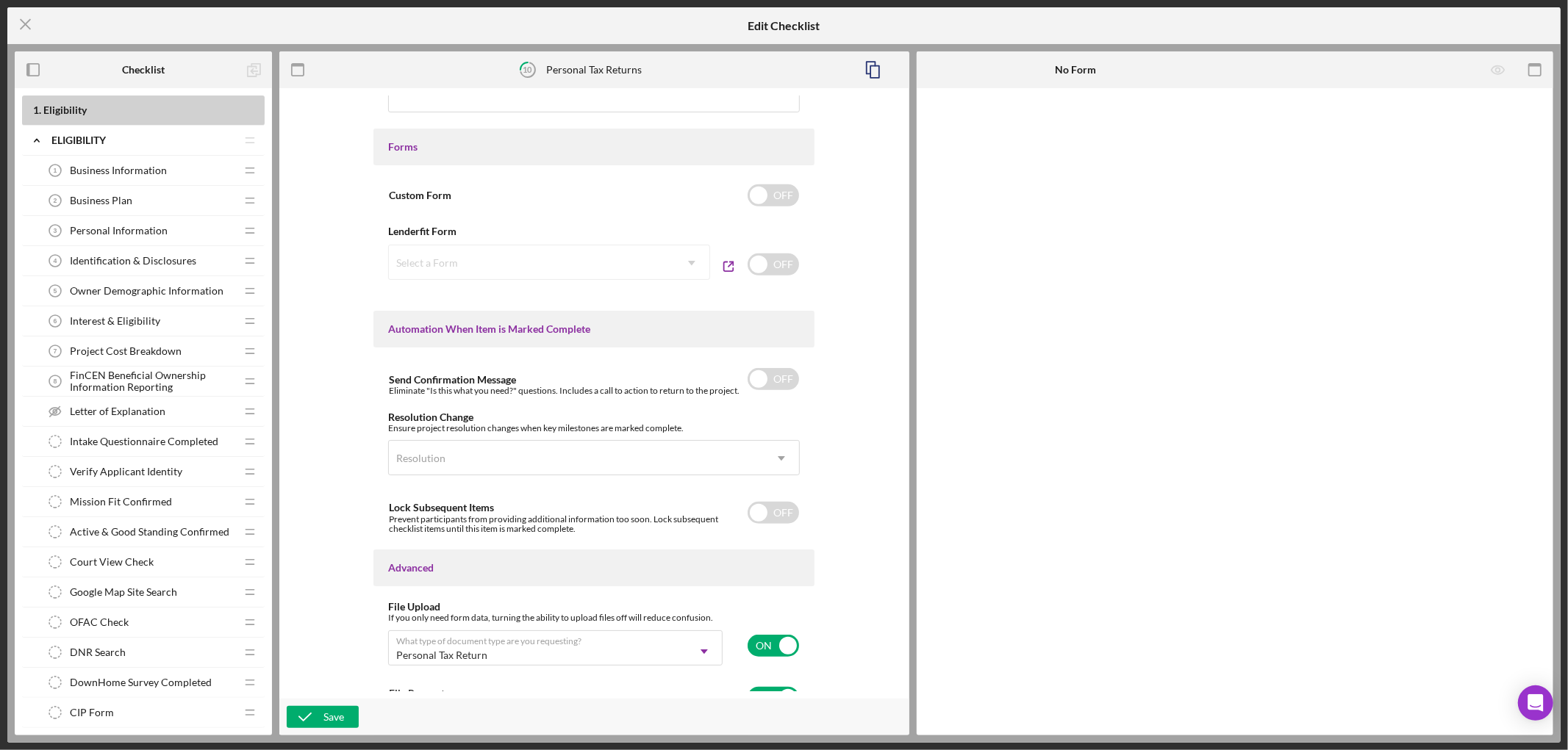
scroll to position [782, 0]
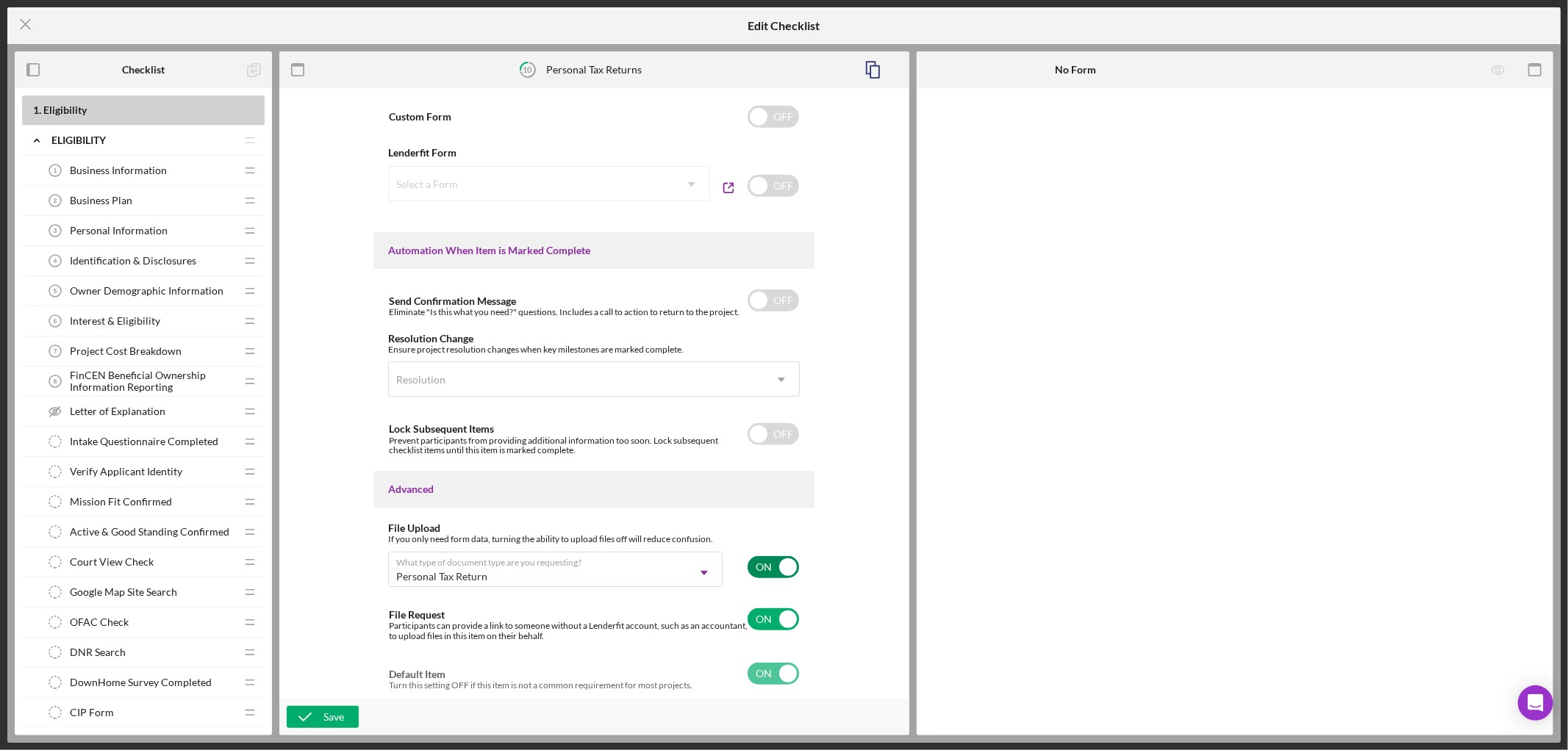
click at [773, 569] on input "checkbox" at bounding box center [773, 567] width 51 height 22
checkbox input "false"
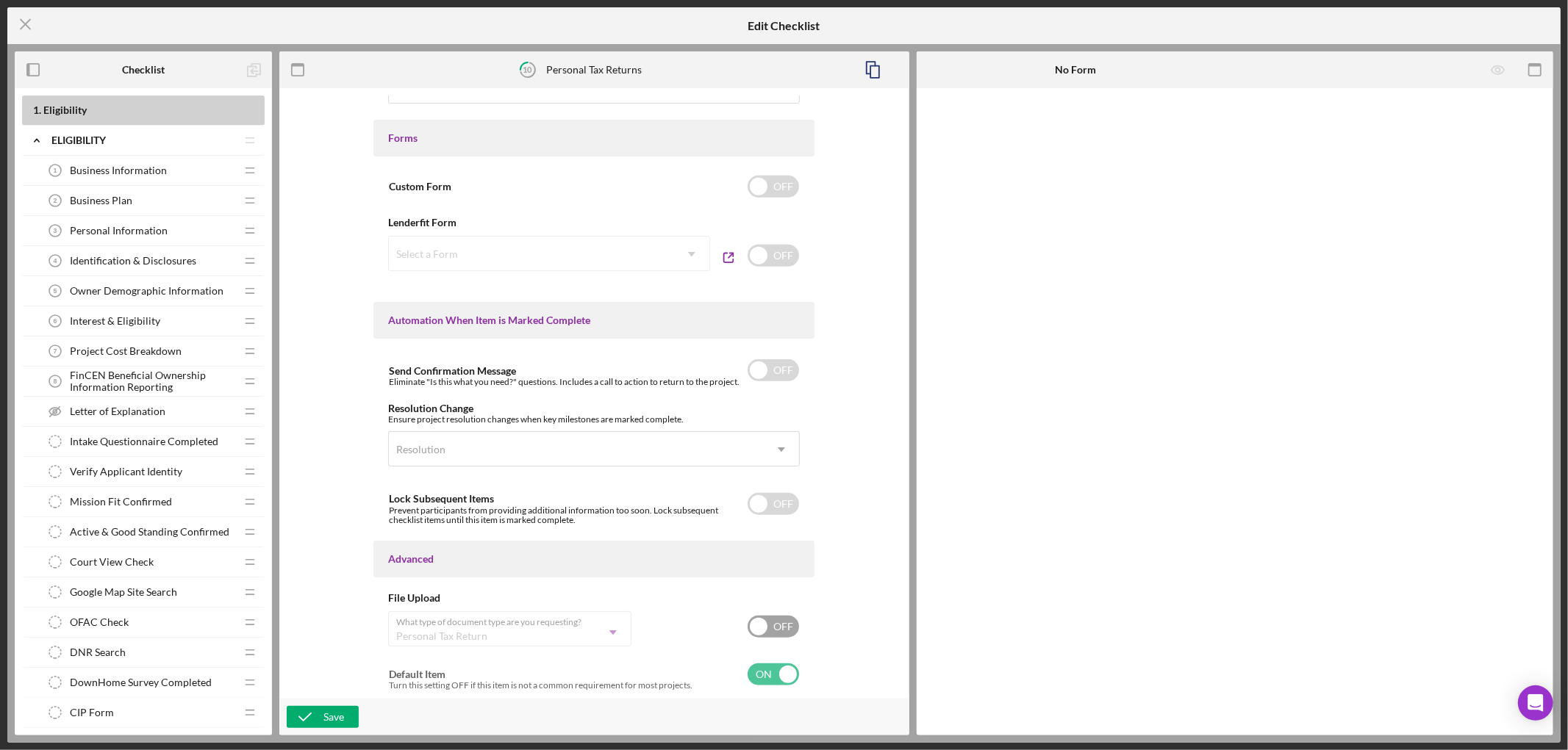
scroll to position [713, 0]
click at [326, 717] on div "Save" at bounding box center [334, 717] width 21 height 22
click at [25, 25] on line at bounding box center [25, 24] width 9 height 9
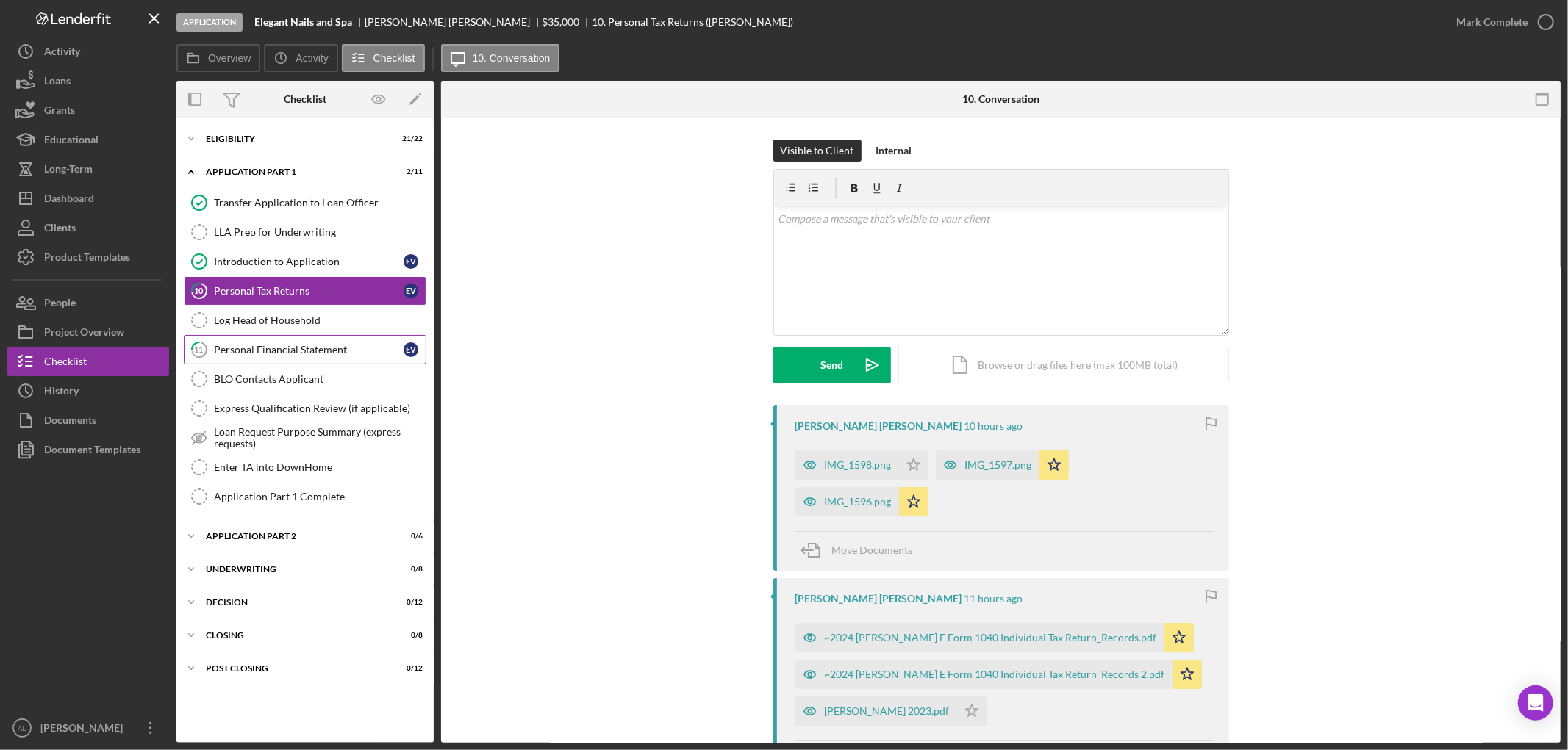
click at [266, 338] on link "11 Personal Financial Statement E V" at bounding box center [305, 350] width 243 height 30
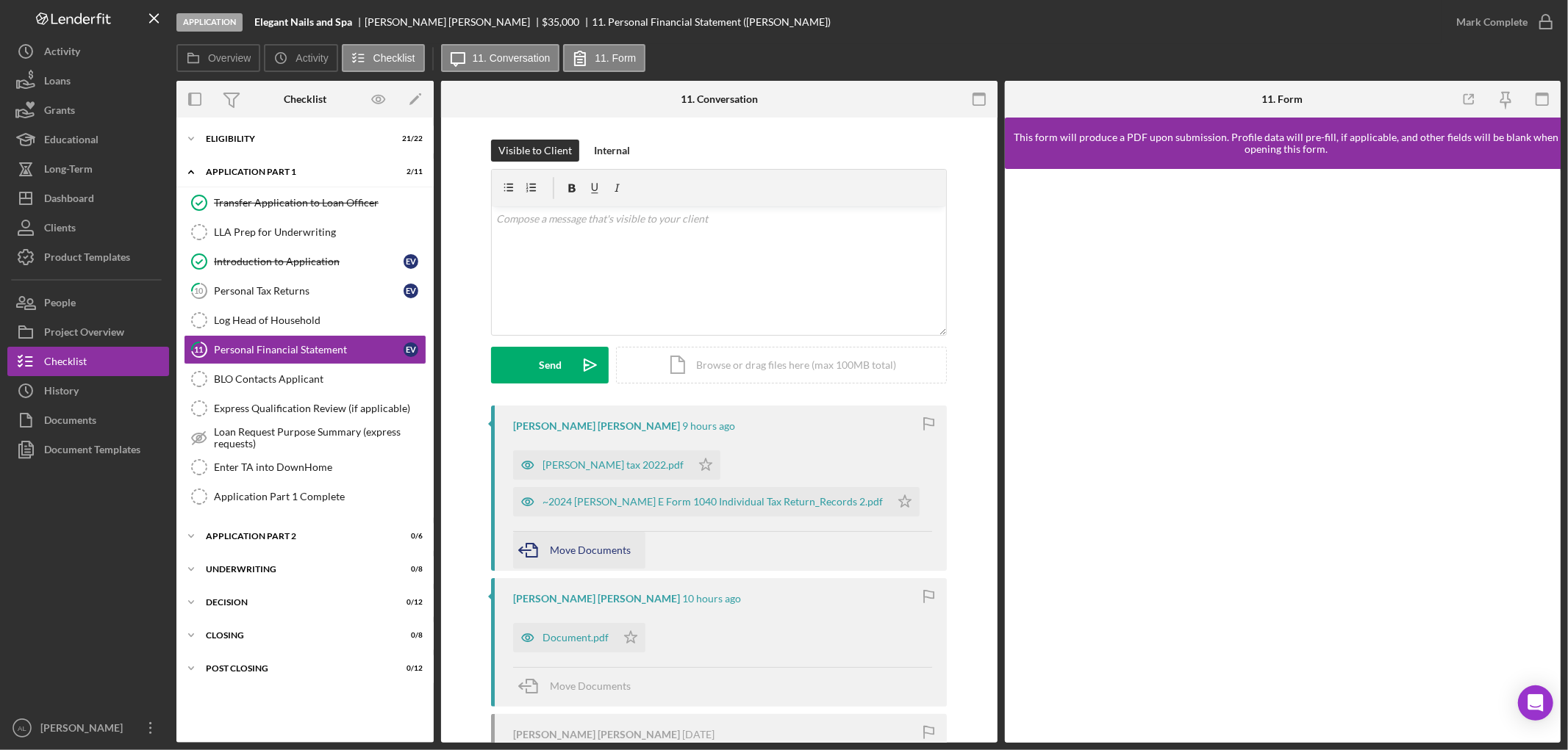
click at [582, 551] on span "Move Documents" at bounding box center [590, 549] width 81 height 12
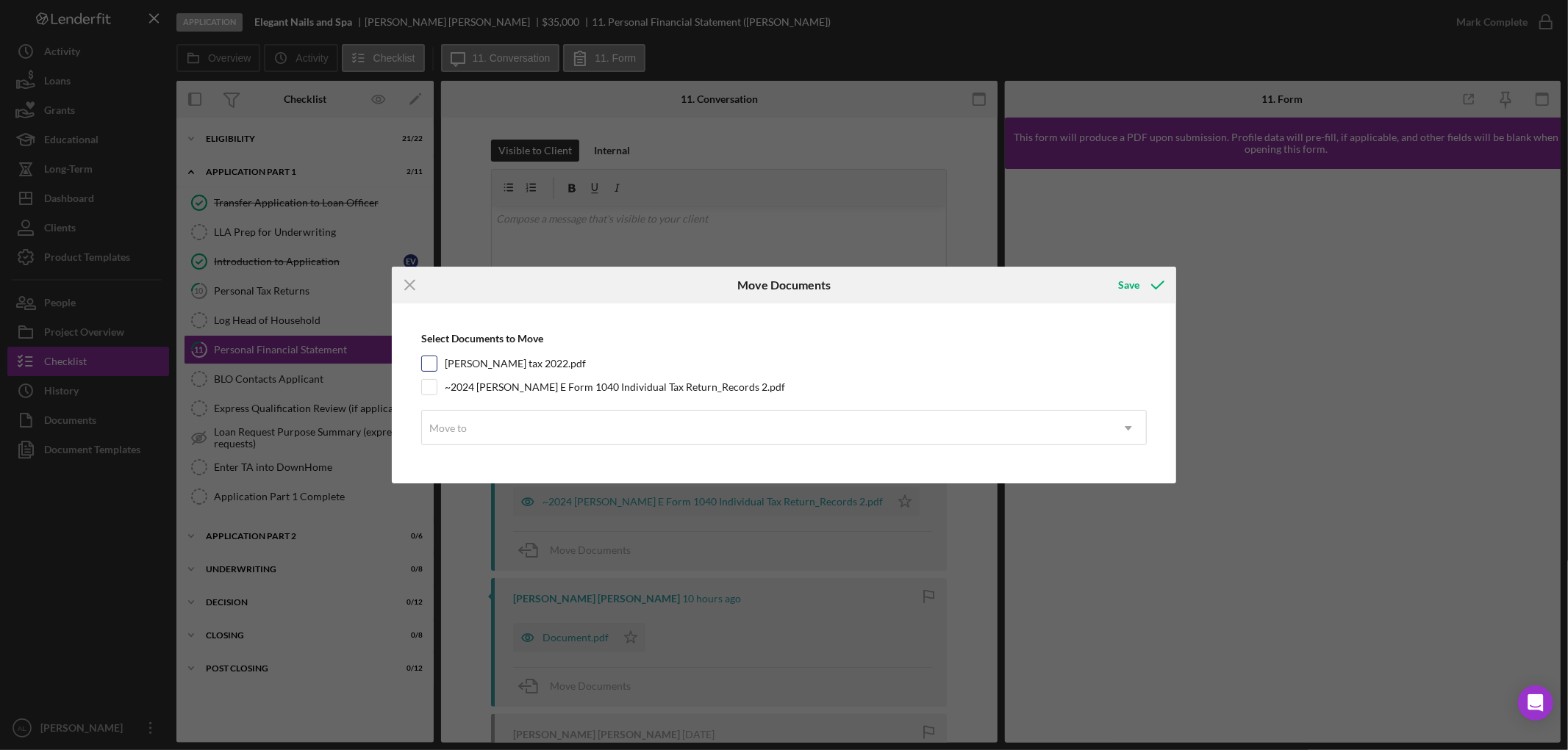
click at [494, 360] on label "[PERSON_NAME] tax 2022.pdf" at bounding box center [515, 364] width 141 height 15
click at [437, 360] on input "[PERSON_NAME] tax 2022.pdf" at bounding box center [429, 364] width 15 height 15
checkbox input "true"
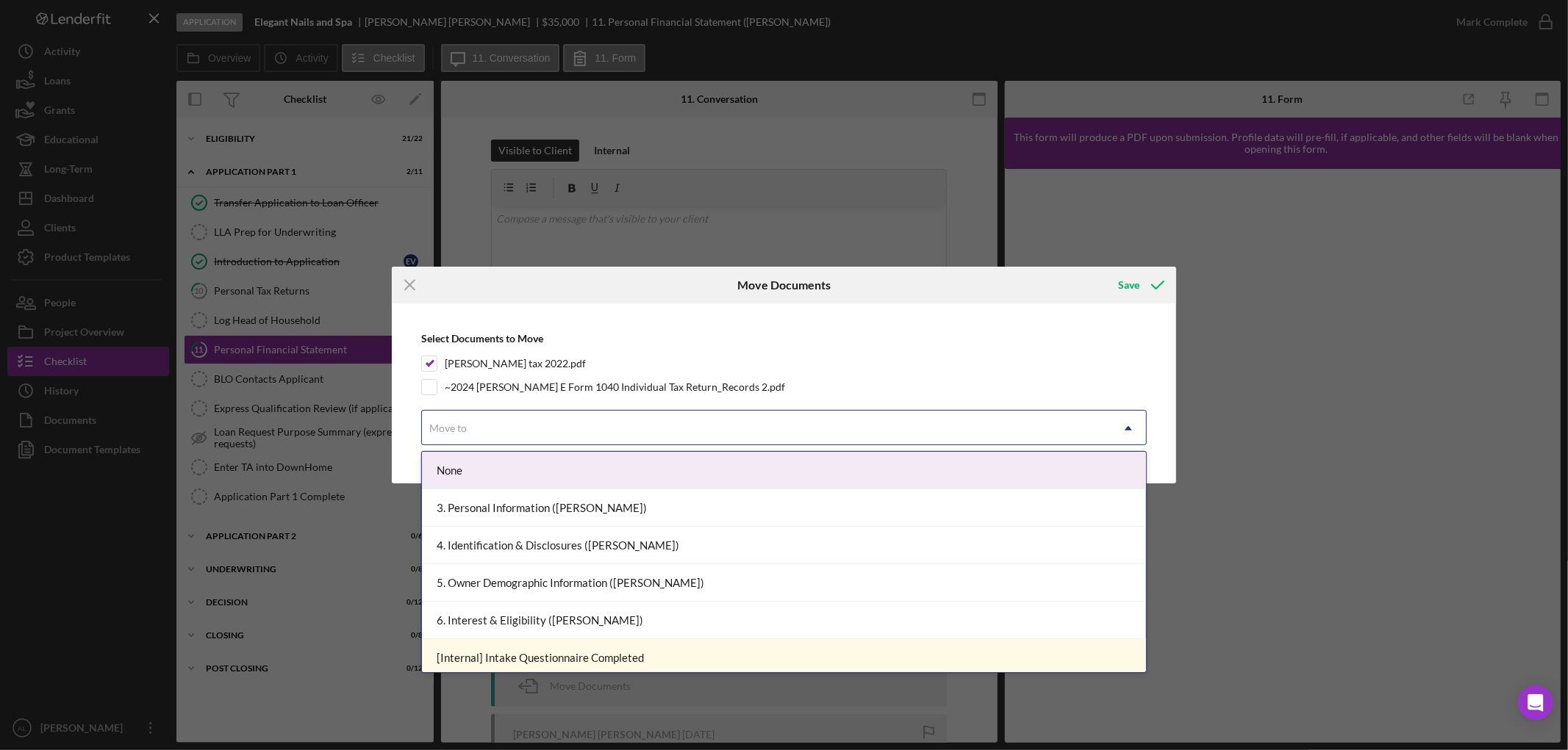
click at [483, 420] on div "Move to" at bounding box center [766, 428] width 689 height 34
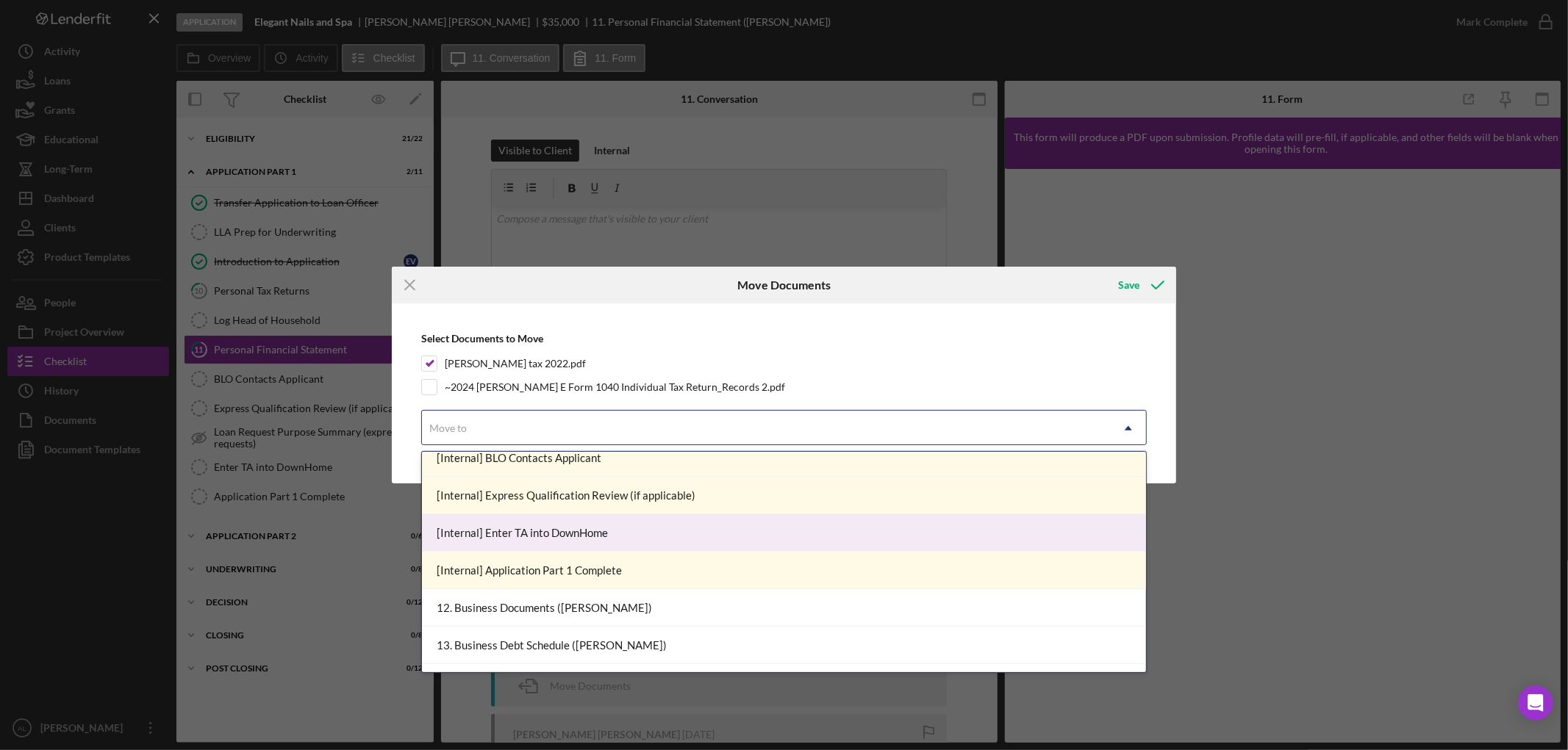
scroll to position [897, 0]
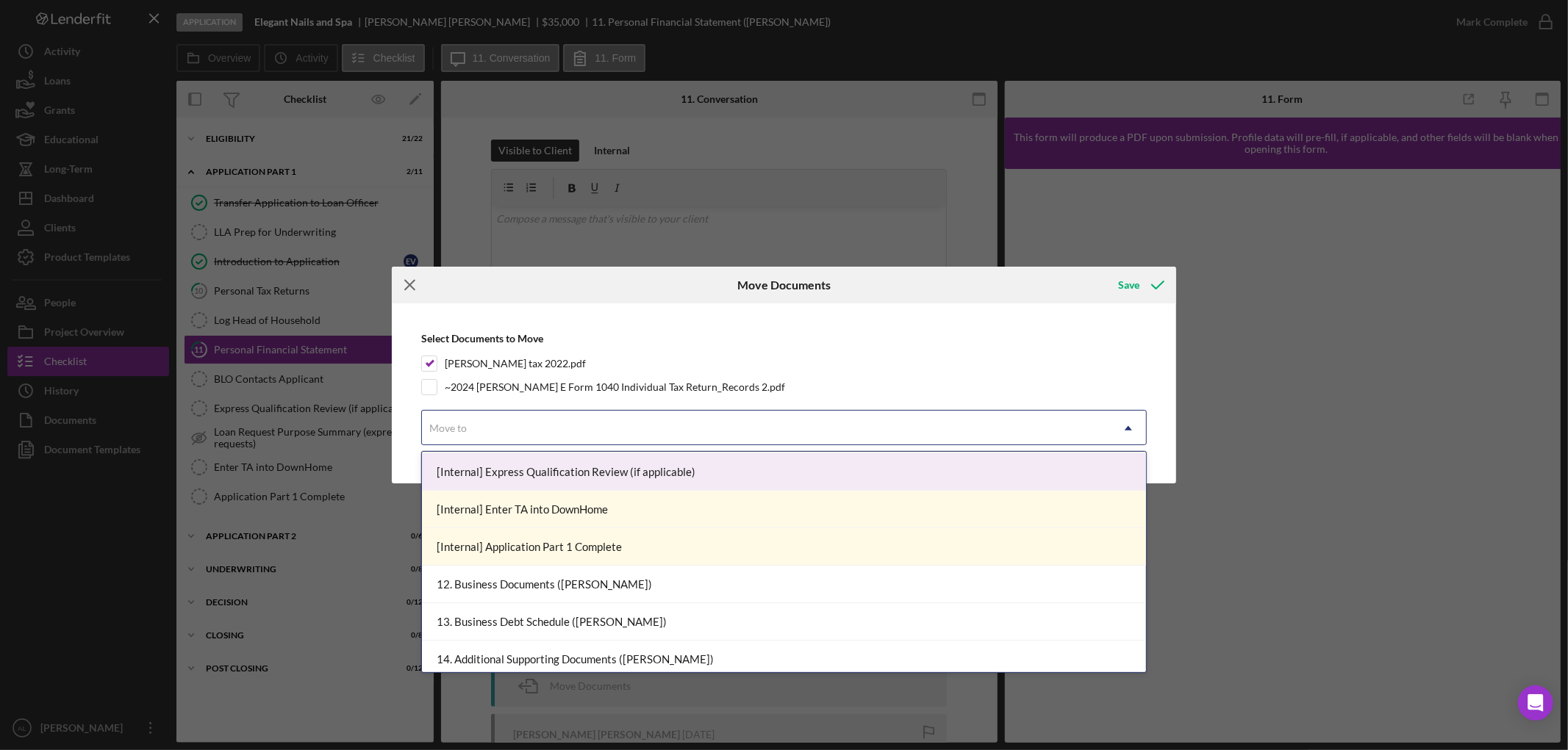
click at [403, 279] on icon "Icon/Menu Close" at bounding box center [410, 285] width 36 height 36
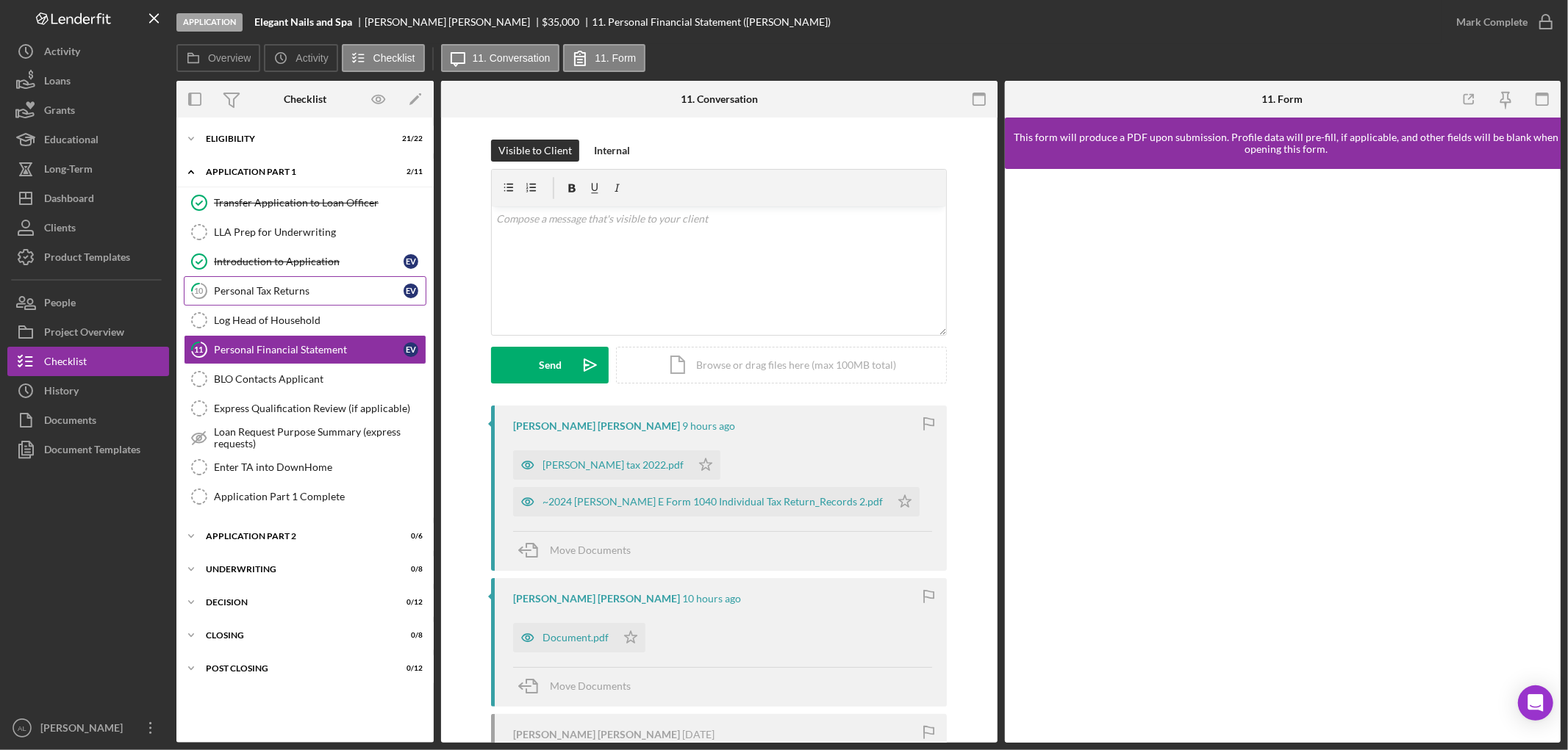
click at [297, 287] on div "Personal Tax Returns" at bounding box center [308, 291] width 189 height 12
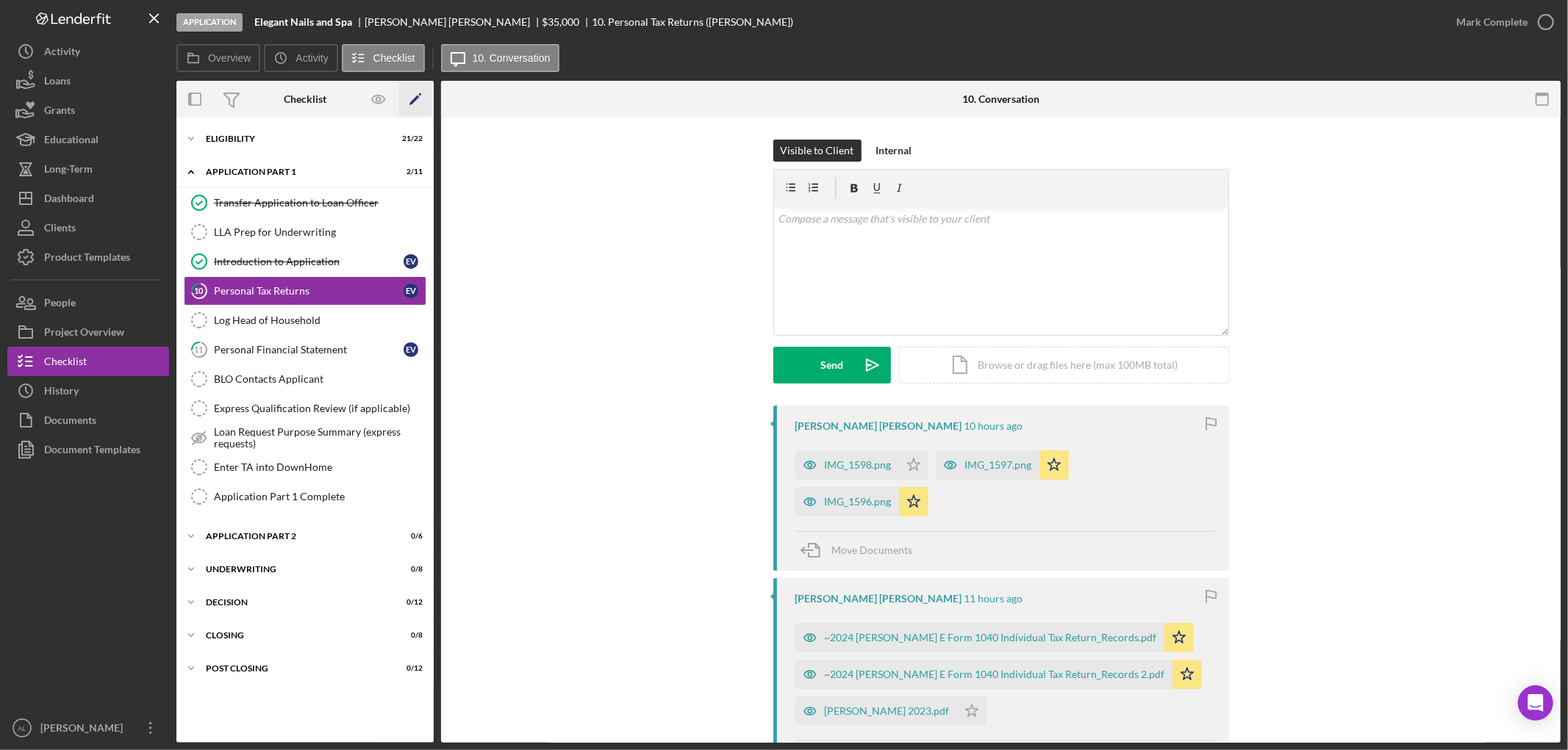
click at [417, 105] on icon "Icon/Edit" at bounding box center [415, 99] width 33 height 33
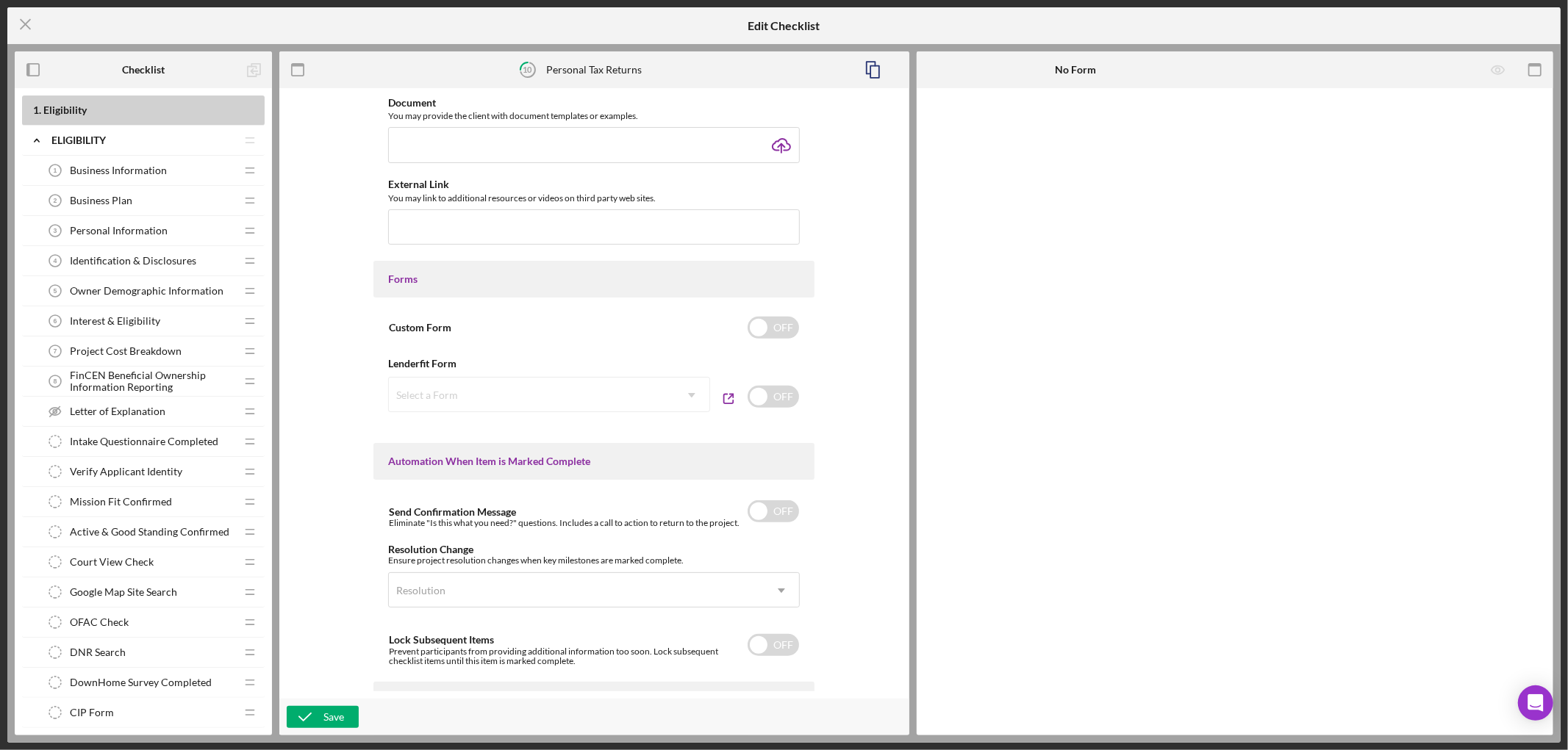
scroll to position [713, 0]
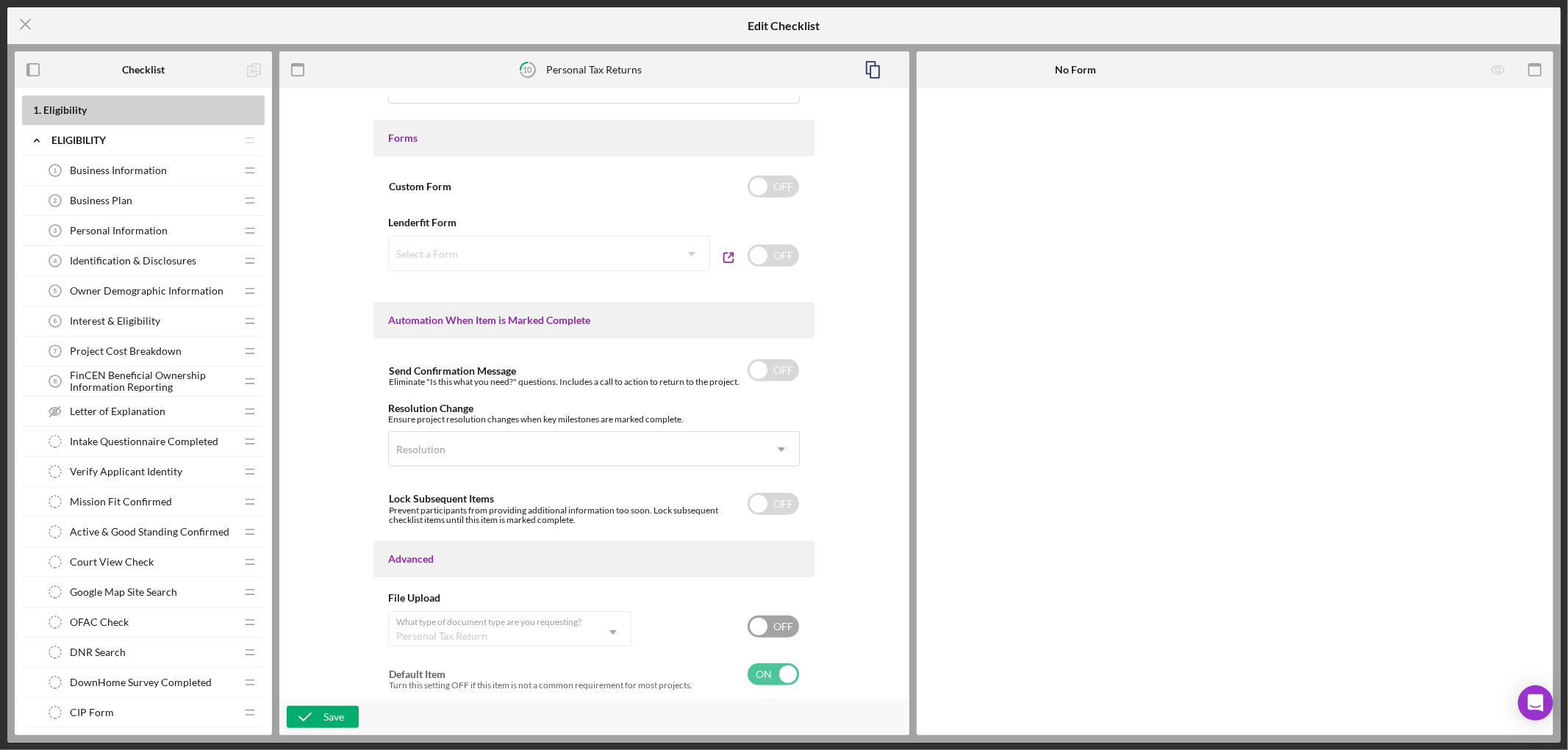
click at [787, 619] on input "checkbox" at bounding box center [773, 627] width 51 height 22
checkbox input "true"
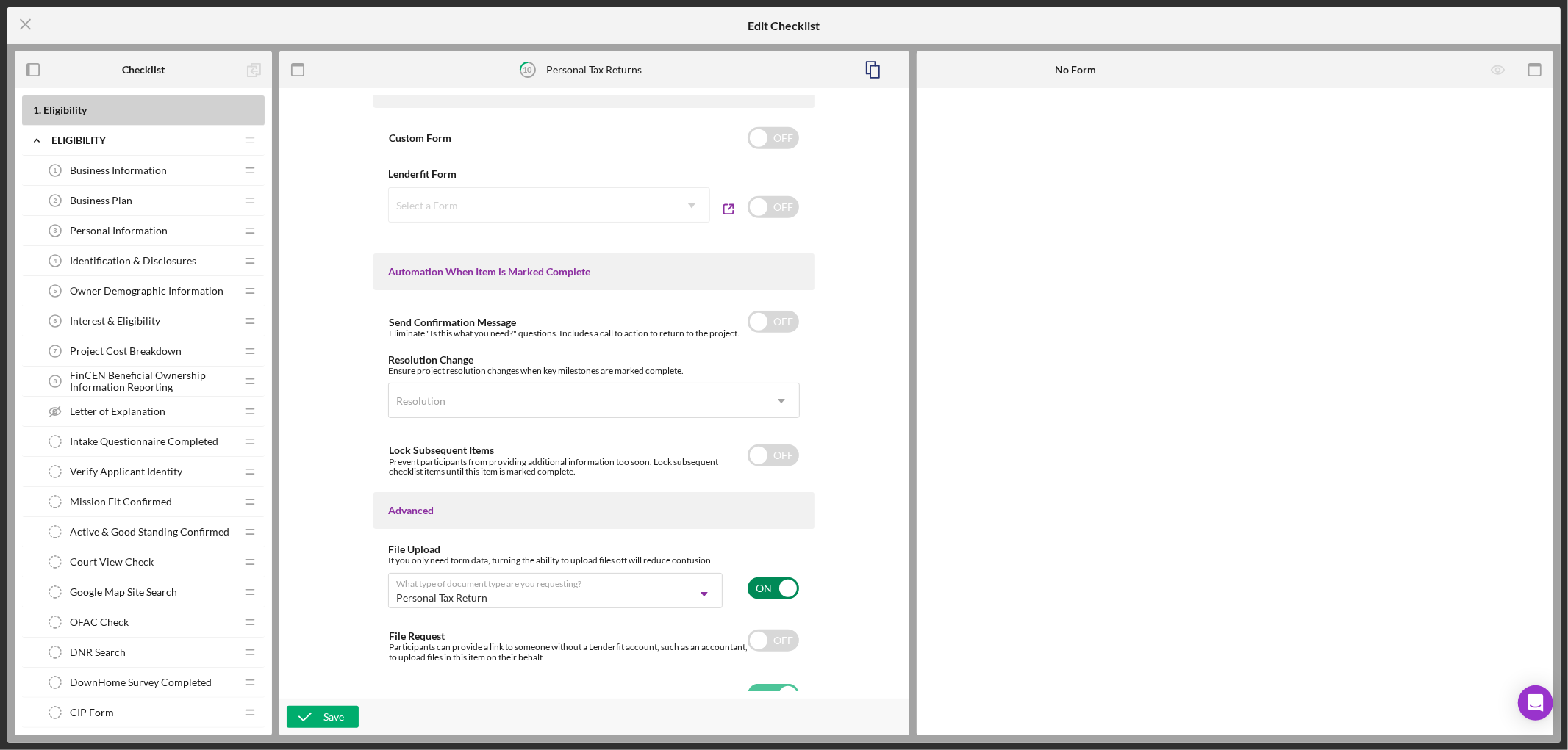
scroll to position [782, 0]
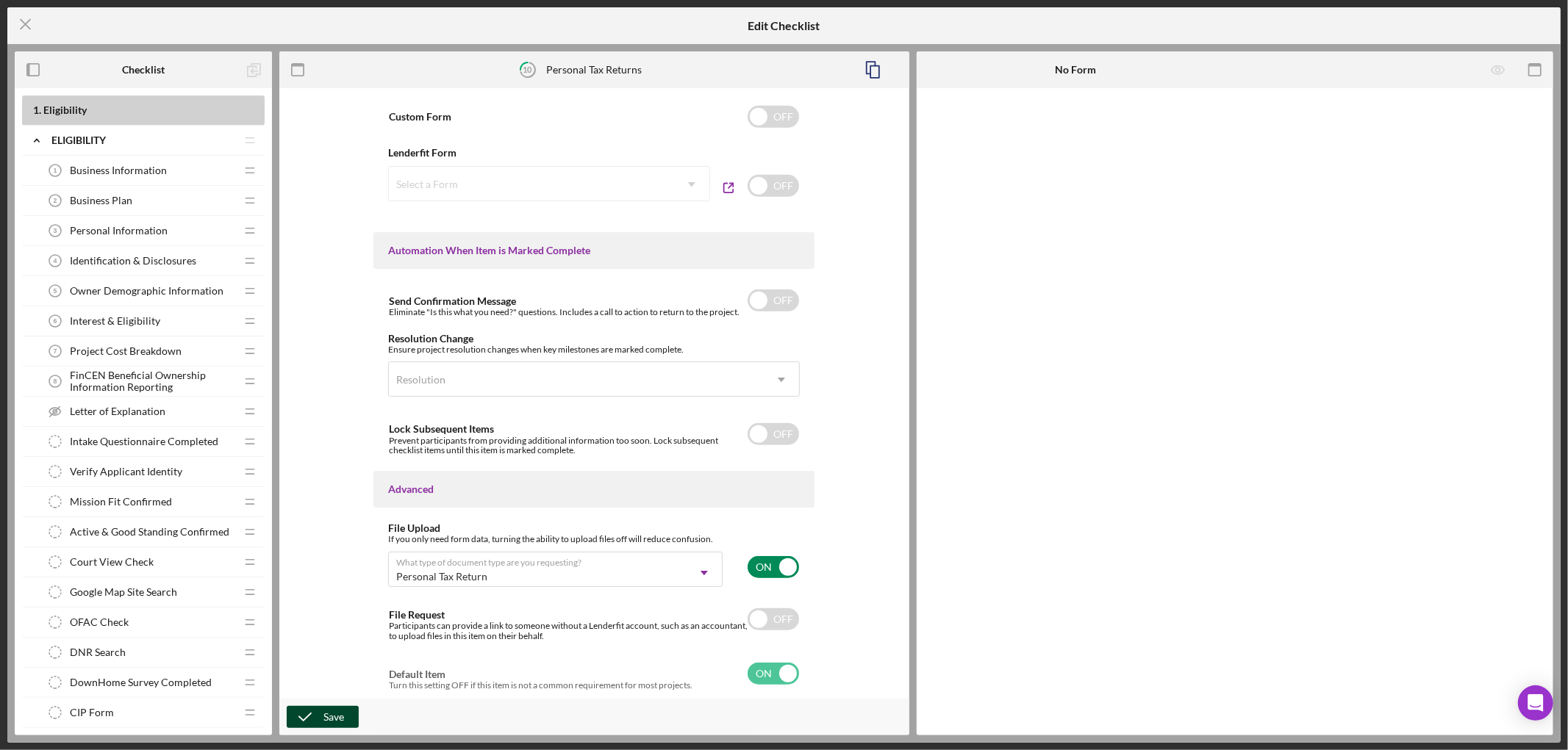
click at [339, 713] on div "Save" at bounding box center [334, 717] width 21 height 22
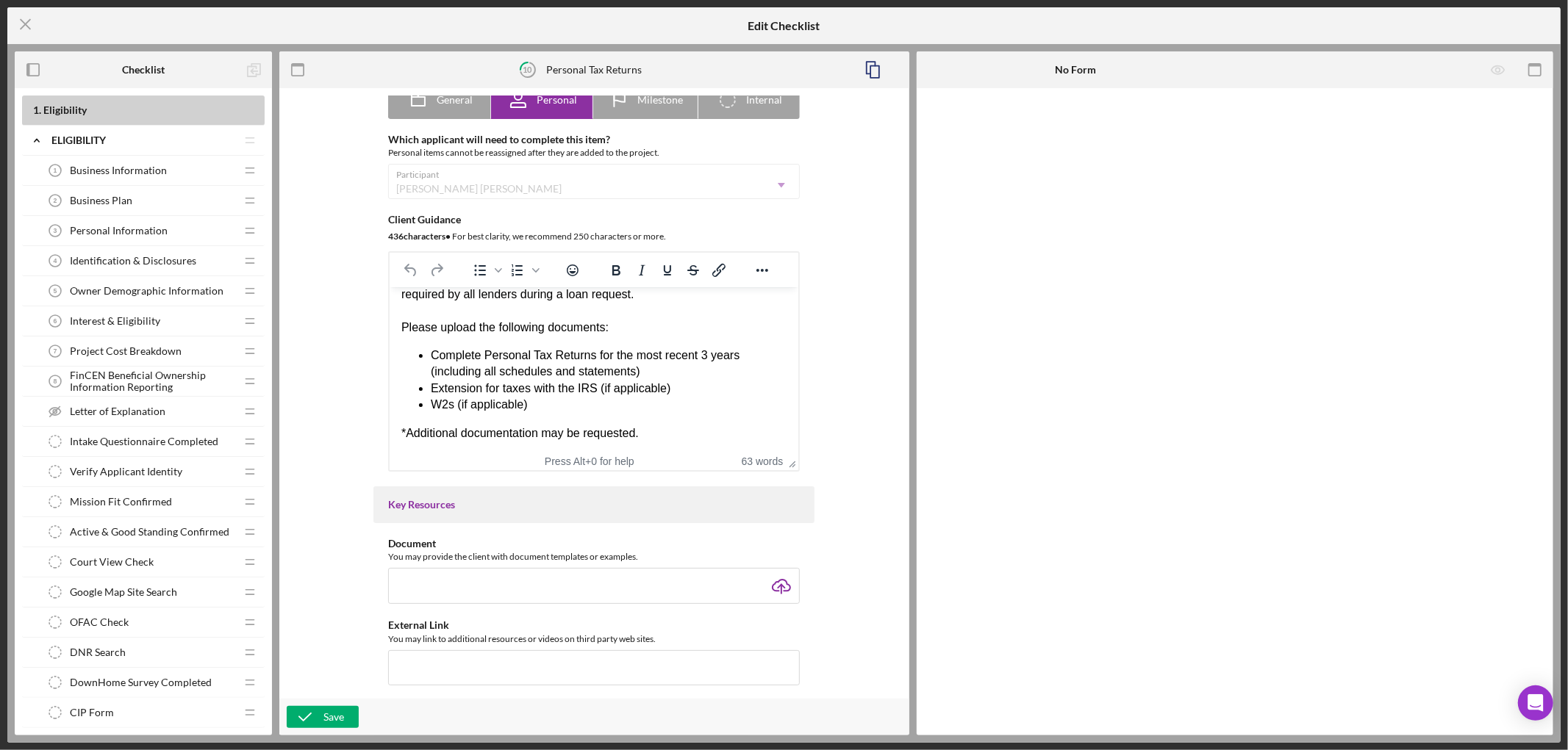
scroll to position [0, 0]
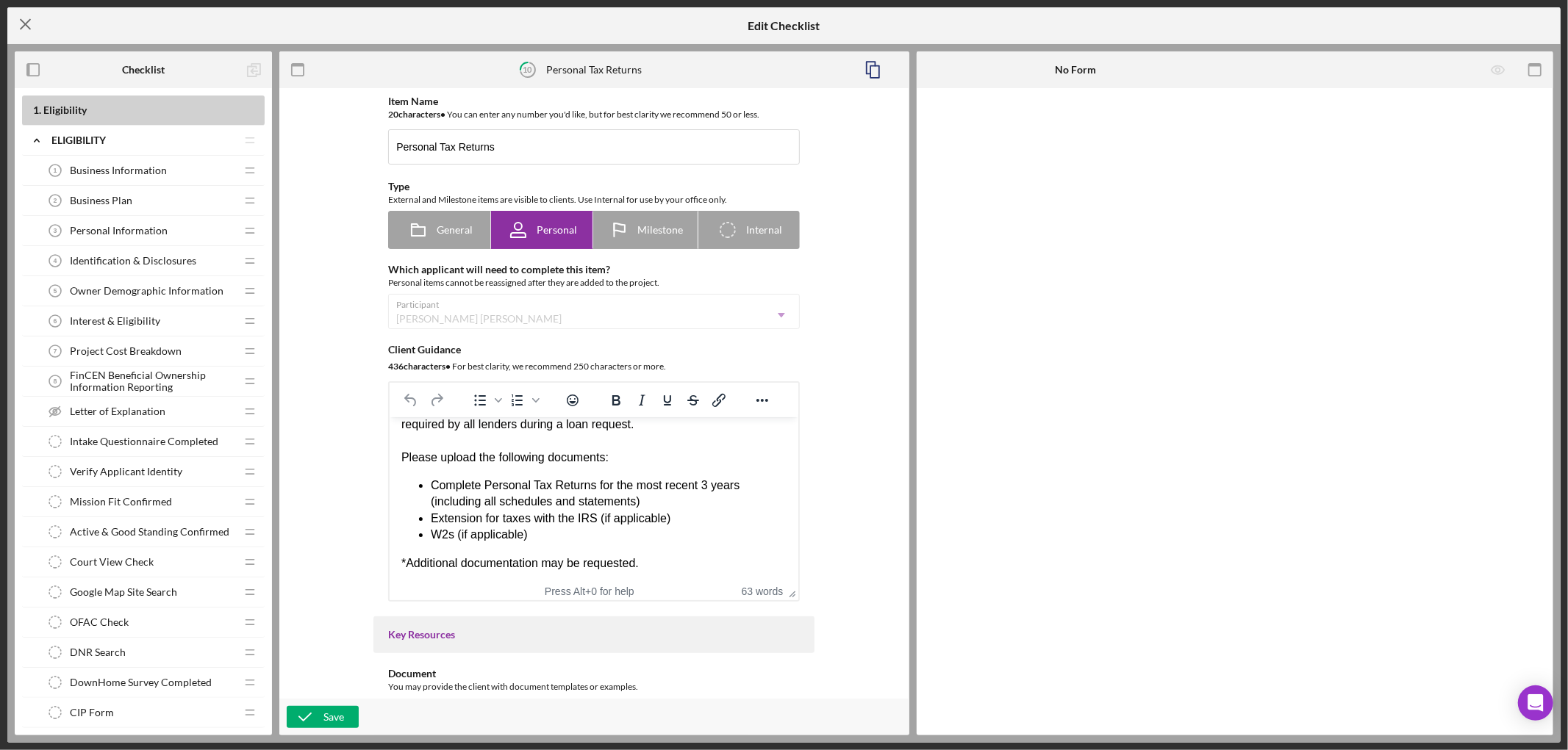
click at [22, 20] on line at bounding box center [25, 24] width 9 height 9
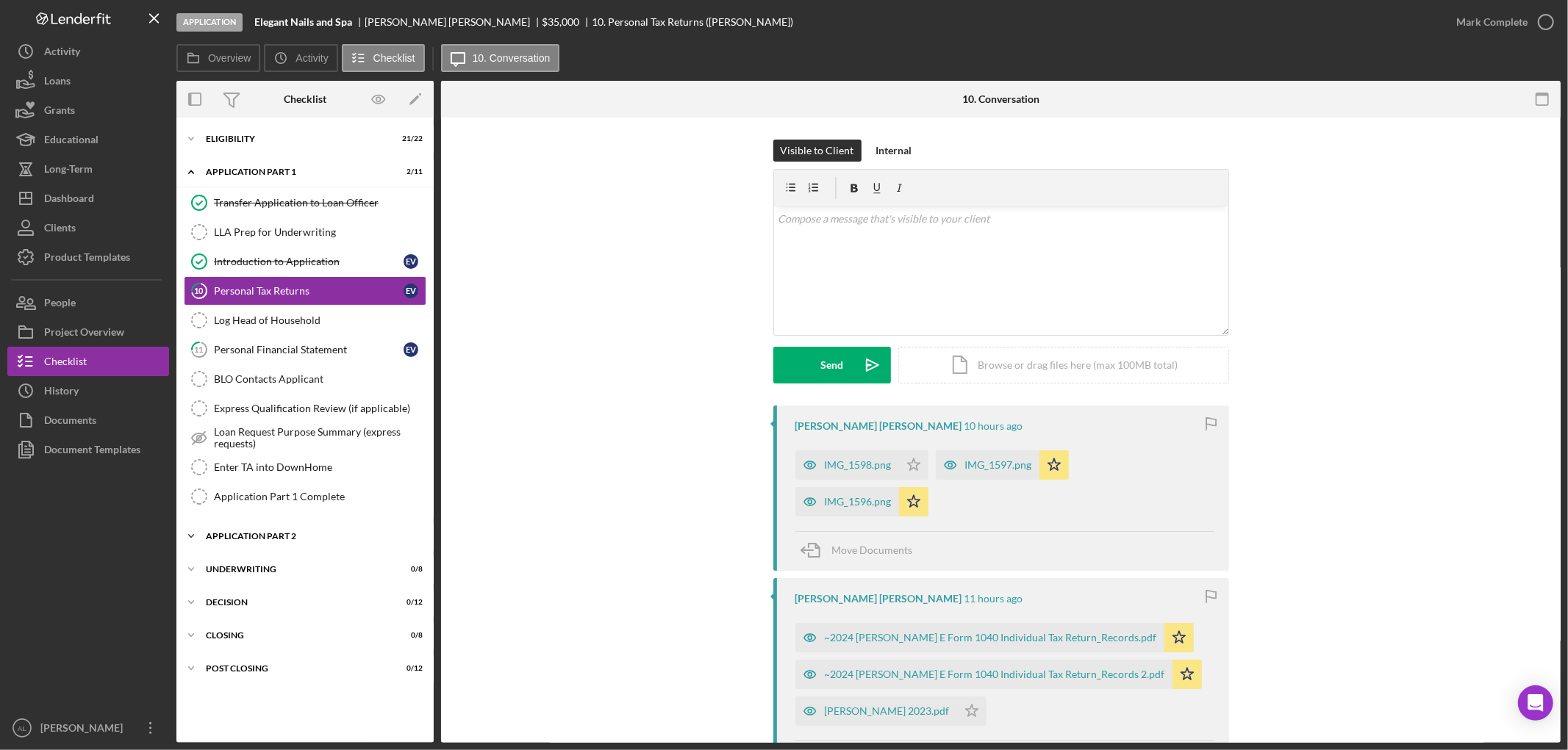
click at [285, 535] on div "Application Part 2" at bounding box center [311, 535] width 209 height 8
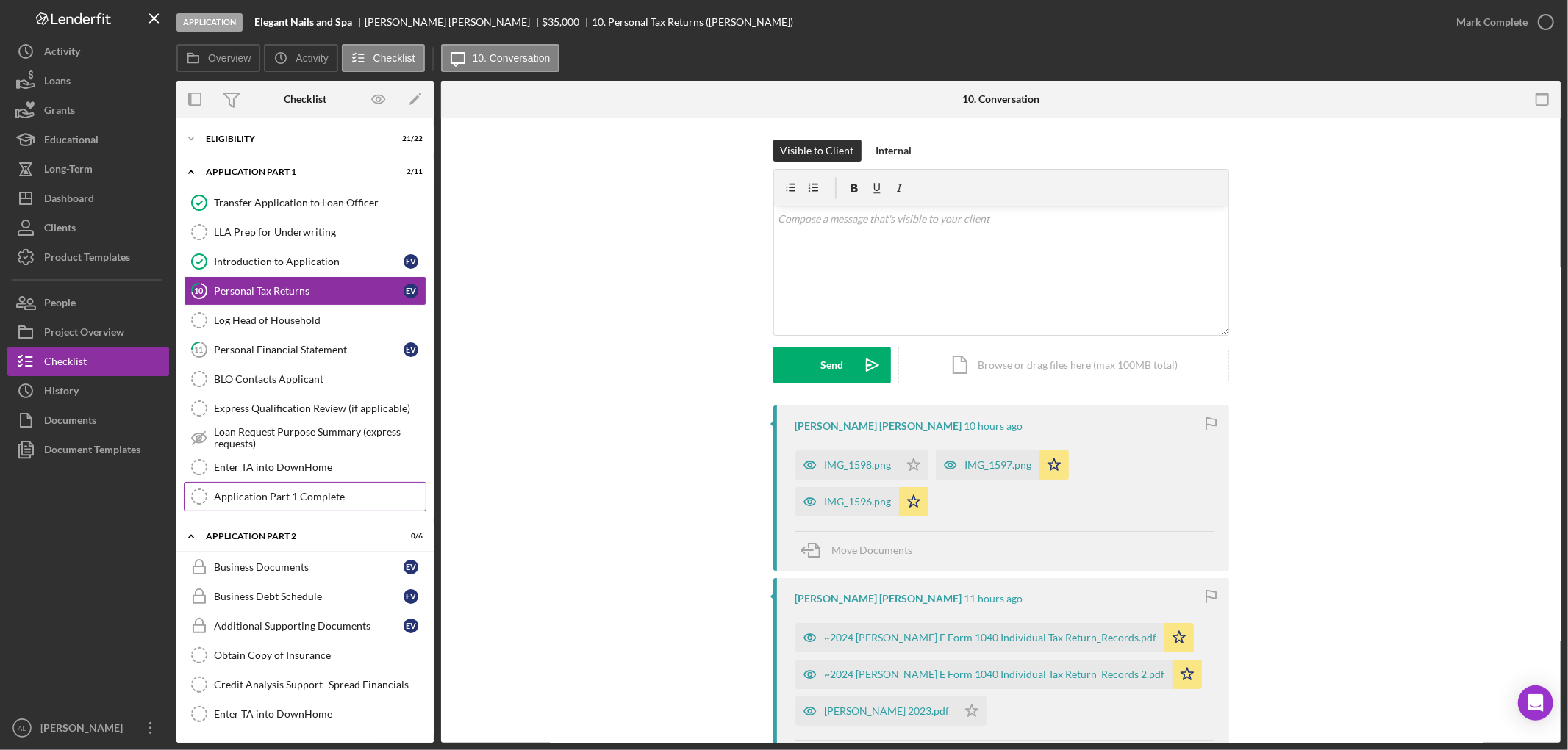
click at [290, 500] on div "Application Part 1 Complete" at bounding box center [319, 496] width 212 height 12
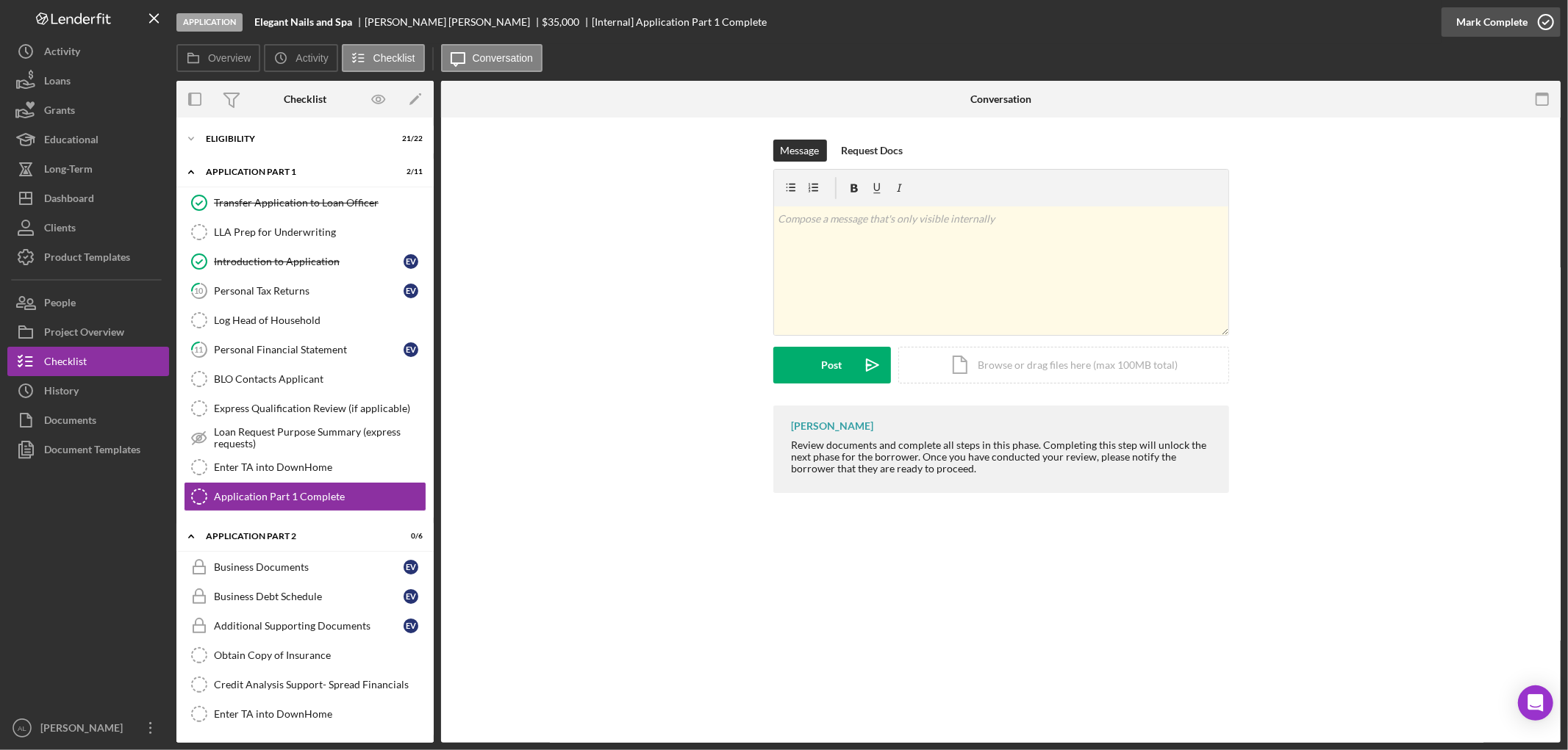
click at [1539, 21] on icon "button" at bounding box center [1546, 21] width 36 height 36
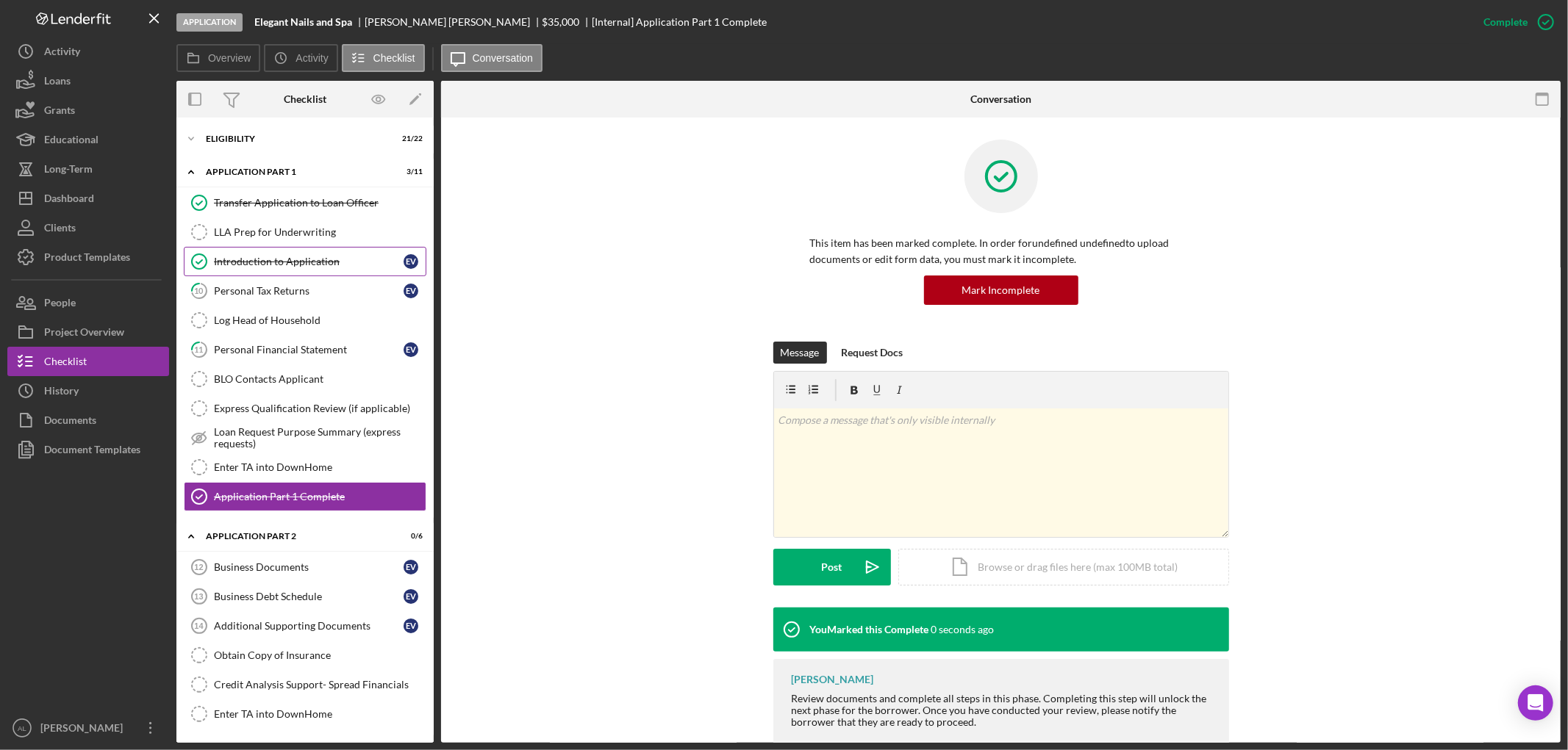
click at [255, 263] on div "Introduction to Application" at bounding box center [308, 261] width 189 height 12
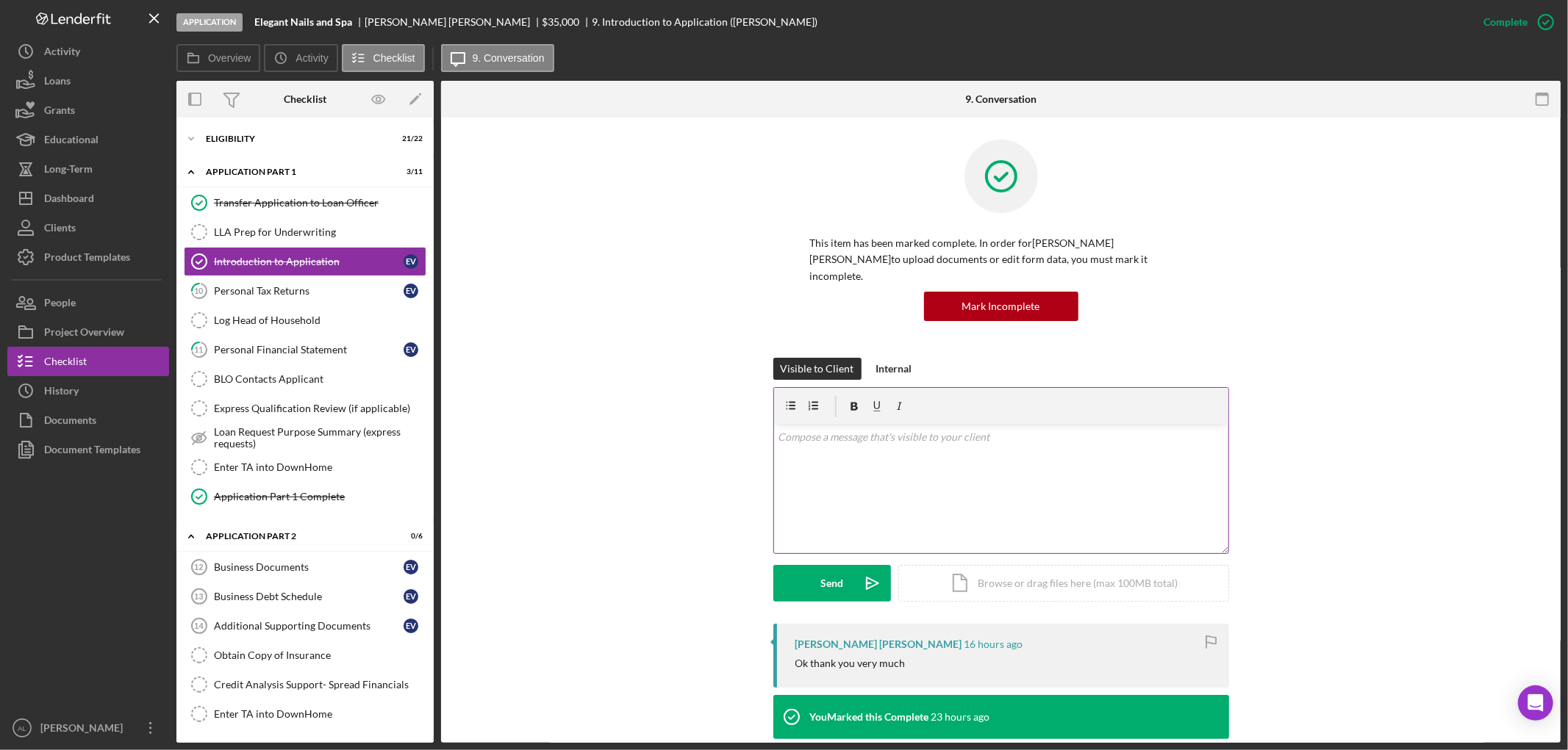
click at [825, 464] on div "v Color teal Color pink Remove color Add row above Add row below Add column bef…" at bounding box center [1001, 489] width 455 height 129
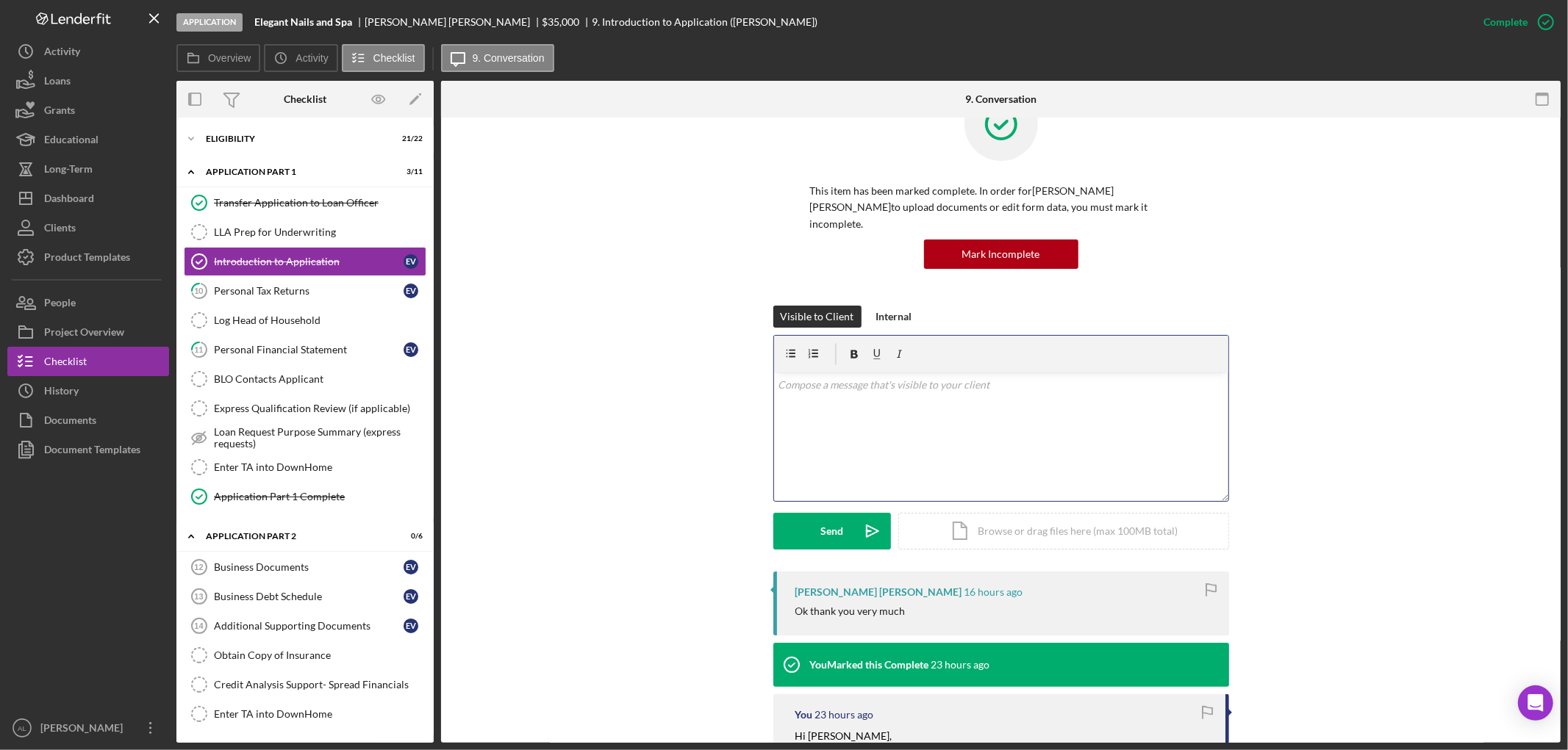
scroll to position [81, 0]
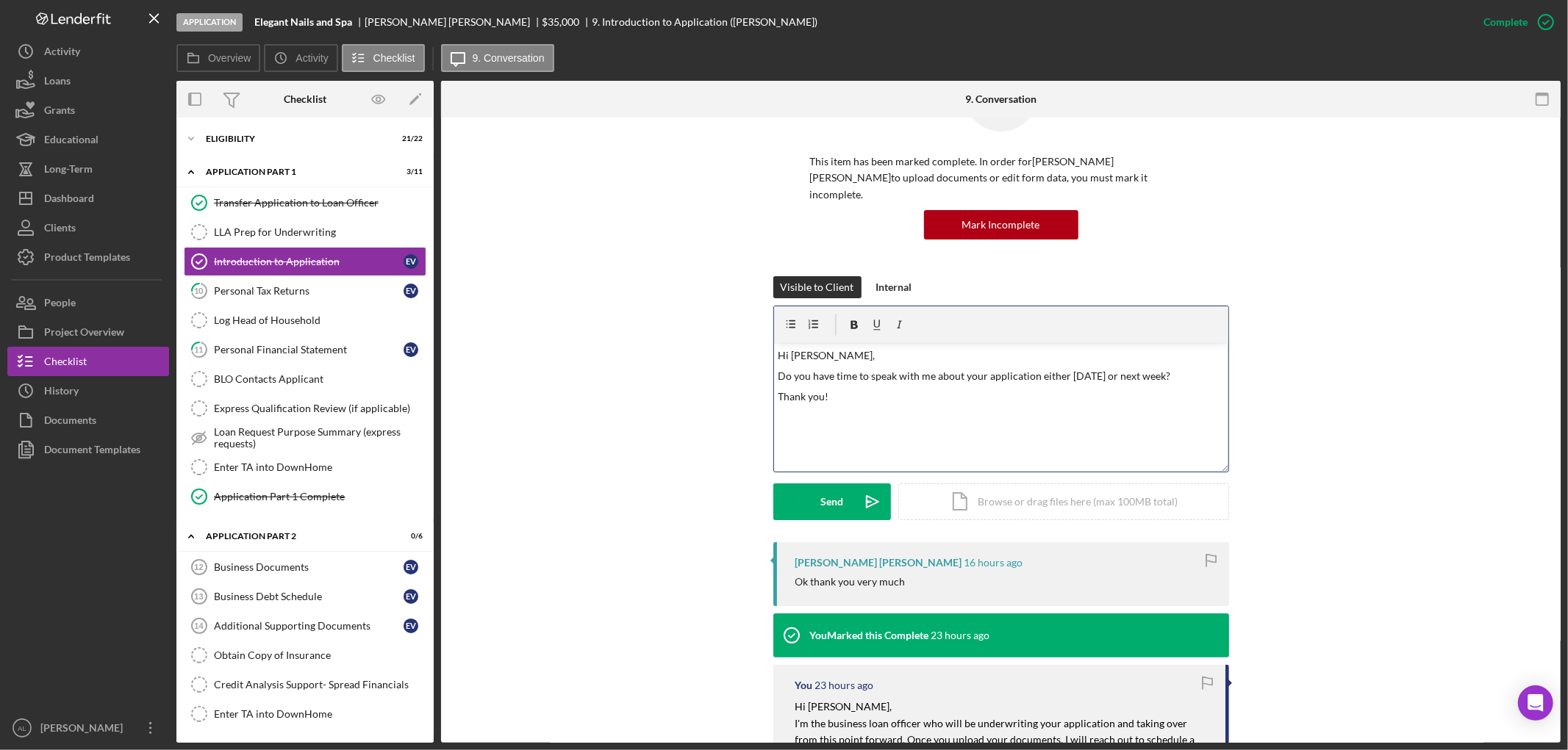
click at [1209, 368] on p "Do you have time to speak with me about your application either [DATE] or next …" at bounding box center [1001, 376] width 446 height 16
click at [854, 491] on icon "Icon/icon-invite-send" at bounding box center [872, 501] width 36 height 36
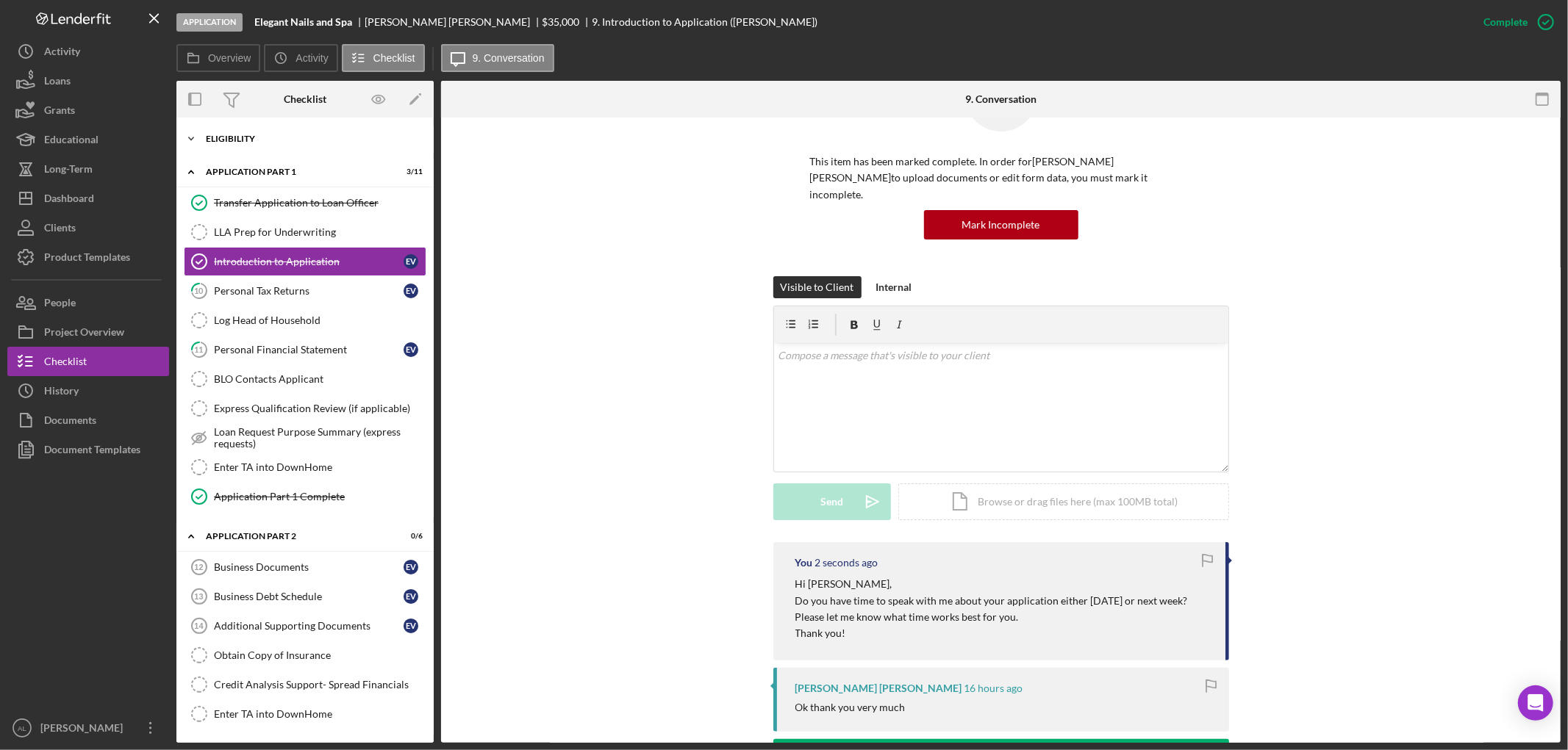
click at [237, 151] on div "Icon/Expander Eligibility 21 / 22" at bounding box center [305, 139] width 258 height 30
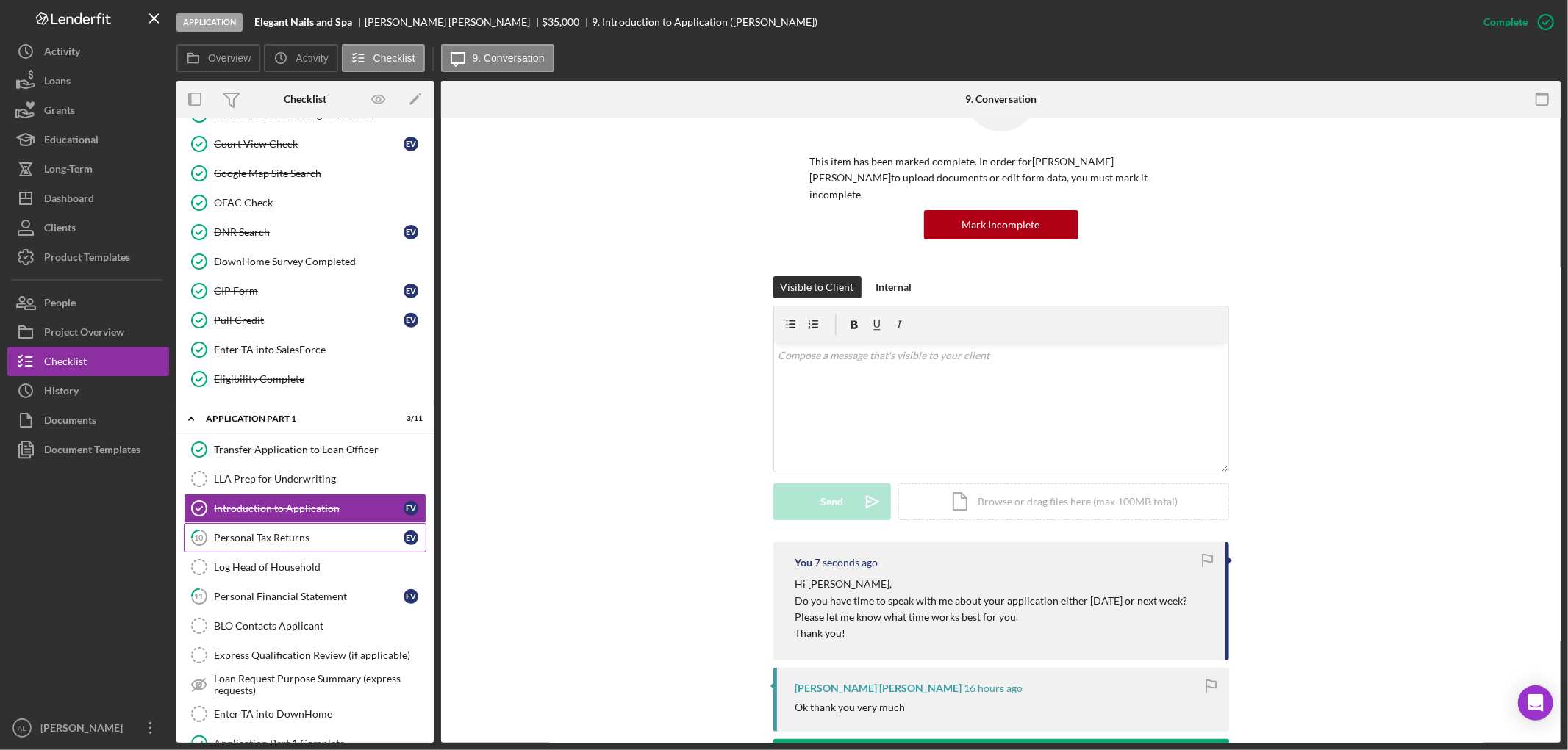
scroll to position [794, 0]
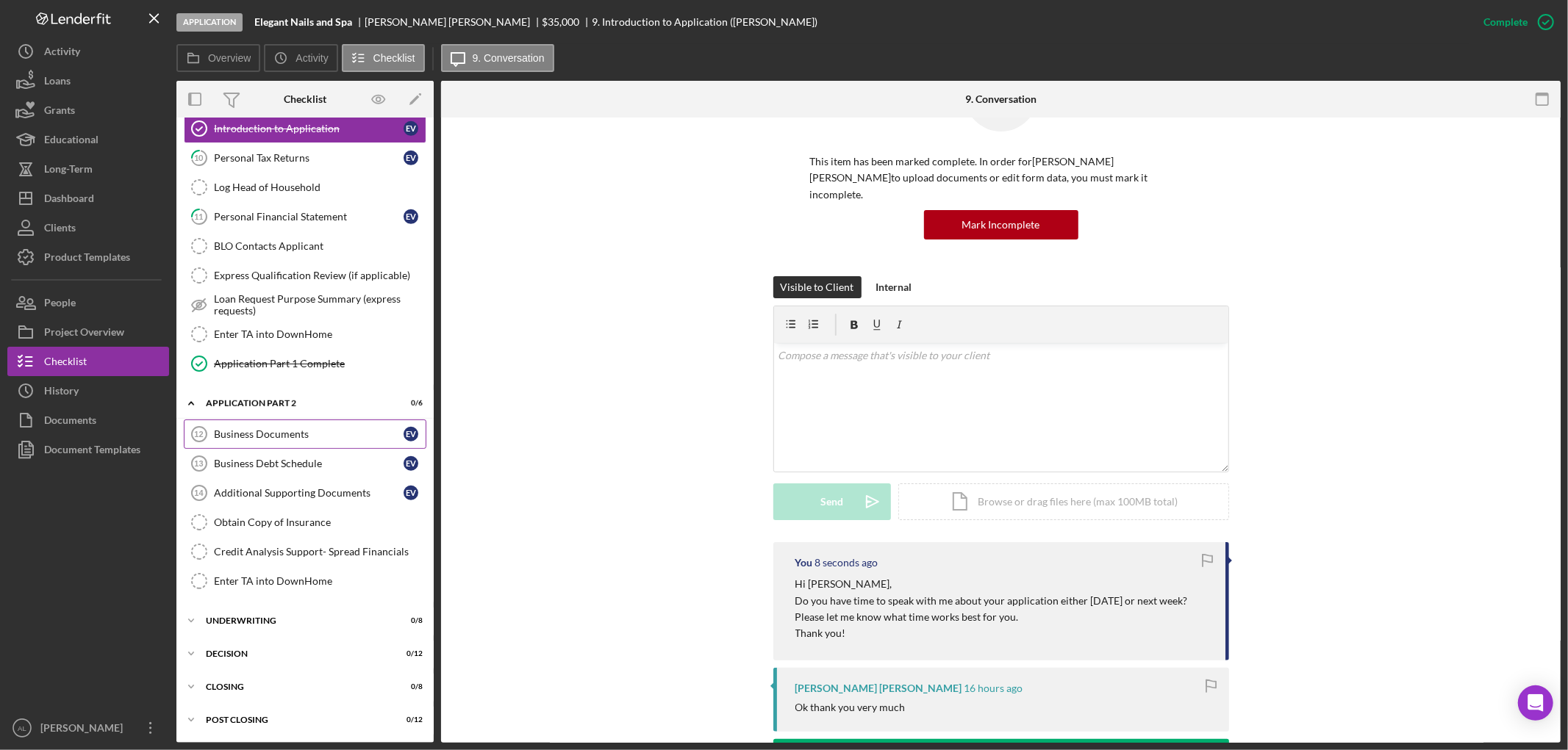
click at [282, 427] on link "Business Documents 12 Business Documents E V" at bounding box center [305, 435] width 243 height 30
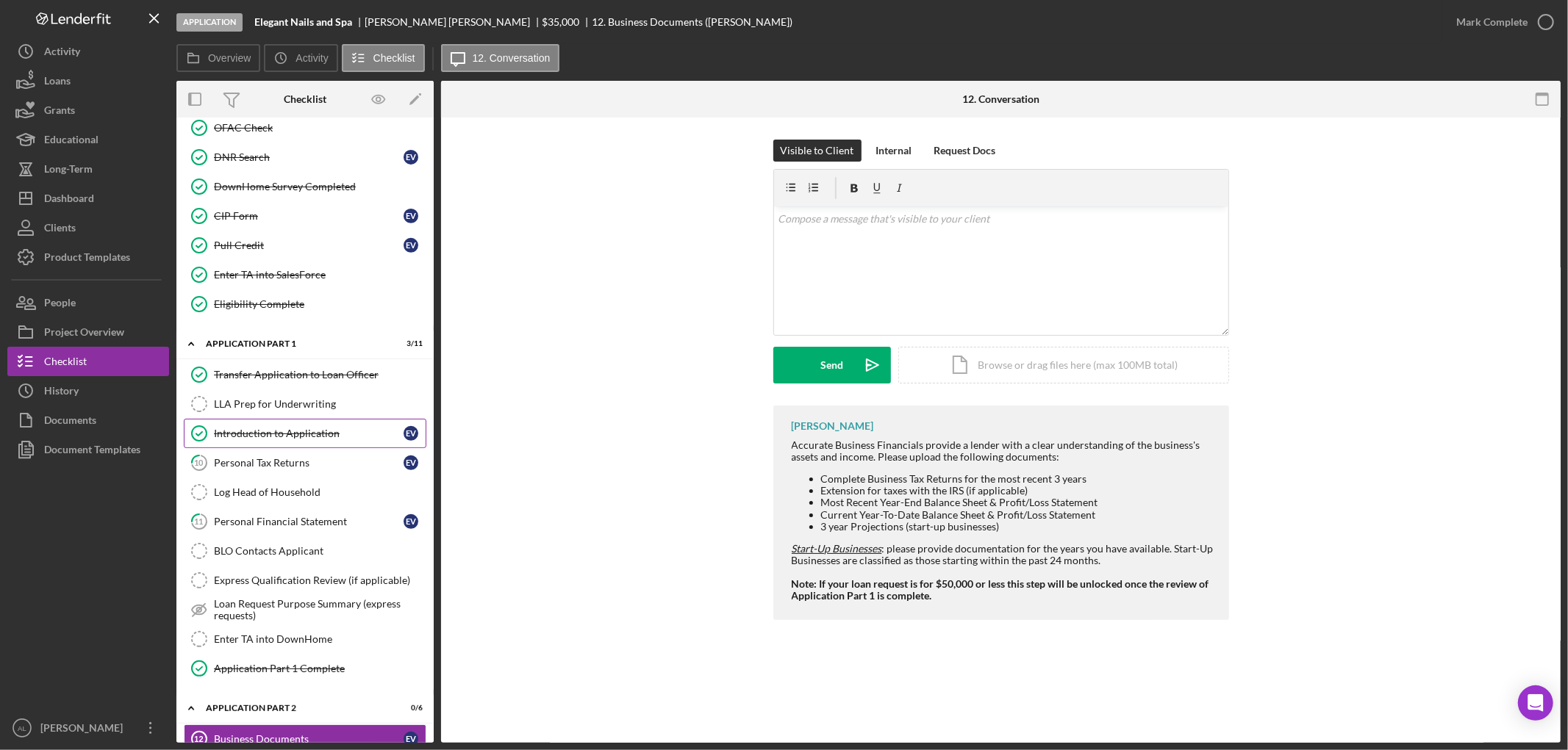
scroll to position [303, 0]
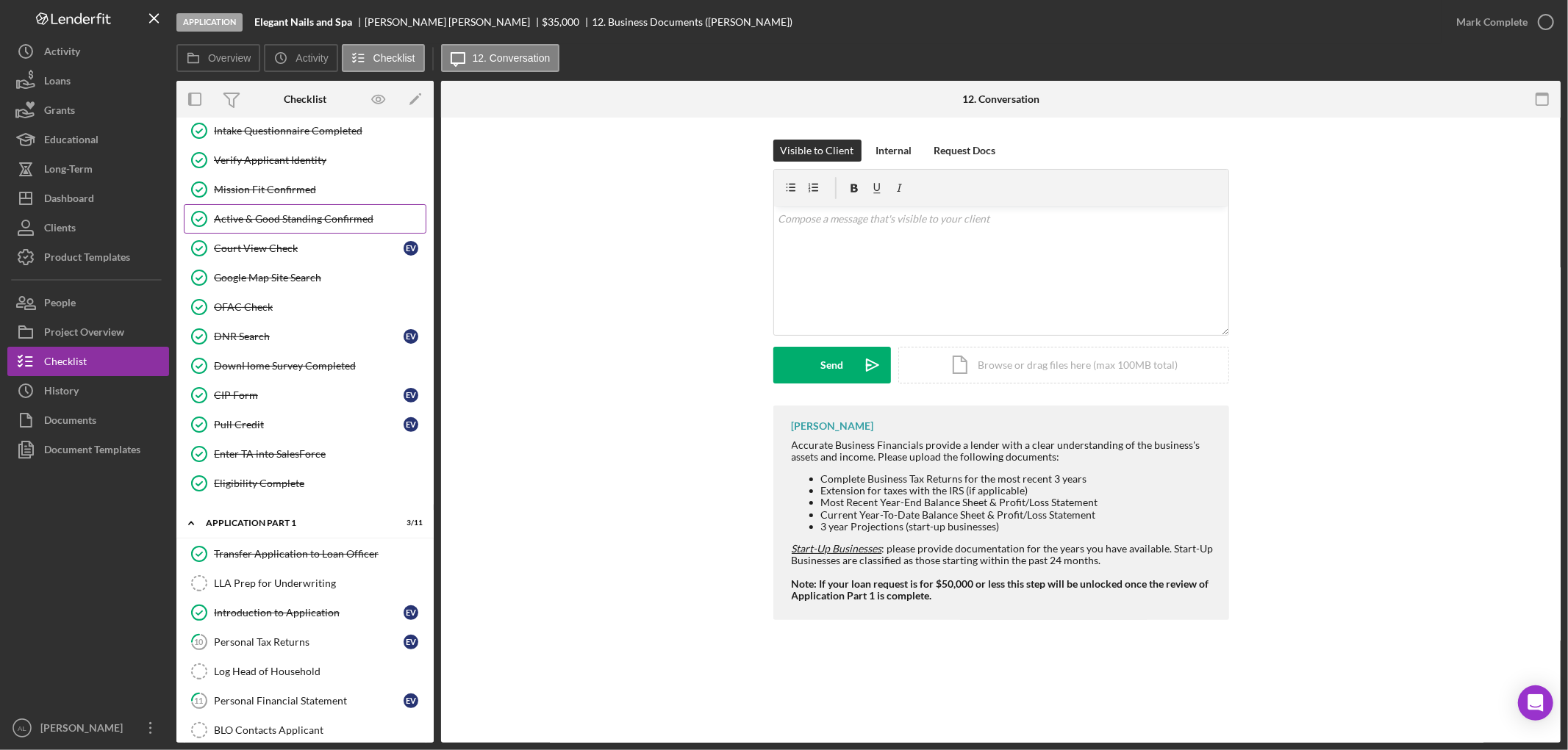
click at [319, 222] on div "Active & Good Standing Confirmed" at bounding box center [319, 218] width 212 height 12
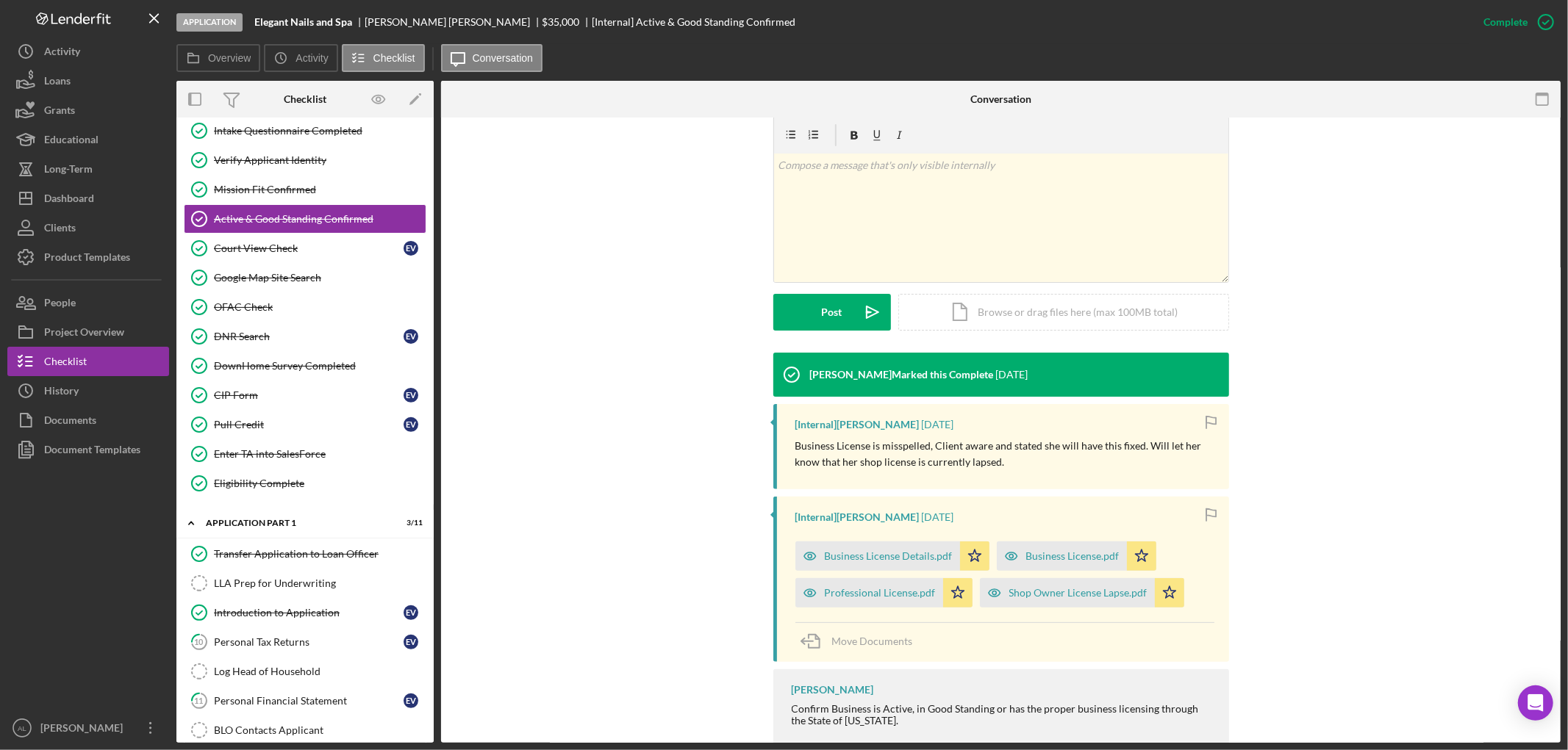
scroll to position [324, 0]
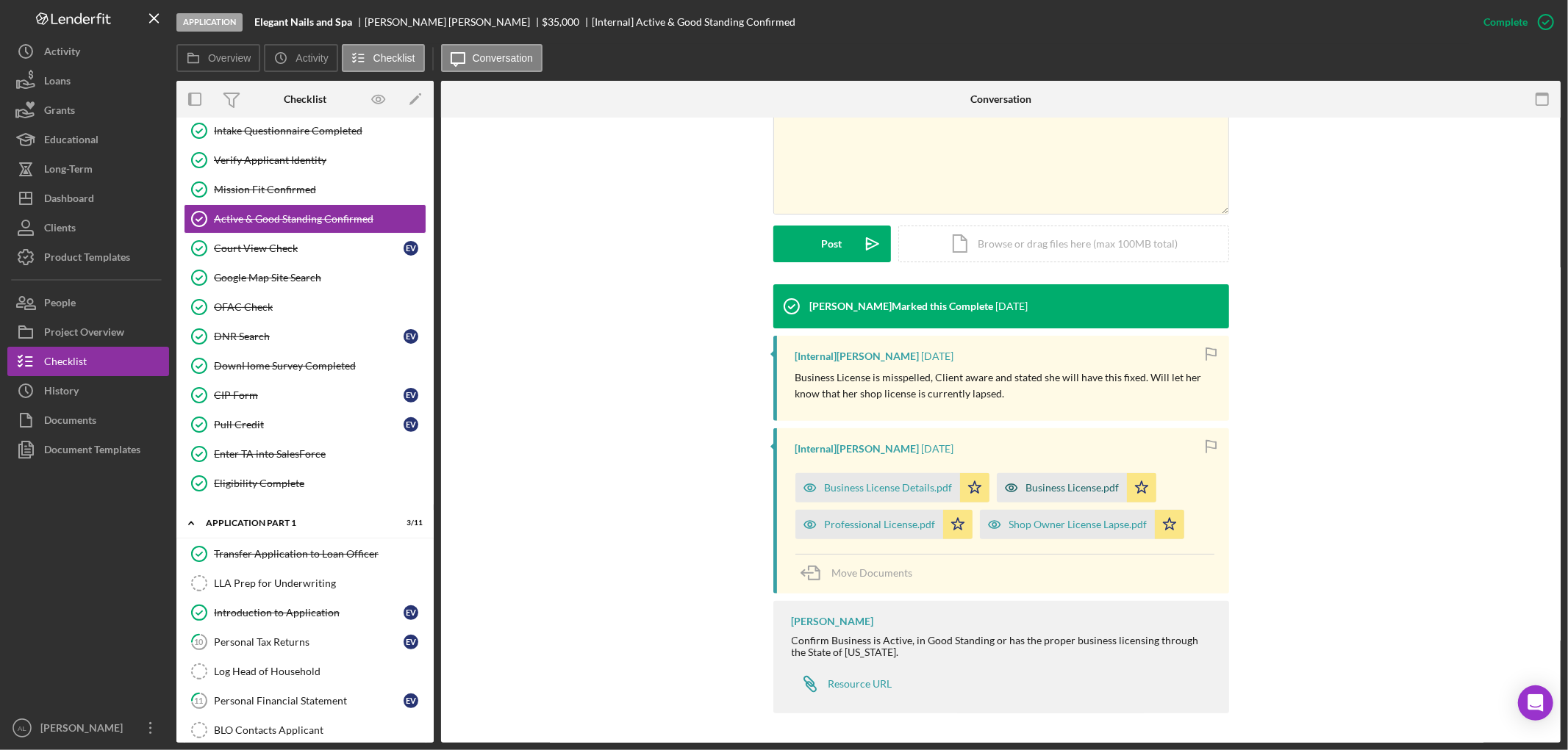
click at [1071, 486] on div "Business License.pdf" at bounding box center [1073, 488] width 93 height 12
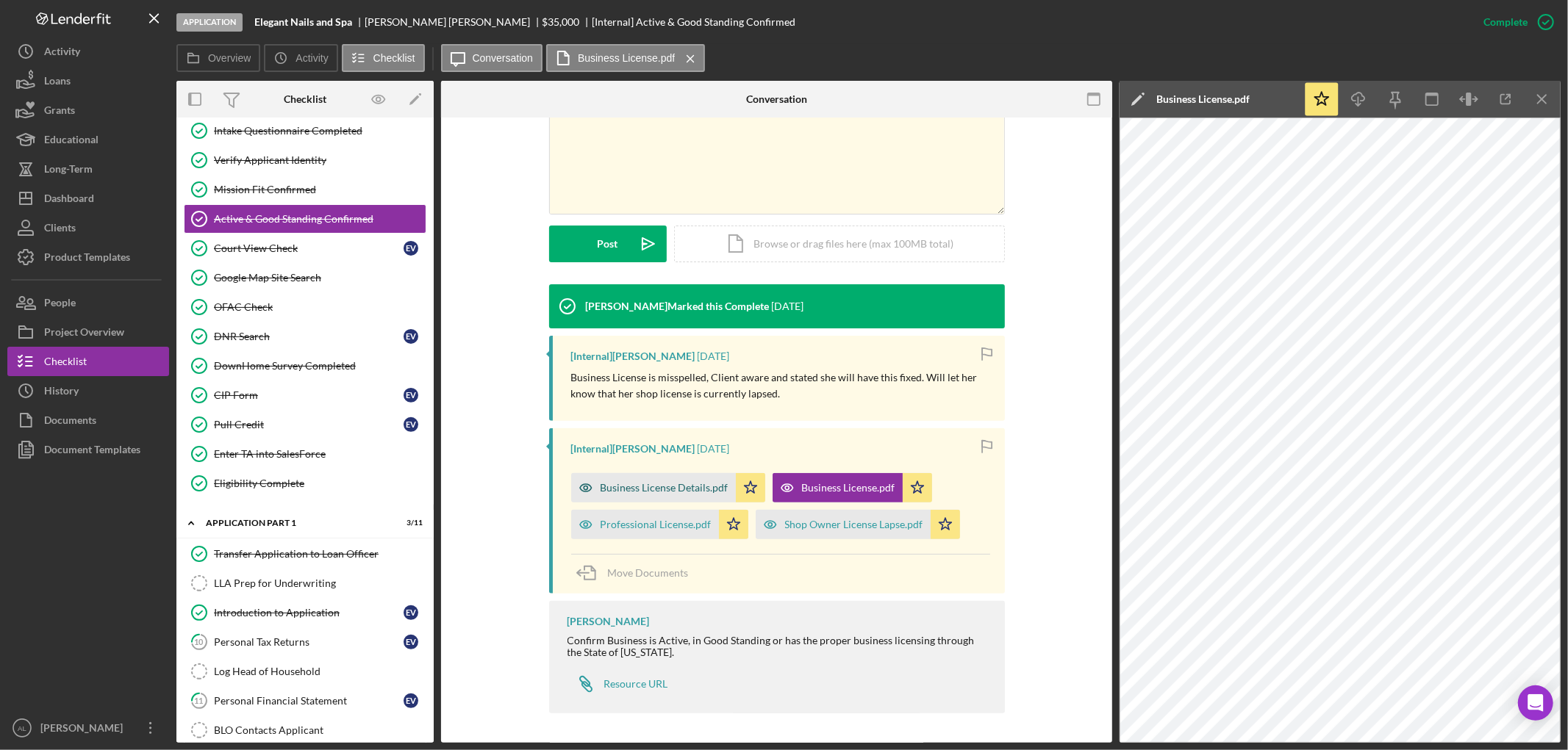
click at [674, 483] on div "Business License Details.pdf" at bounding box center [665, 488] width 128 height 12
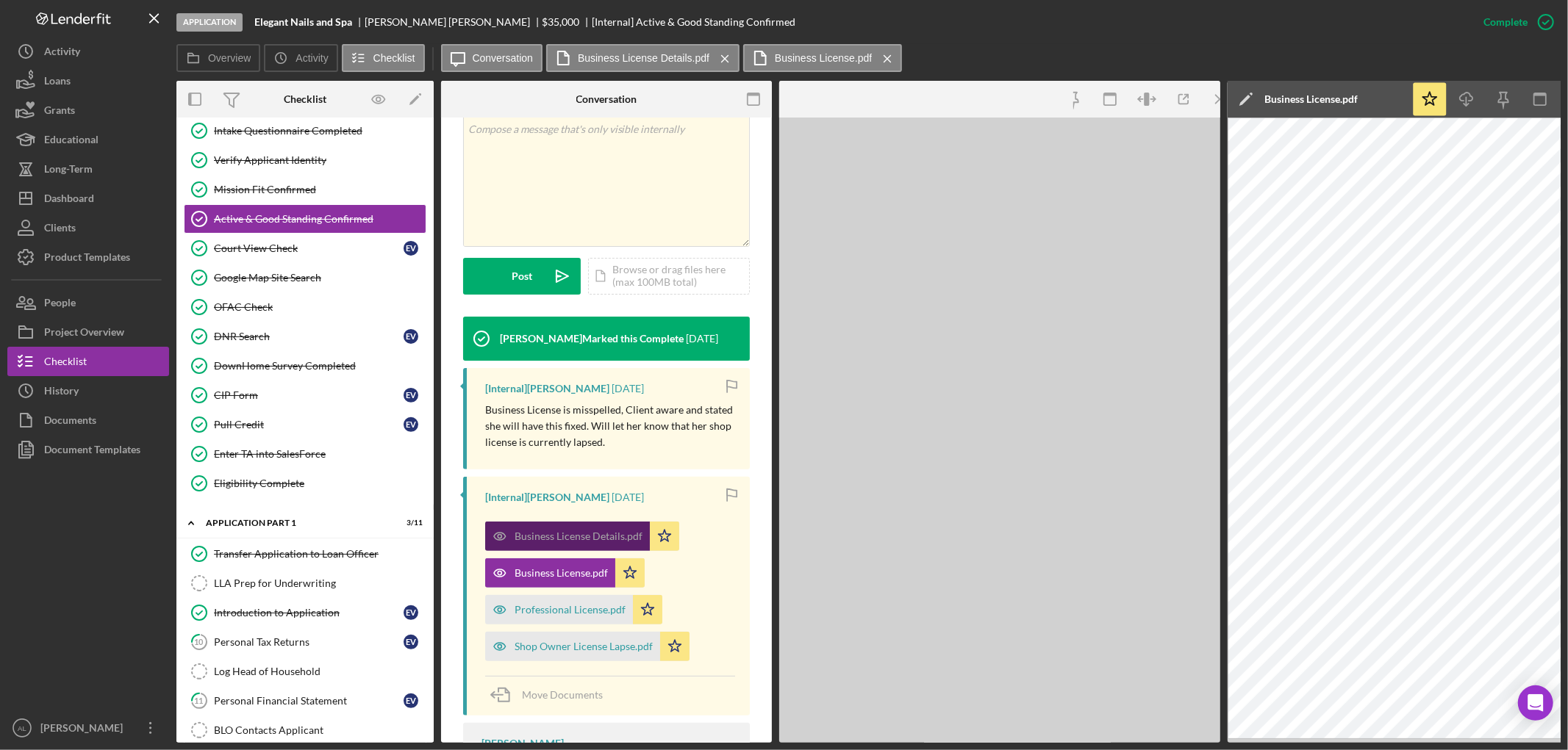
scroll to position [340, 0]
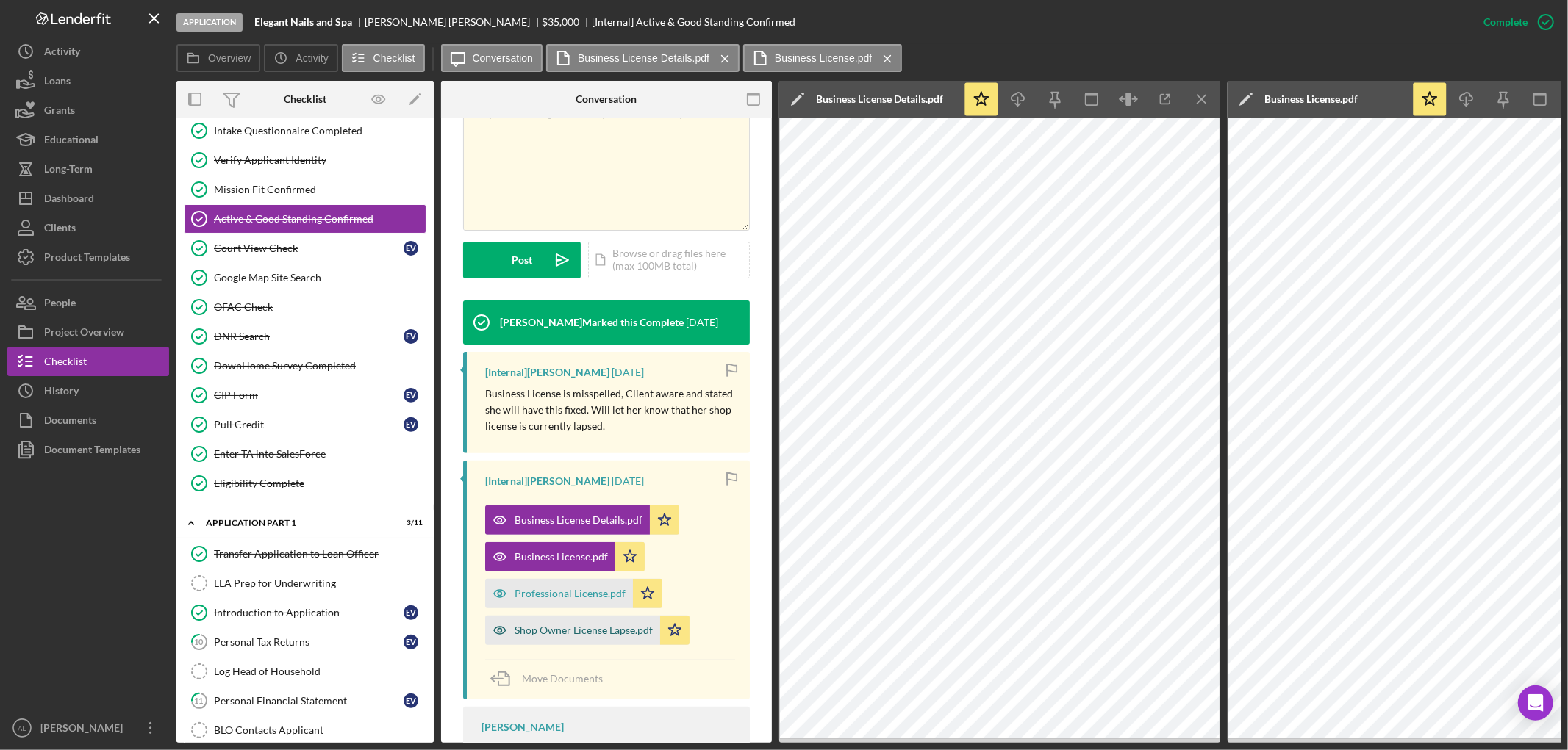
click at [540, 624] on div "Shop Owner License Lapse.pdf" at bounding box center [583, 630] width 138 height 12
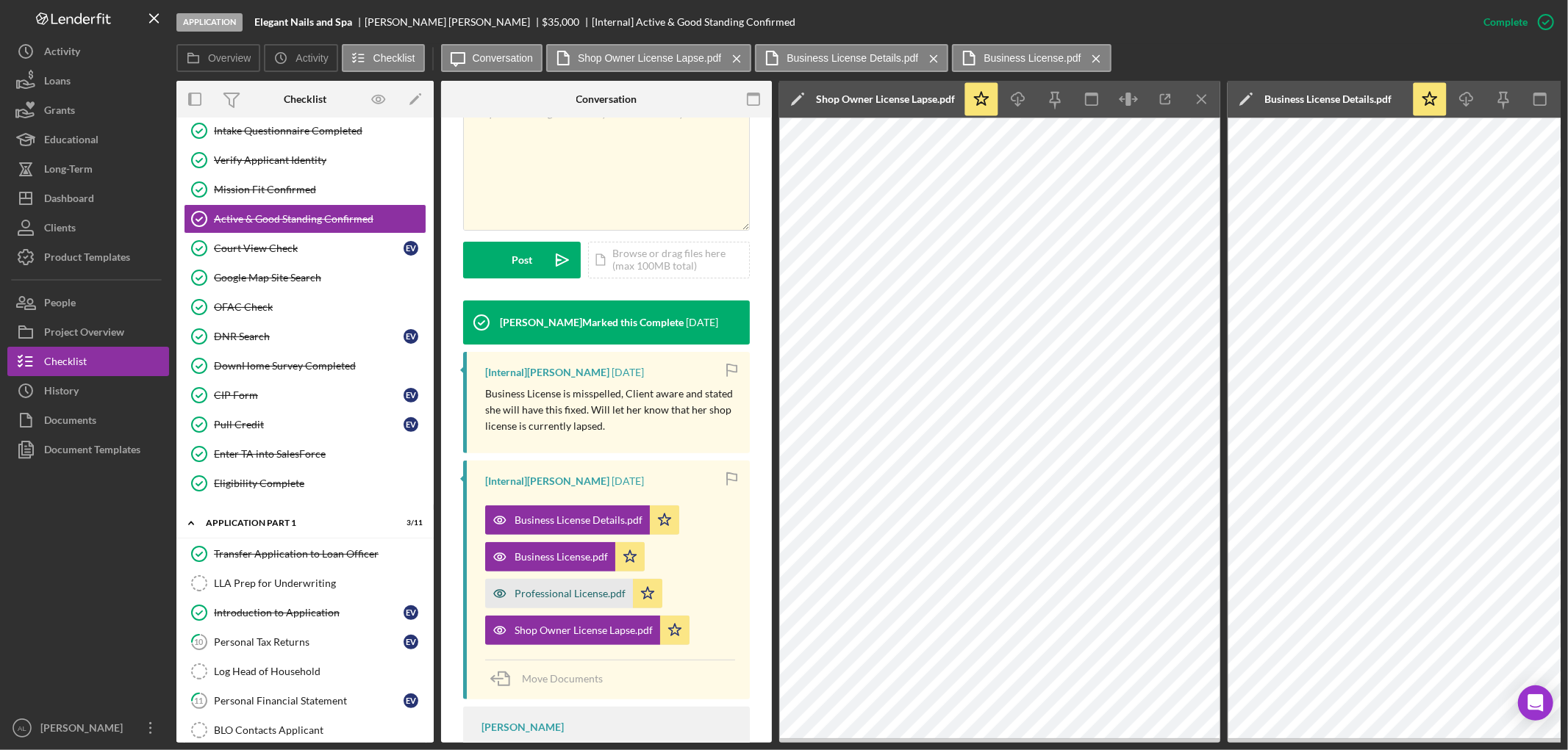
click at [582, 588] on div "Professional License.pdf" at bounding box center [569, 593] width 111 height 12
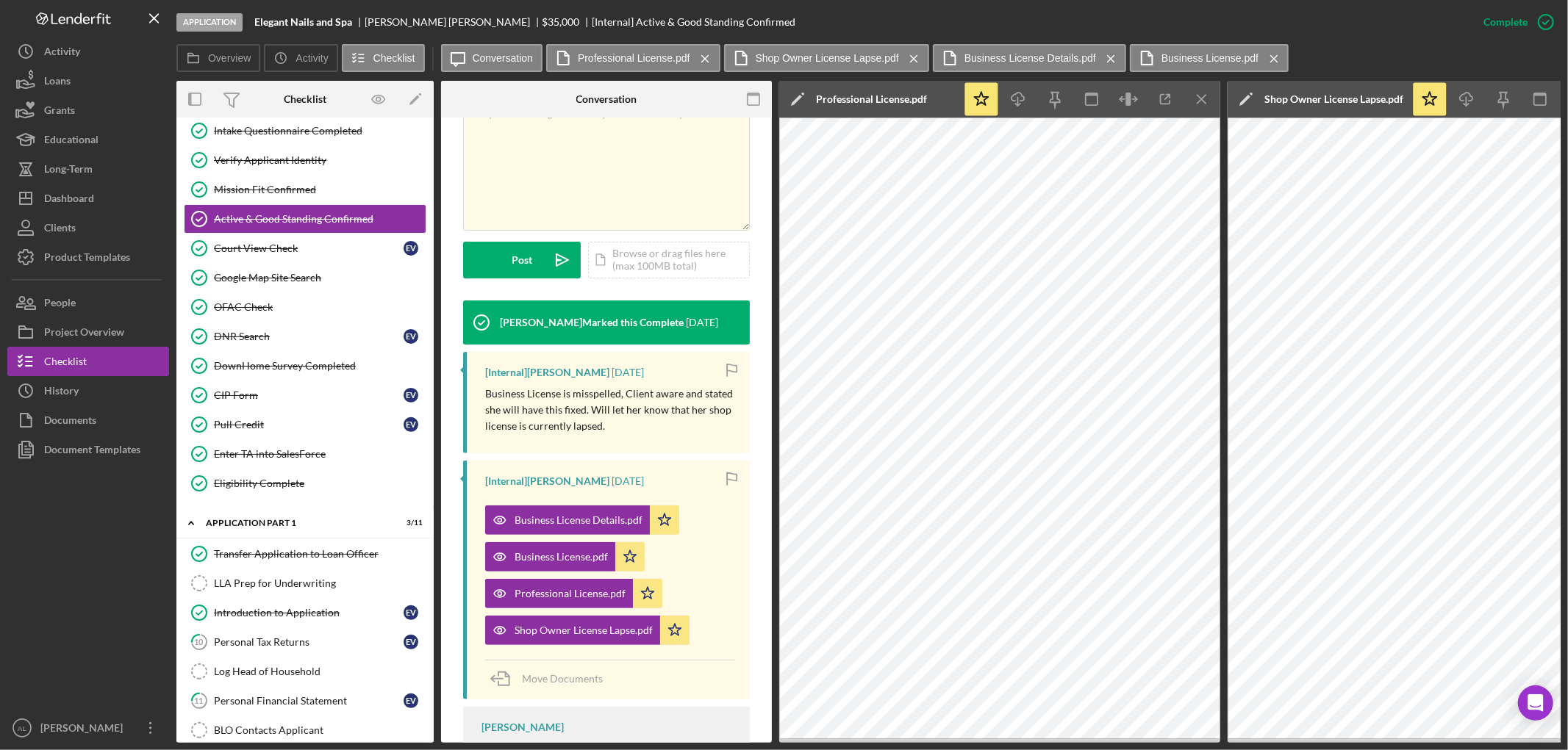
drag, startPoint x: 956, startPoint y: 746, endPoint x: 973, endPoint y: 747, distance: 17.0
click at [973, 747] on div "Application Elegant Nails and Spa [PERSON_NAME] [PERSON_NAME] $35,000 $8,750 [I…" at bounding box center [784, 375] width 1568 height 750
click at [957, 740] on div "Application Elegant Nails and Spa [PERSON_NAME] [PERSON_NAME] $35,000 $8,750 [I…" at bounding box center [784, 375] width 1568 height 750
drag, startPoint x: 945, startPoint y: 743, endPoint x: 998, endPoint y: 739, distance: 53.2
click at [1010, 739] on div "Application Elegant Nails and Spa [PERSON_NAME] [PERSON_NAME] $35,000 $8,750 [I…" at bounding box center [784, 375] width 1568 height 750
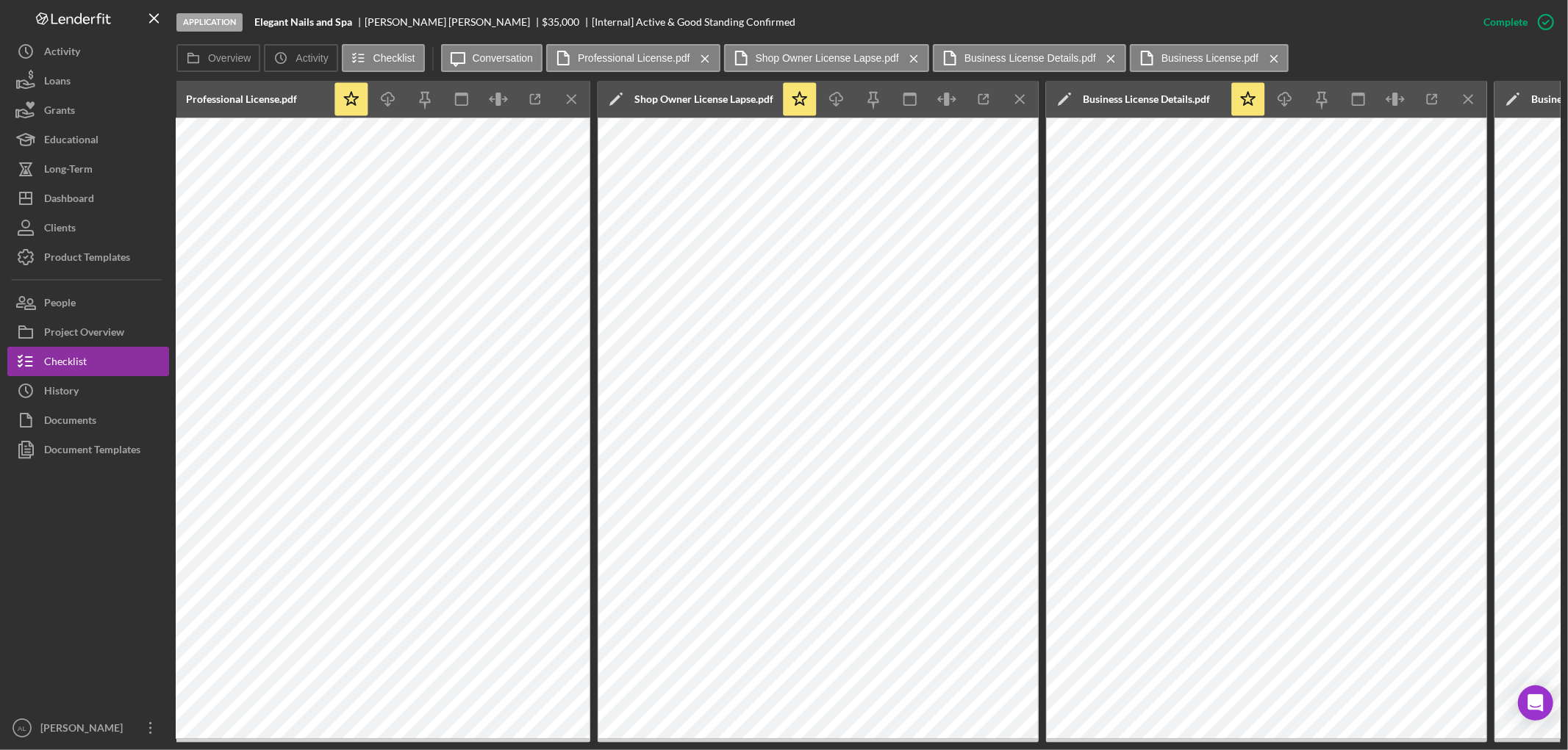
scroll to position [0, 623]
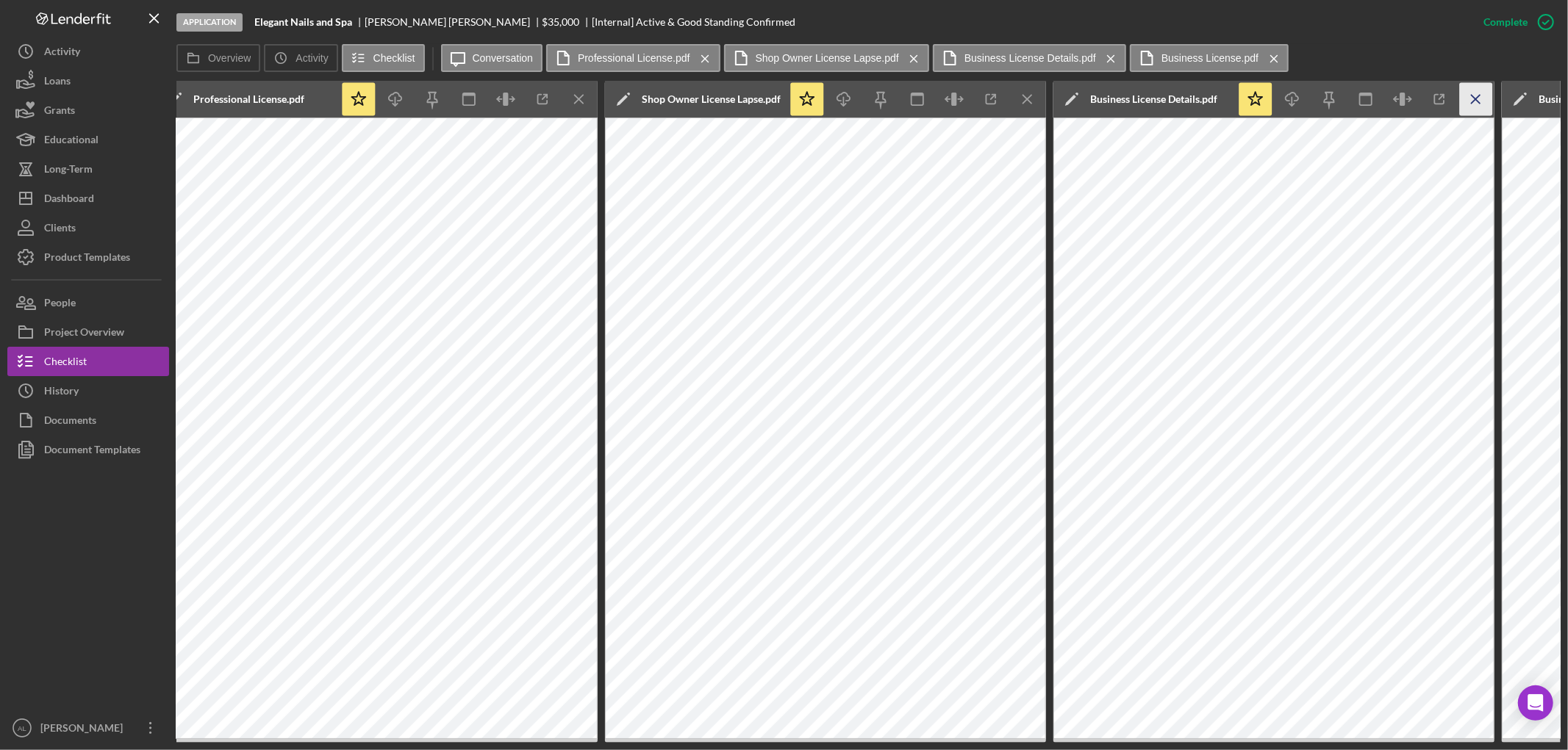
click at [1480, 96] on icon "Icon/Menu Close" at bounding box center [1476, 99] width 33 height 33
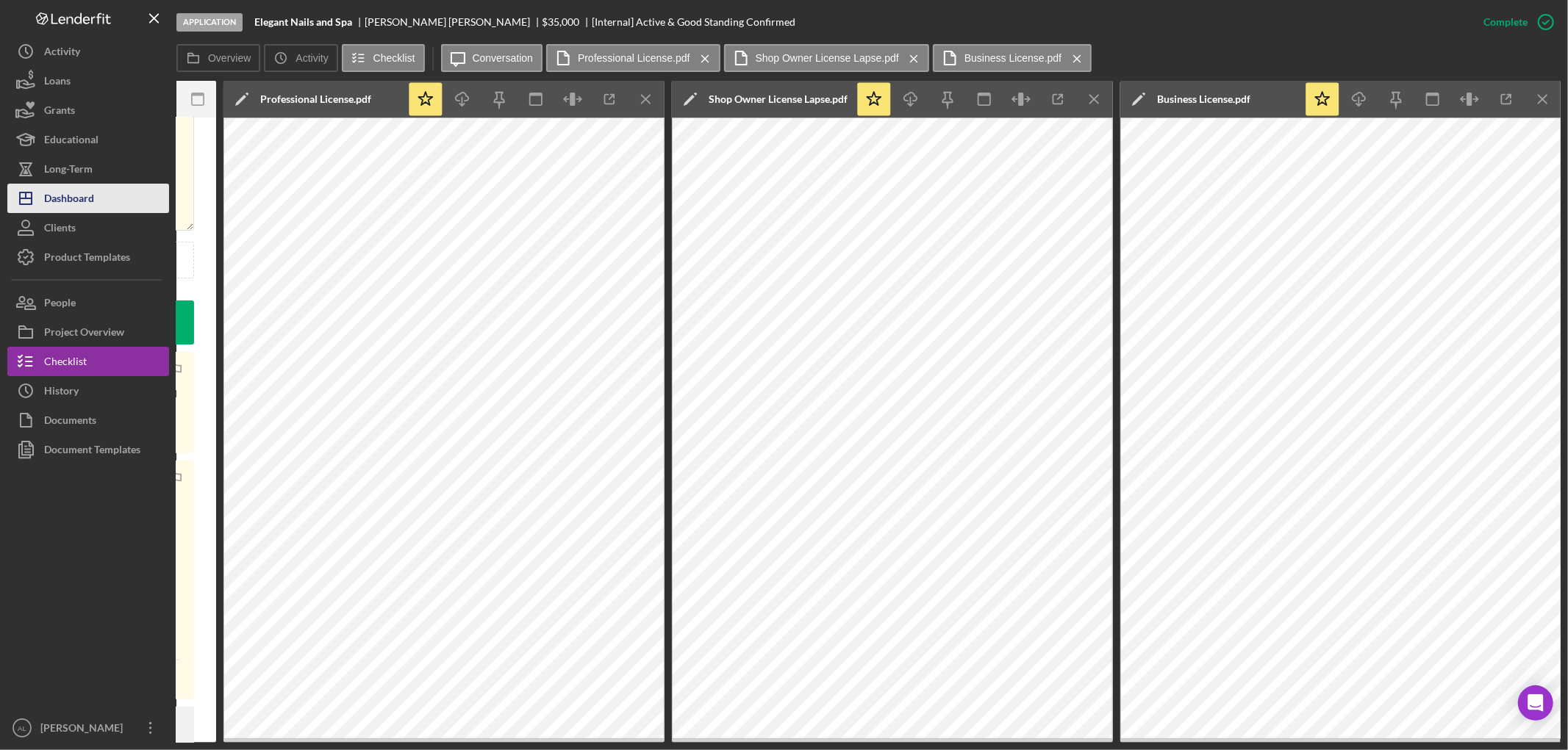
click at [92, 189] on div "Dashboard" at bounding box center [69, 200] width 50 height 33
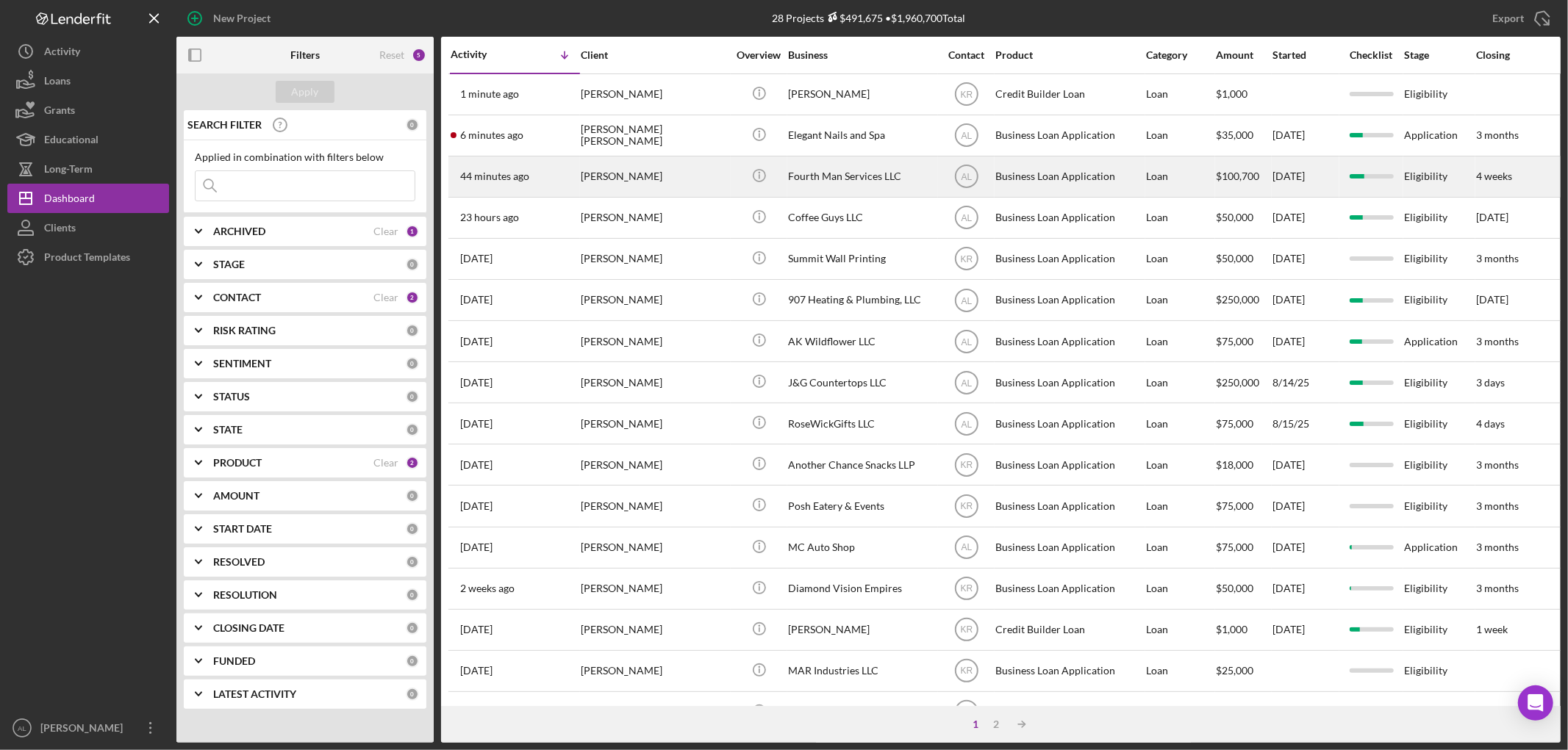
click at [625, 164] on div "[PERSON_NAME]" at bounding box center [654, 177] width 147 height 39
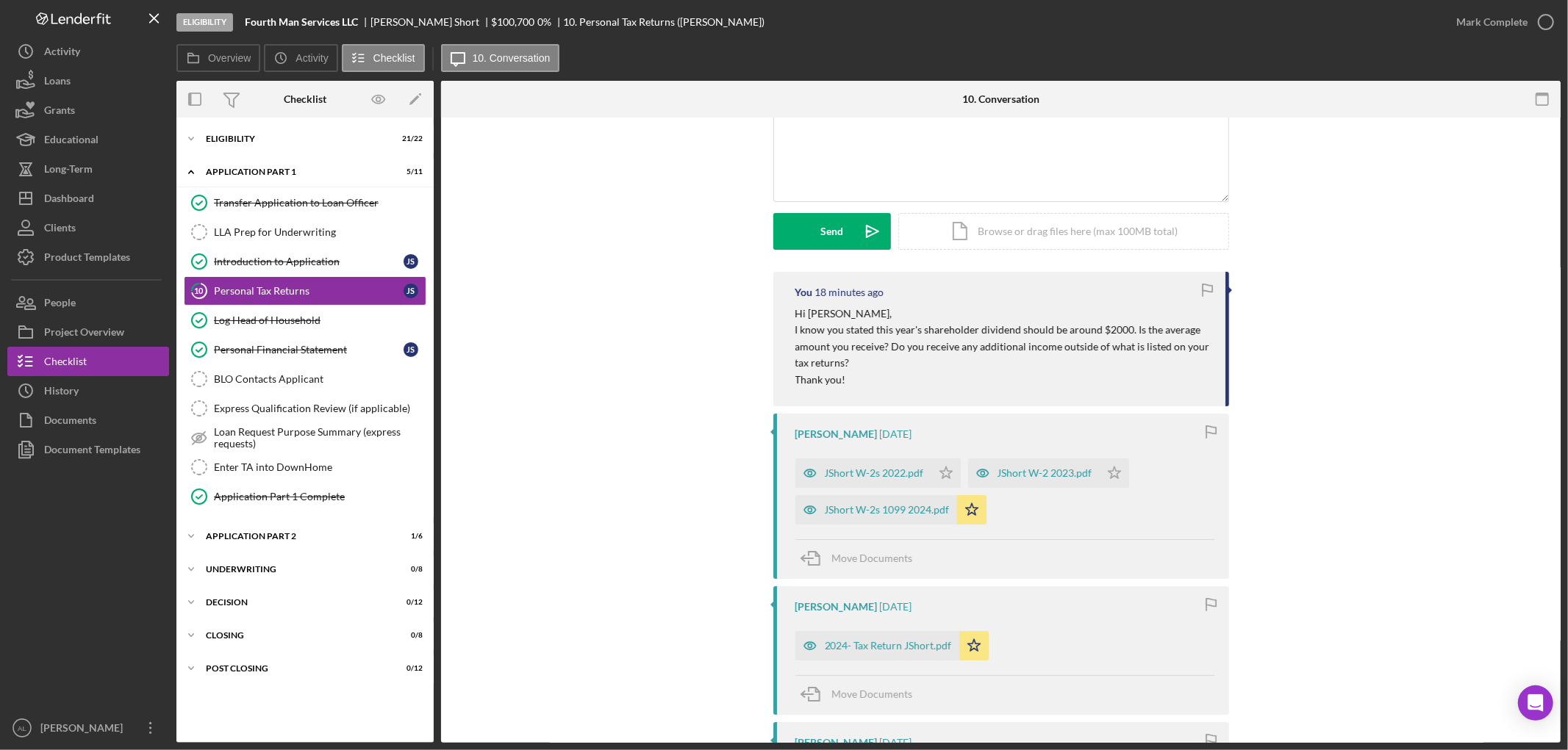
scroll to position [163, 0]
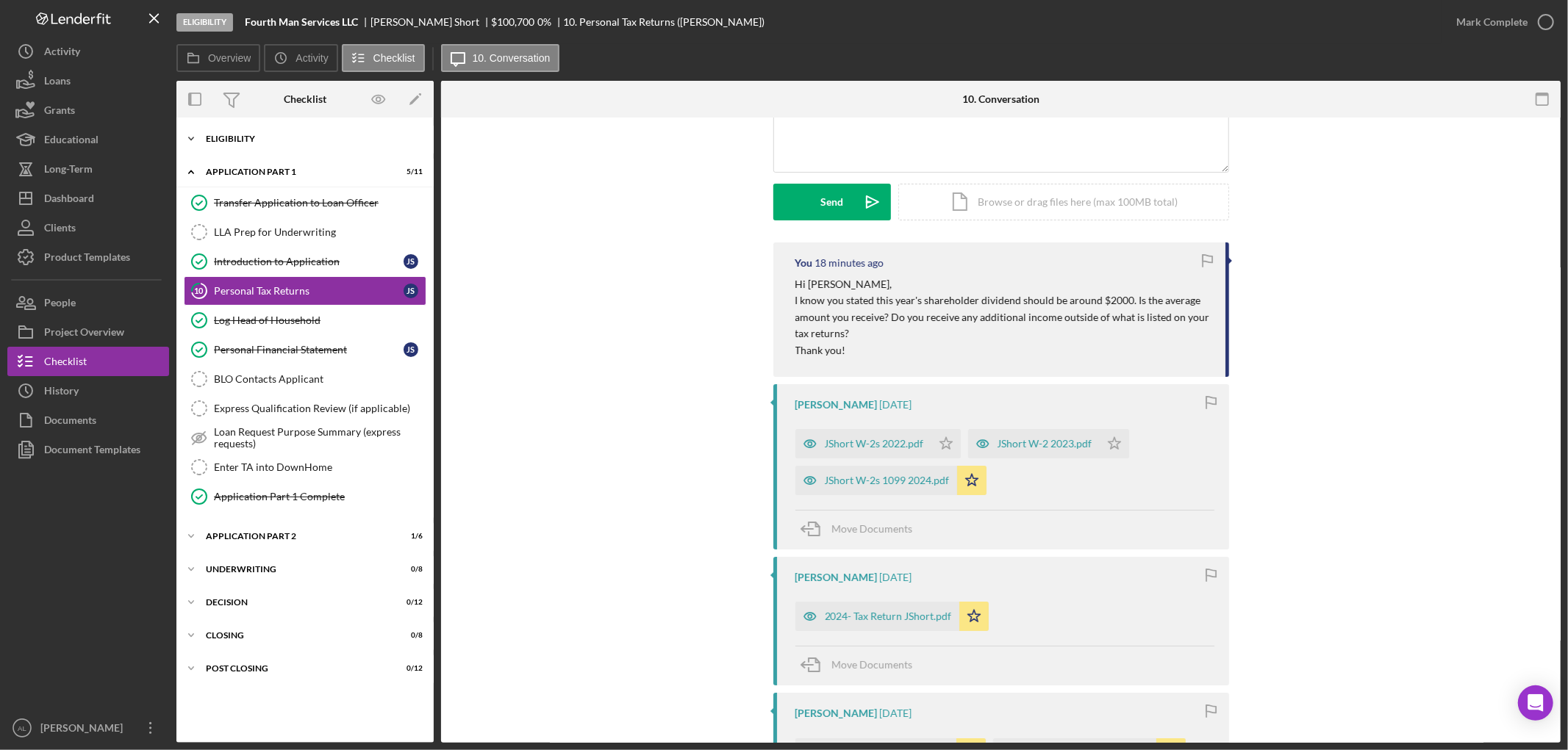
click at [320, 130] on div "Icon/Expander Eligibility 21 / 22" at bounding box center [305, 139] width 258 height 30
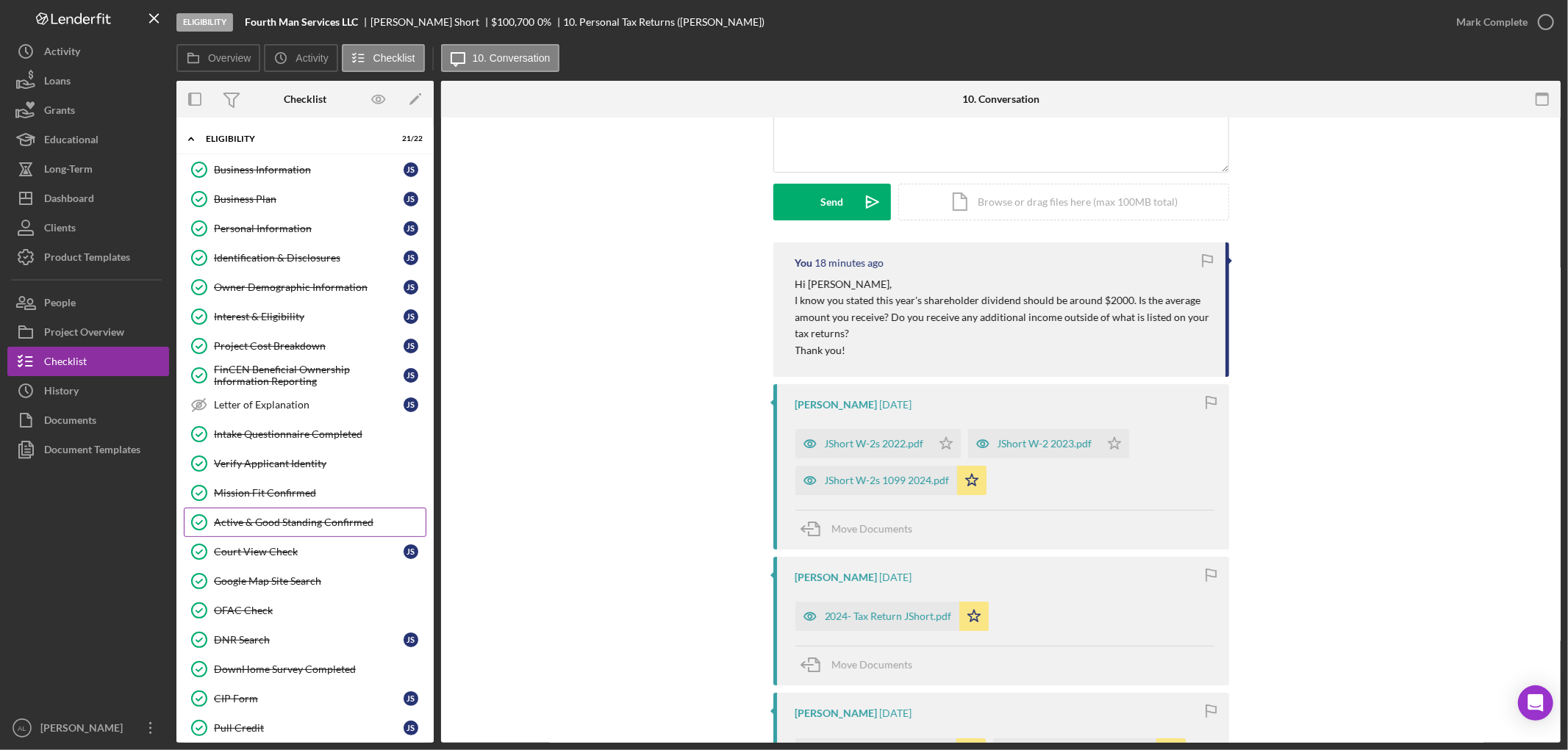
click at [272, 512] on link "Active & Good Standing Confirmed Active & Good Standing Confirmed" at bounding box center [305, 522] width 243 height 30
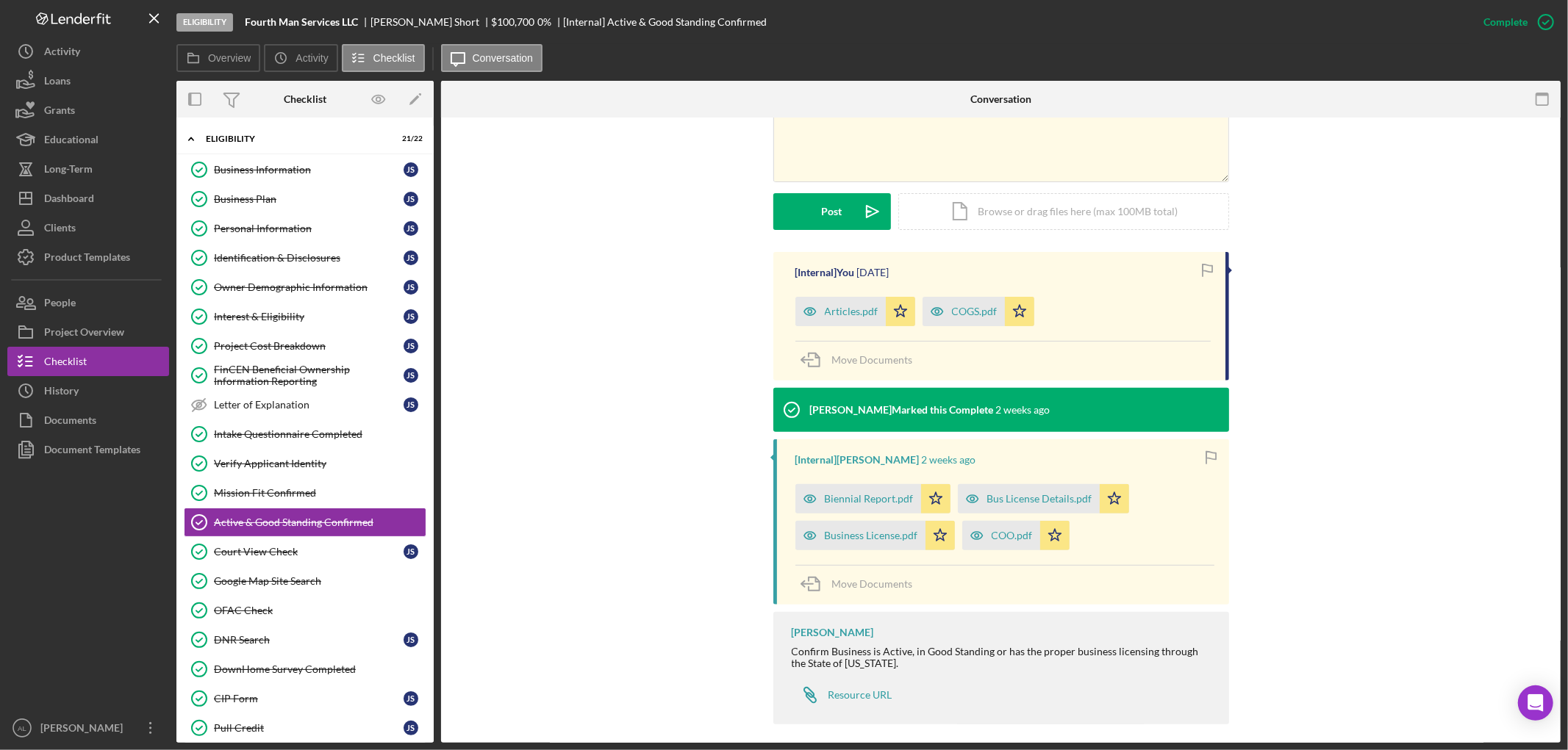
scroll to position [368, 0]
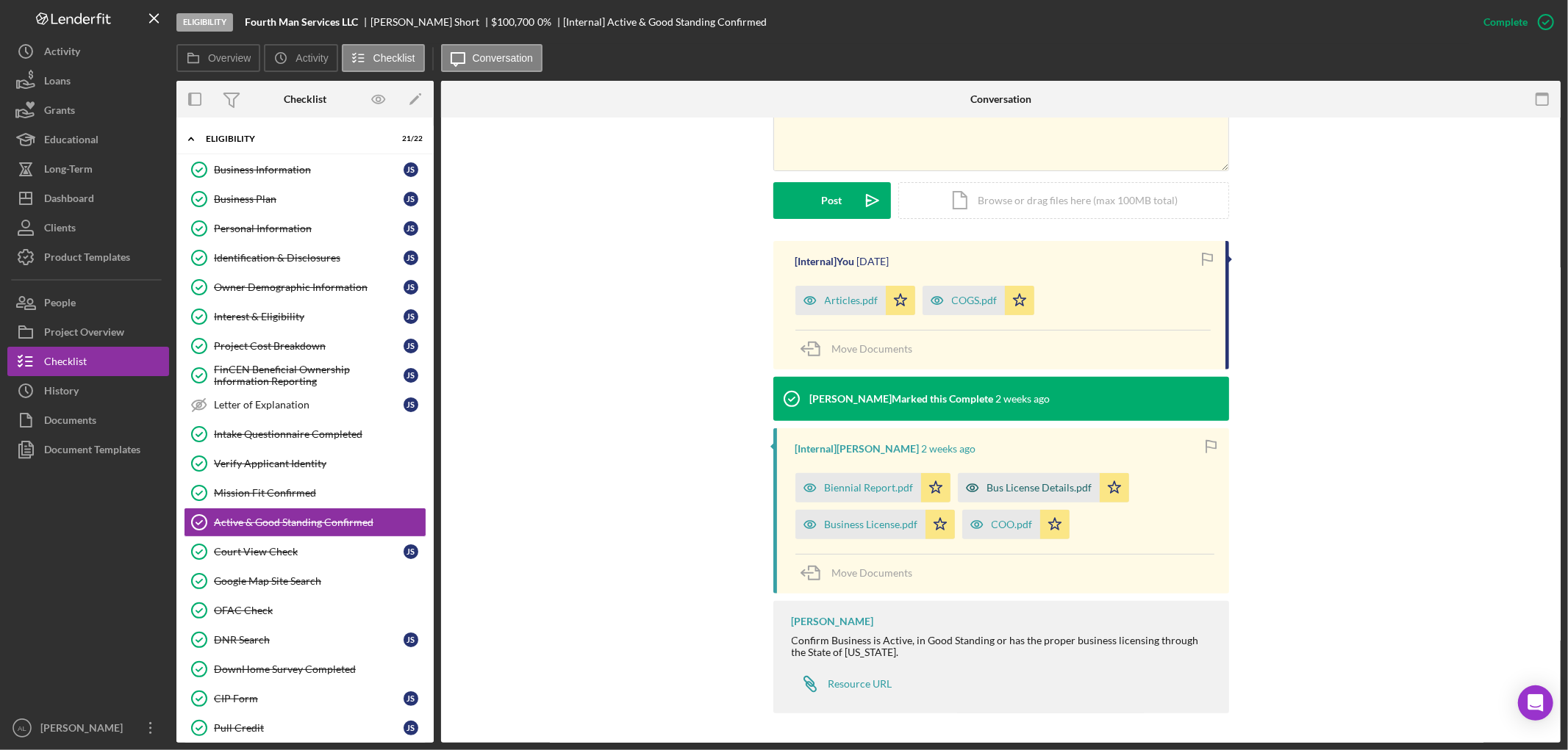
click at [1022, 494] on div "Bus License Details.pdf" at bounding box center [1029, 488] width 142 height 30
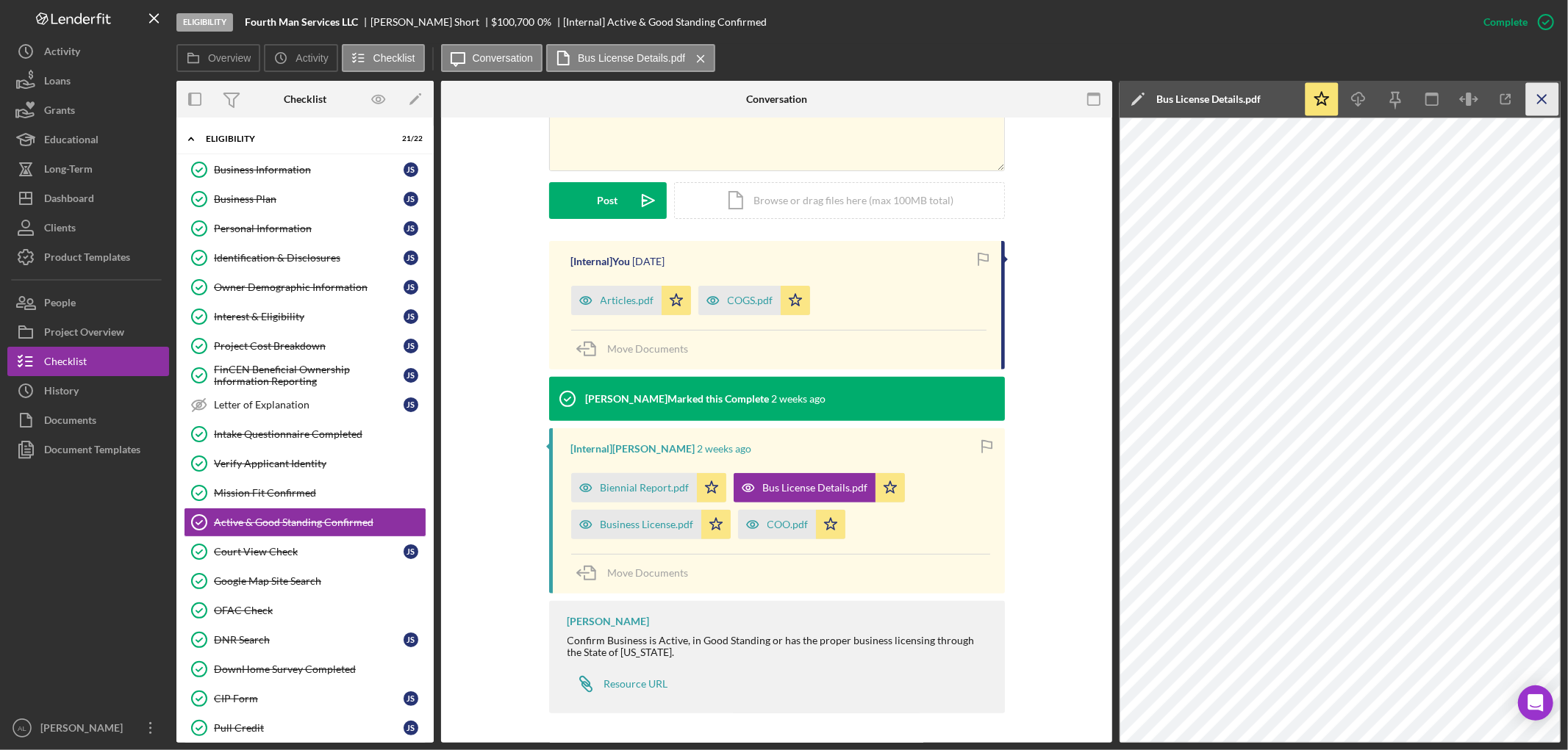
click at [1545, 99] on icon "Icon/Menu Close" at bounding box center [1542, 99] width 33 height 33
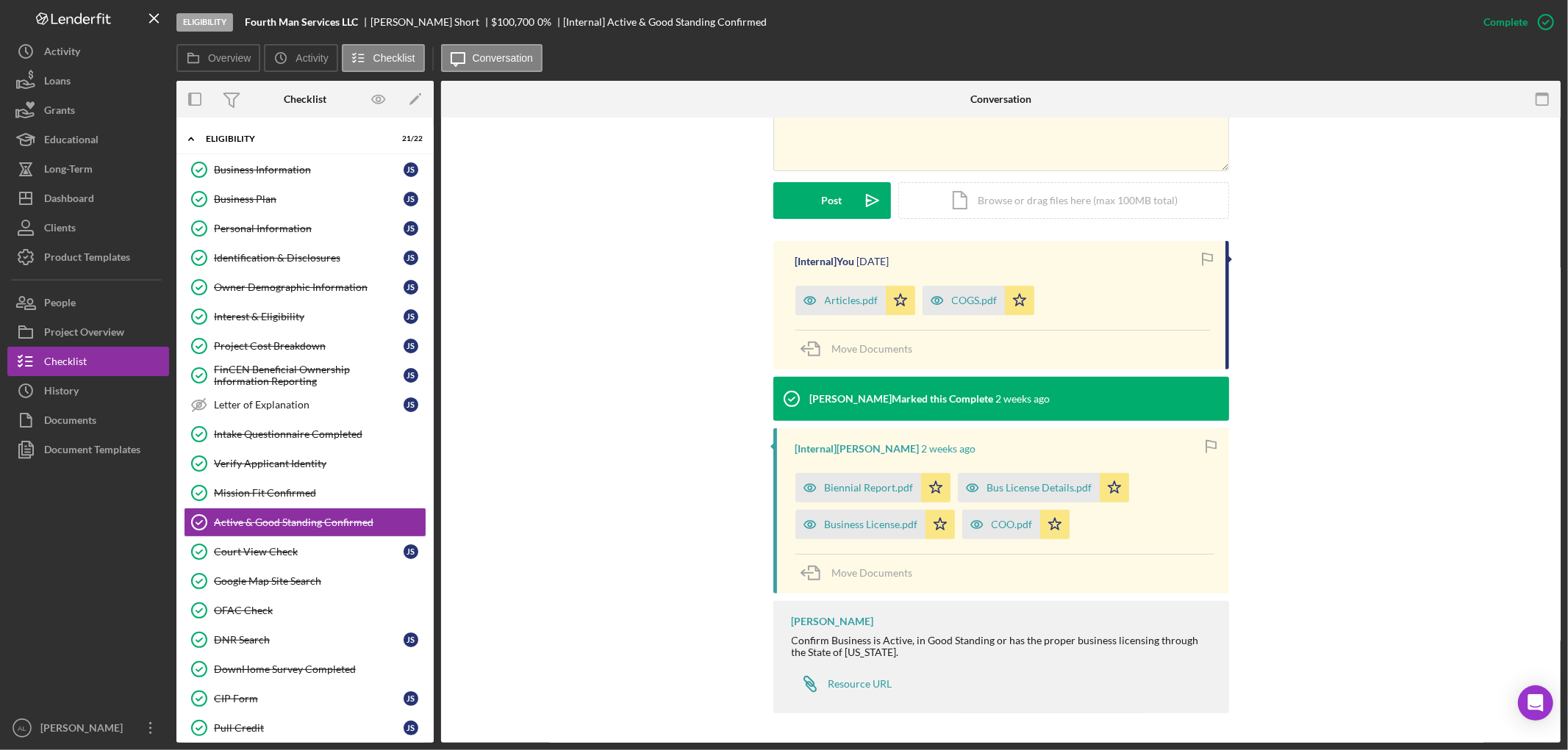
click at [623, 336] on div "[Internal] You [DATE] Articles.pdf Icon/Star COGS.pdf Icon/Star Move Documents …" at bounding box center [1001, 480] width 1075 height 480
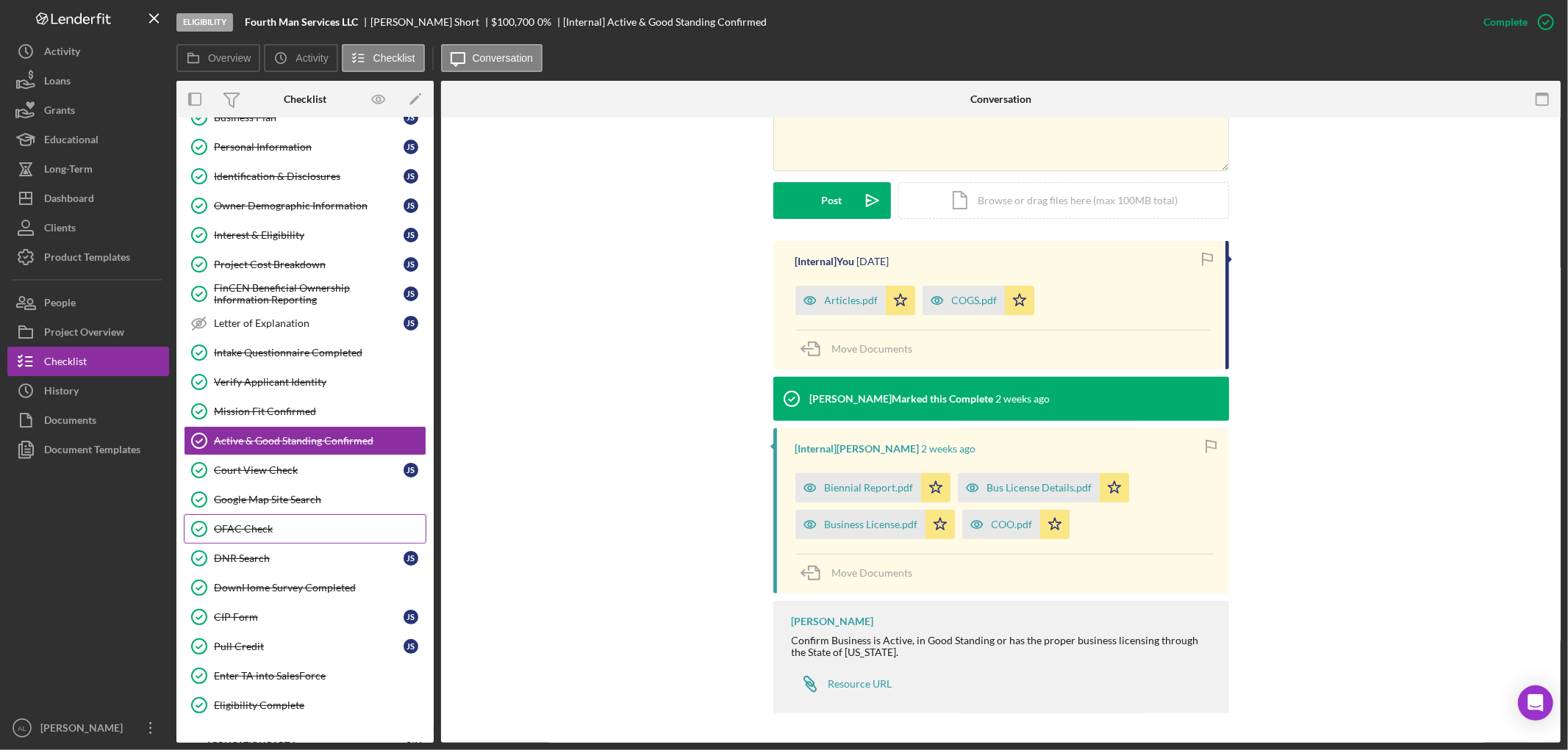
scroll to position [163, 0]
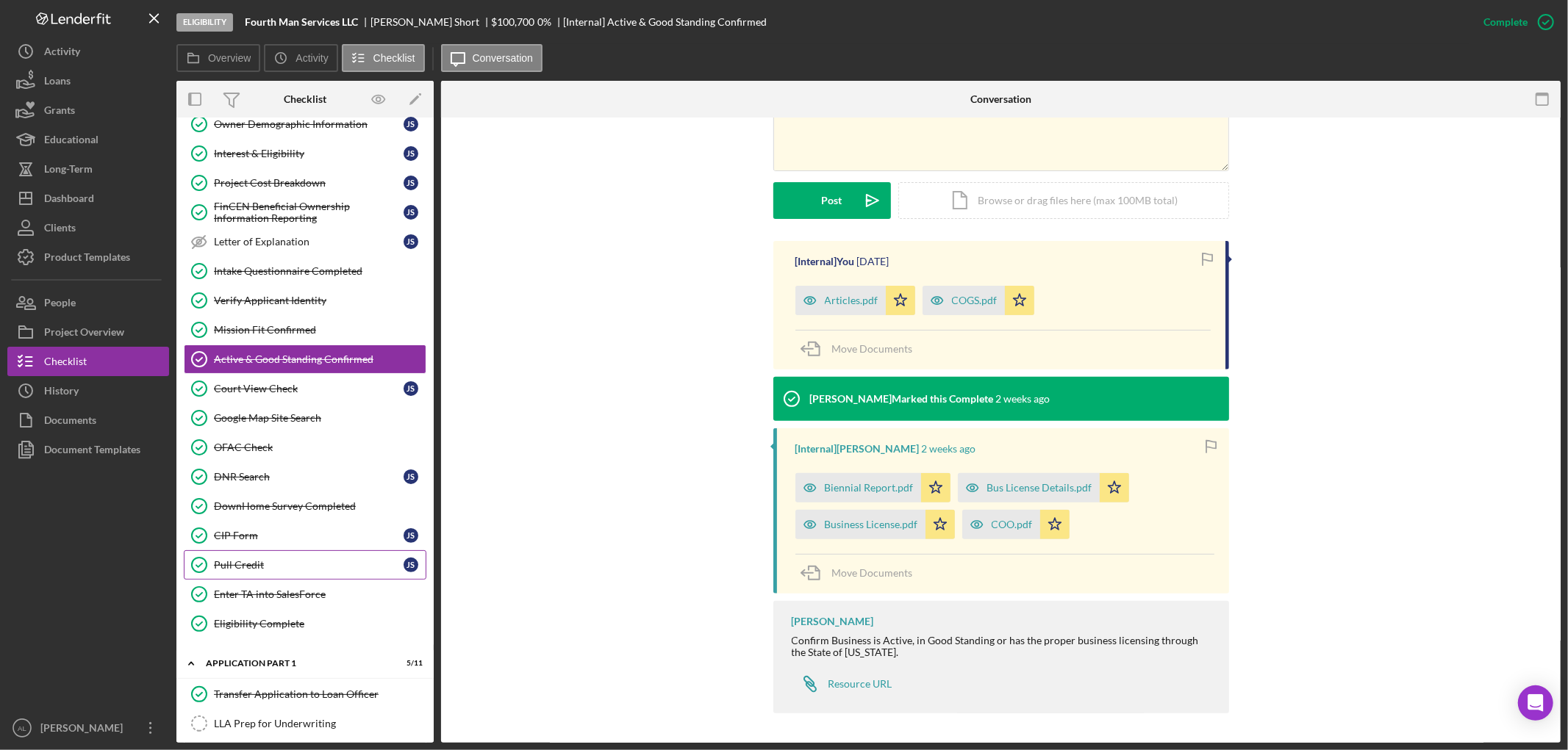
click at [247, 561] on link "Pull Credit Pull Credit J S" at bounding box center [305, 565] width 243 height 30
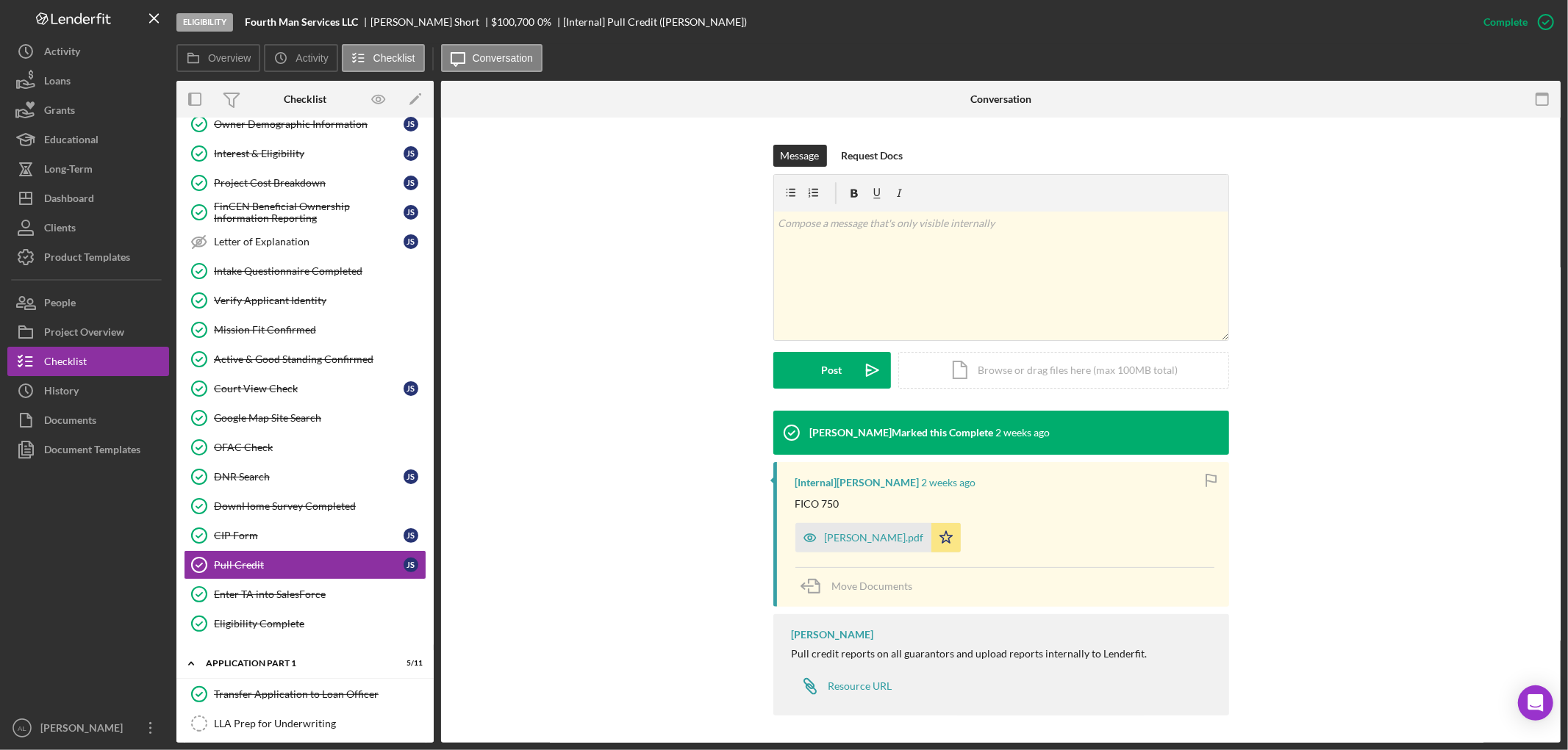
scroll to position [199, 0]
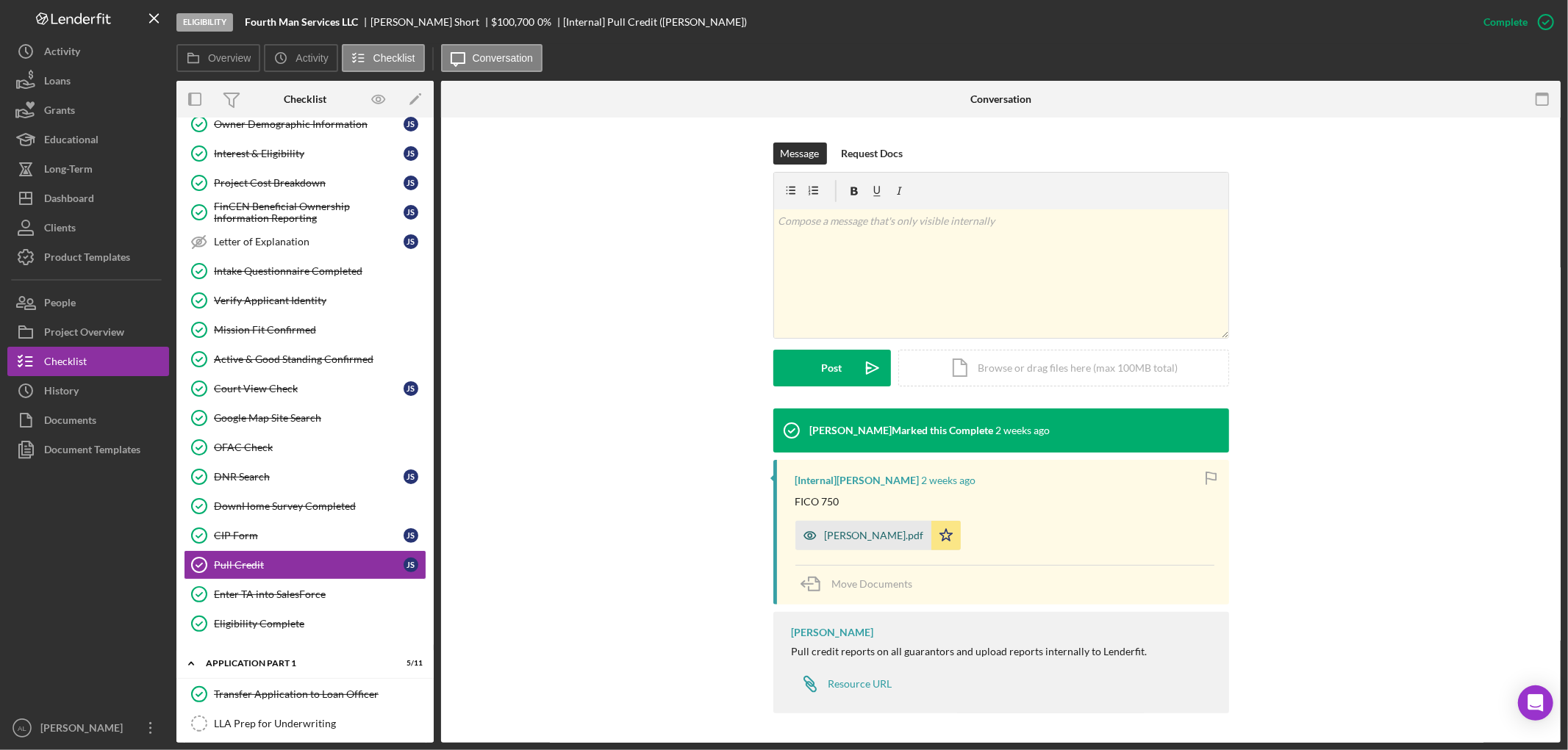
click at [850, 549] on div "[PERSON_NAME].pdf" at bounding box center [863, 535] width 136 height 30
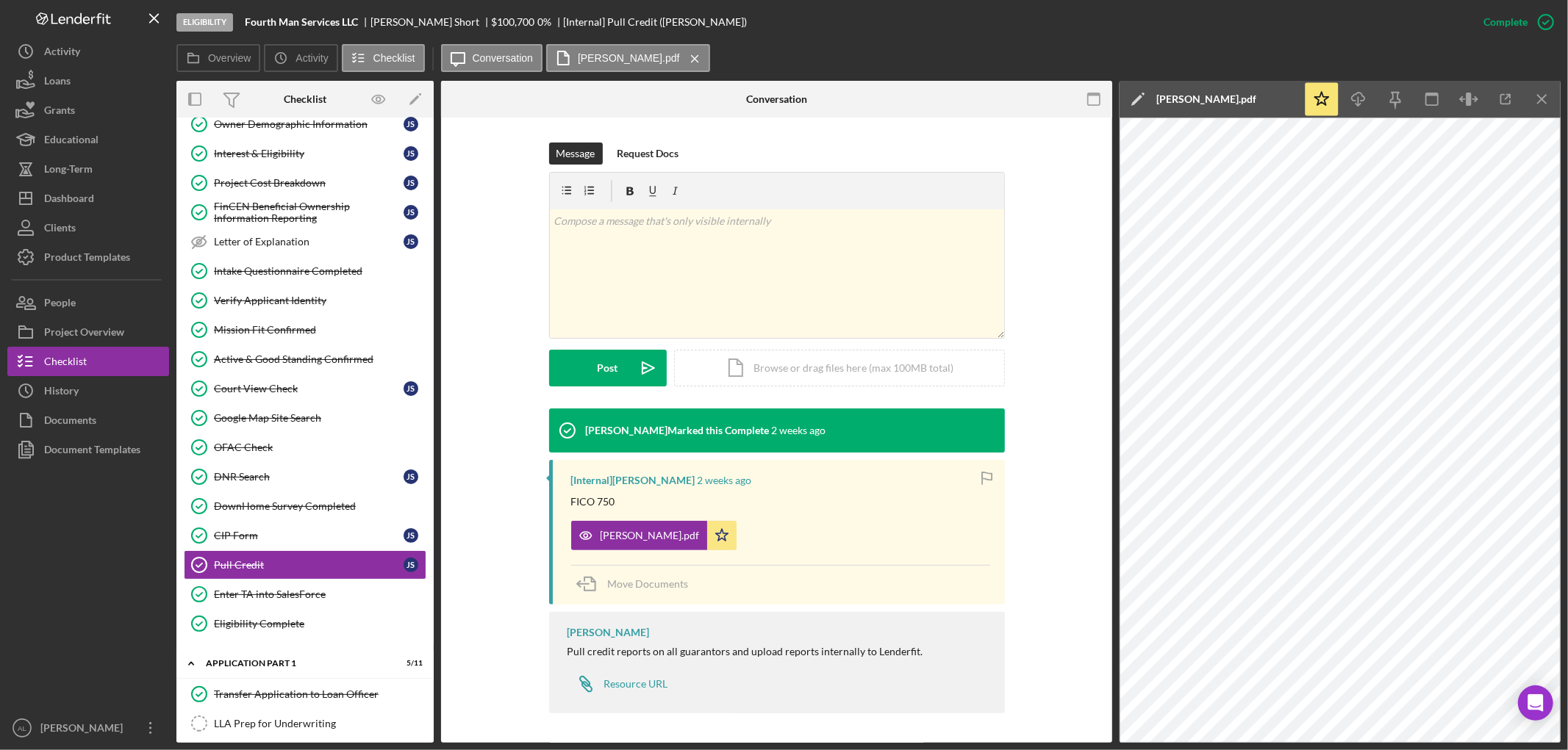
click at [1033, 494] on div "[PERSON_NAME] Marked this Complete [DATE] [Internal] [PERSON_NAME] [DATE] FICO …" at bounding box center [777, 564] width 627 height 312
click at [1025, 390] on div "Message Request Docs v Color teal Color pink Remove color Add row above Add row…" at bounding box center [777, 275] width 627 height 266
